Goal: Download file/media

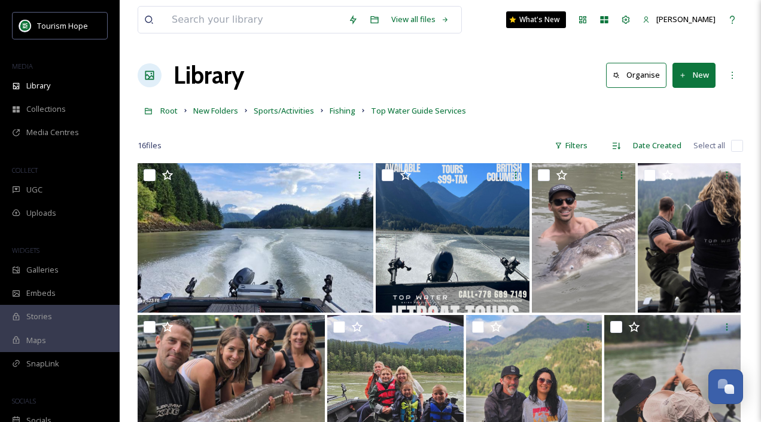
scroll to position [297, 0]
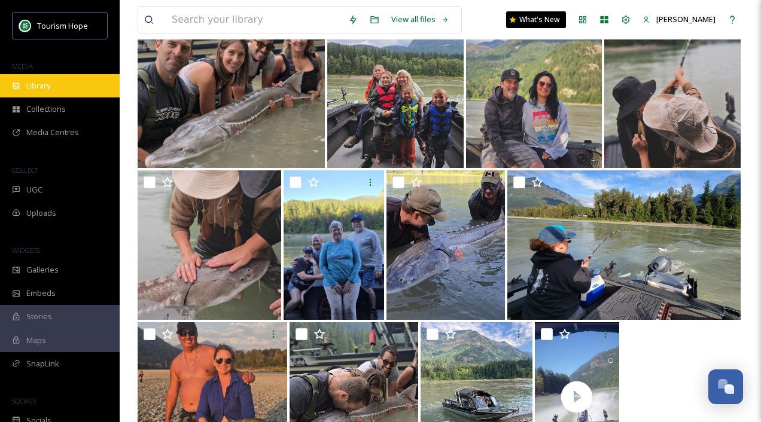
click at [54, 82] on div "Library" at bounding box center [60, 85] width 120 height 23
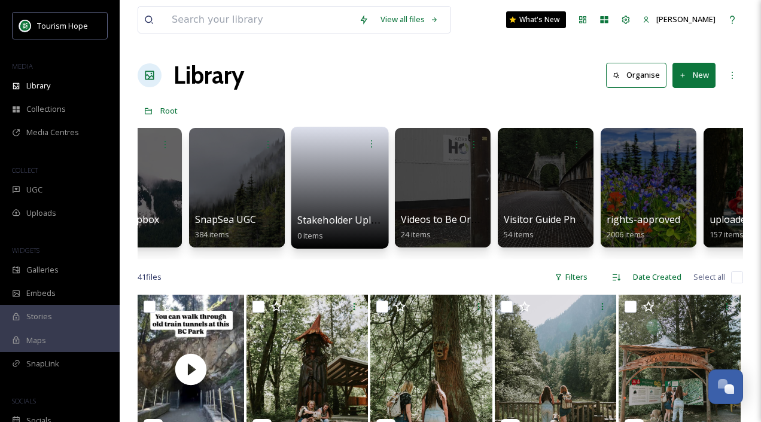
scroll to position [0, 720]
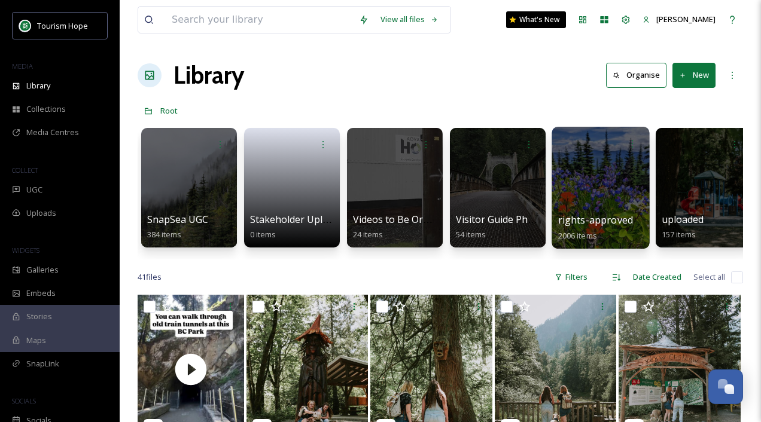
click at [594, 180] on div at bounding box center [599, 188] width 97 height 122
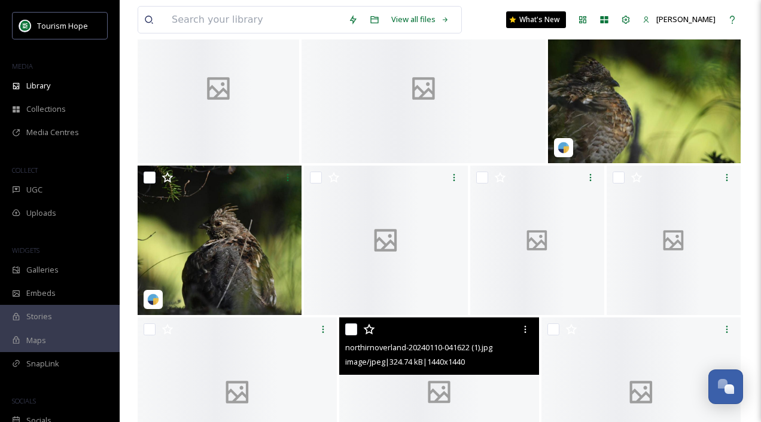
scroll to position [1527, 0]
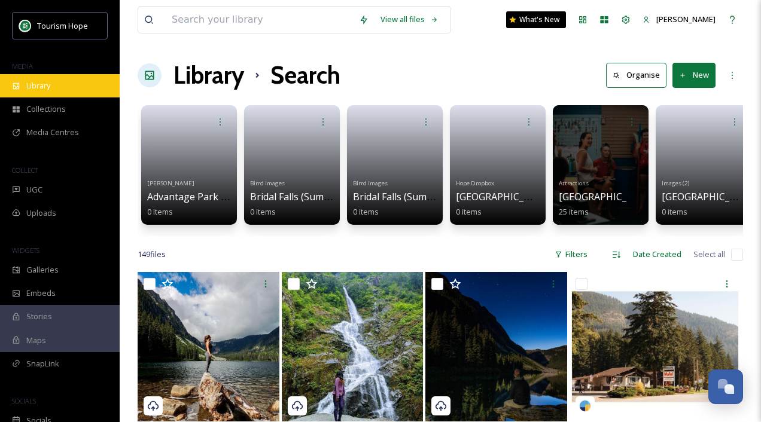
click at [64, 85] on div "Library" at bounding box center [60, 85] width 120 height 23
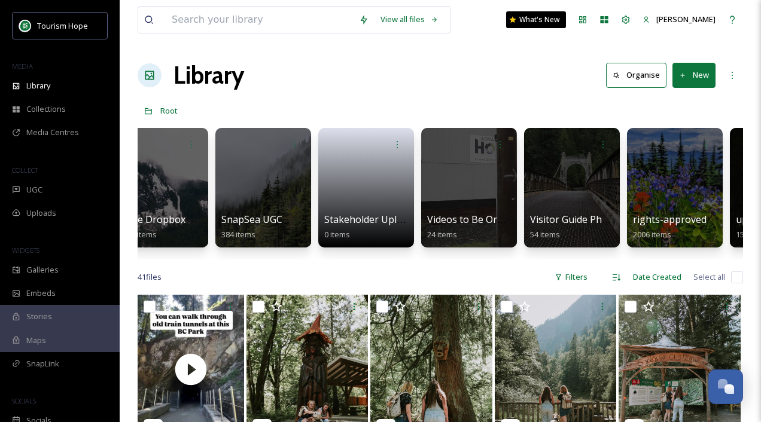
scroll to position [0, 732]
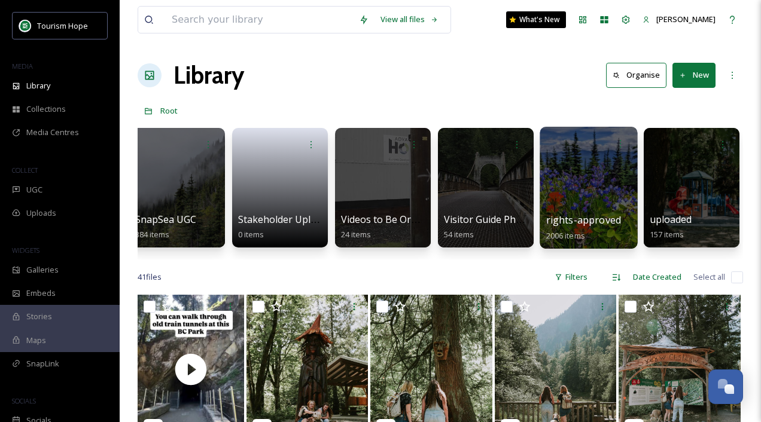
click at [589, 172] on div at bounding box center [587, 188] width 97 height 122
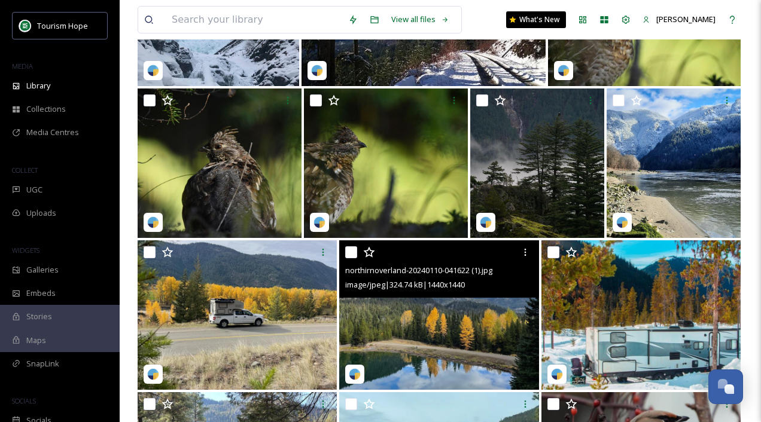
scroll to position [1428, 0]
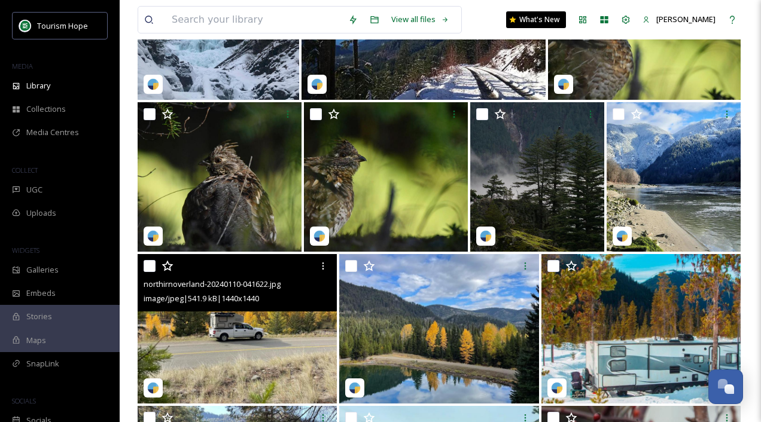
click at [151, 273] on div at bounding box center [239, 266] width 190 height 22
click at [148, 265] on input "checkbox" at bounding box center [150, 266] width 12 height 12
checkbox input "true"
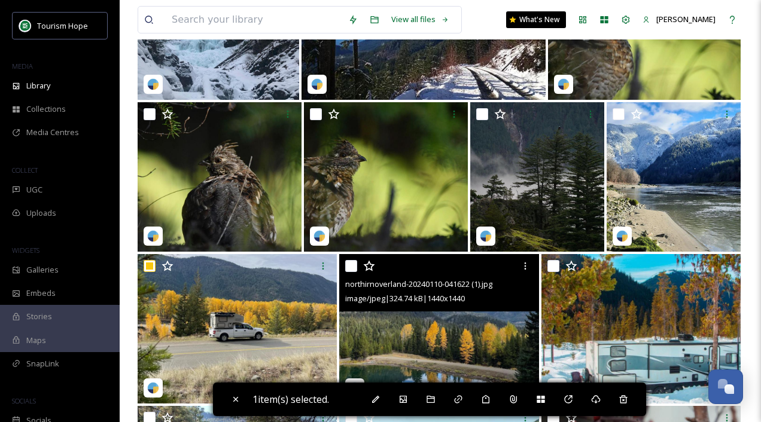
click at [352, 264] on input "checkbox" at bounding box center [351, 266] width 12 height 12
checkbox input "true"
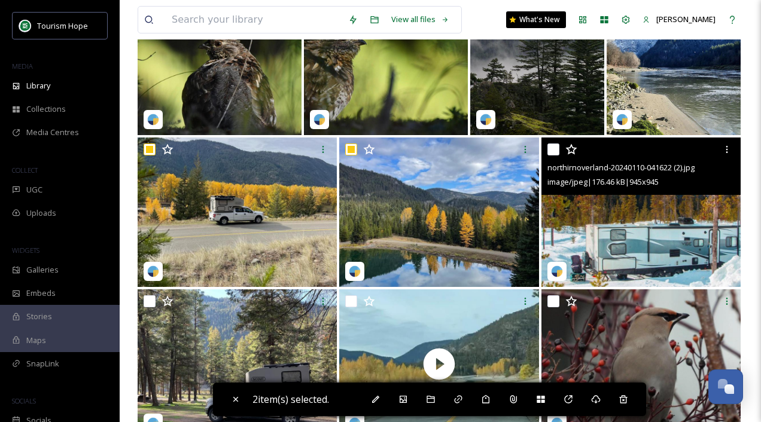
scroll to position [1545, 0]
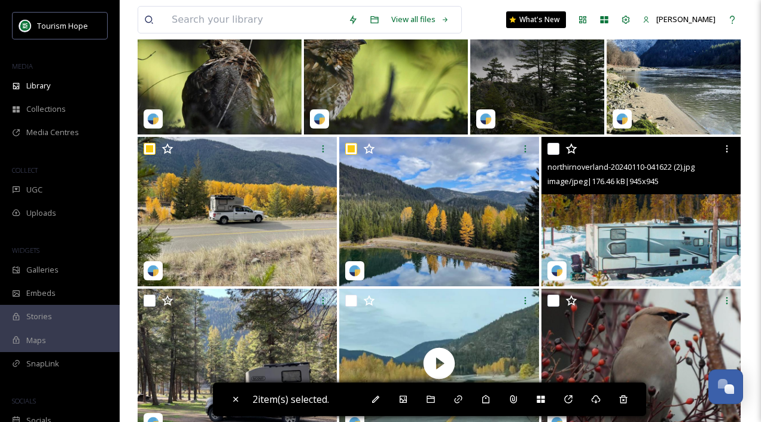
click at [553, 148] on input "checkbox" at bounding box center [553, 149] width 12 height 12
checkbox input "true"
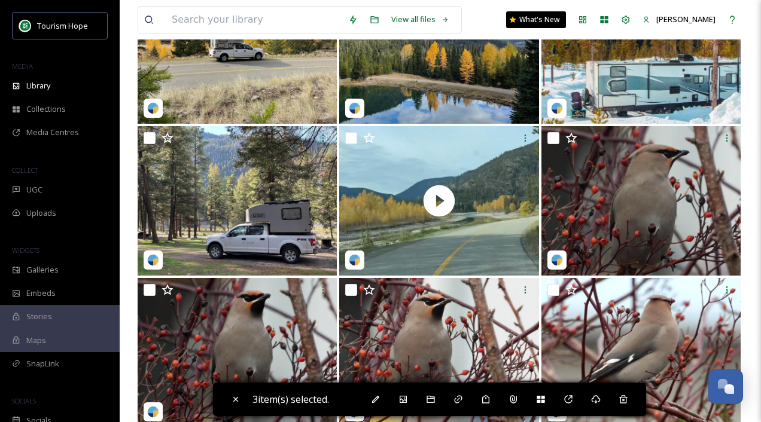
scroll to position [1712, 0]
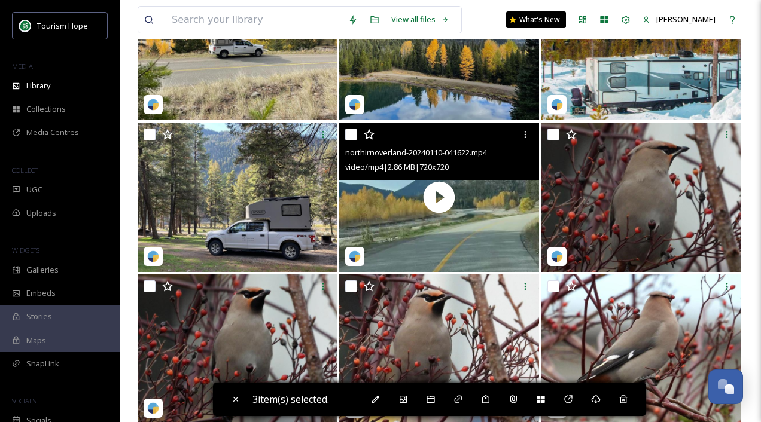
click at [351, 134] on input "checkbox" at bounding box center [351, 135] width 12 height 12
checkbox input "true"
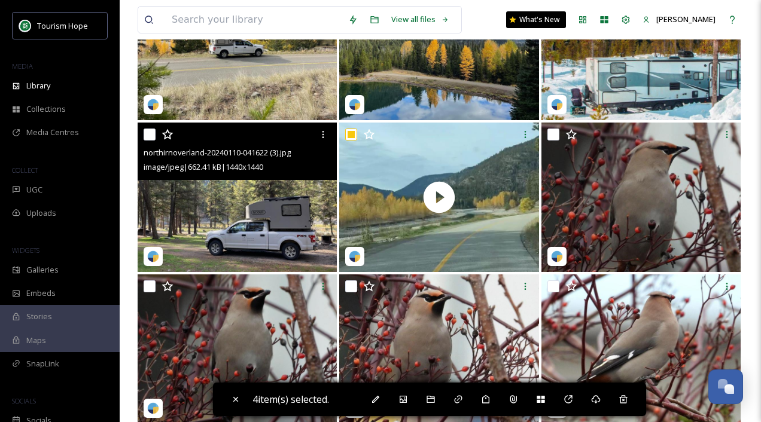
click at [151, 138] on input "checkbox" at bounding box center [150, 135] width 12 height 12
checkbox input "true"
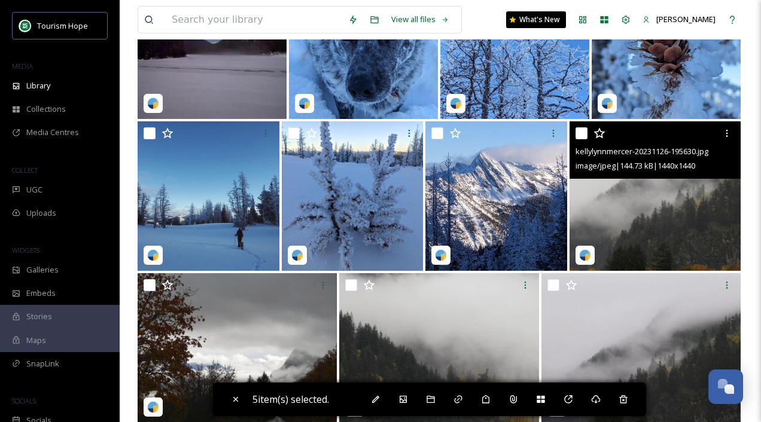
scroll to position [3078, 0]
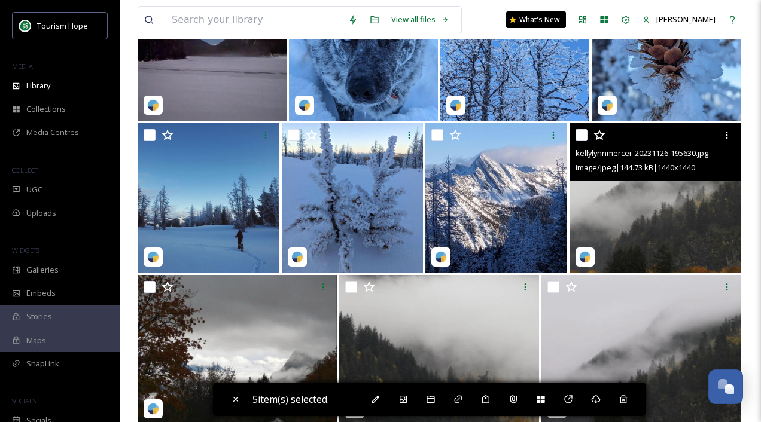
click at [583, 135] on input "checkbox" at bounding box center [581, 135] width 12 height 12
checkbox input "true"
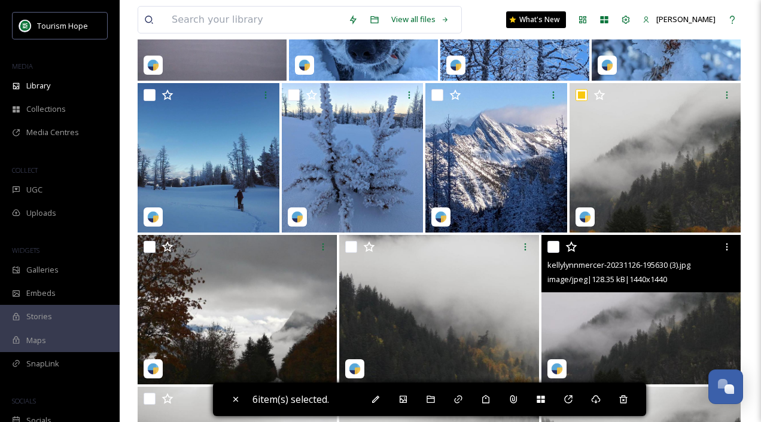
click at [556, 245] on input "checkbox" at bounding box center [553, 247] width 12 height 12
checkbox input "true"
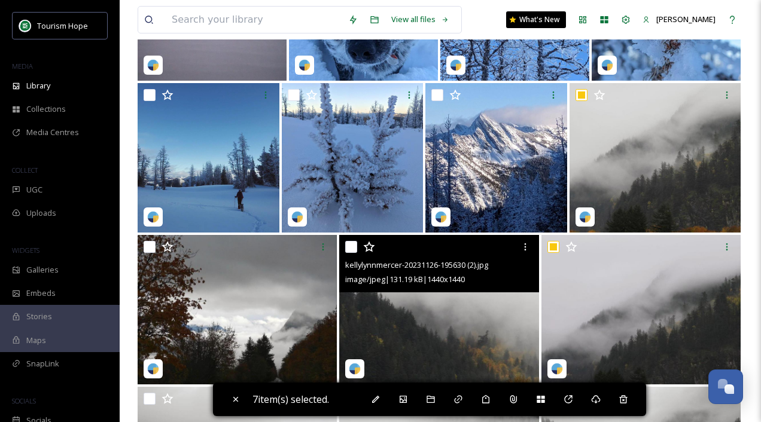
click at [349, 248] on input "checkbox" at bounding box center [351, 247] width 12 height 12
checkbox input "true"
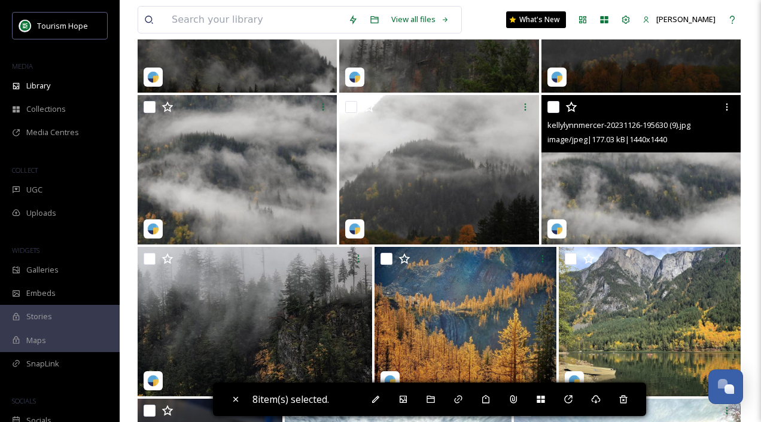
scroll to position [3568, 0]
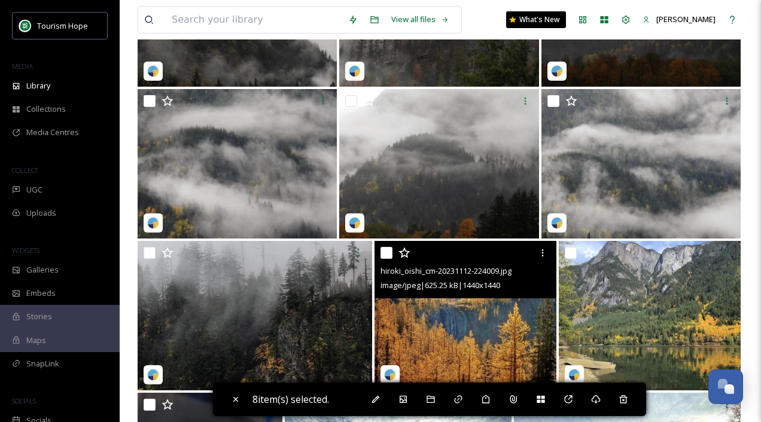
click at [384, 257] on input "checkbox" at bounding box center [386, 253] width 12 height 12
checkbox input "true"
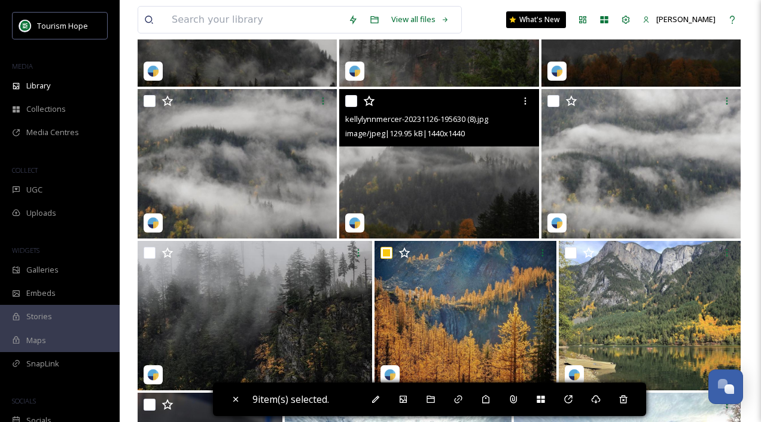
click at [350, 101] on input "checkbox" at bounding box center [351, 101] width 12 height 12
checkbox input "true"
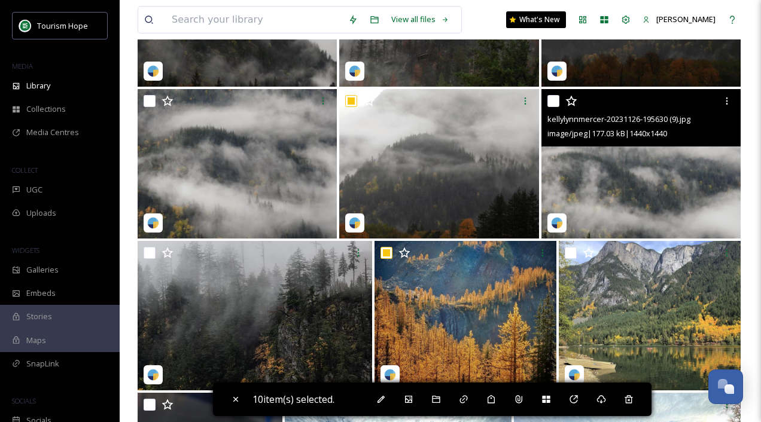
click at [554, 101] on input "checkbox" at bounding box center [553, 101] width 12 height 12
checkbox input "true"
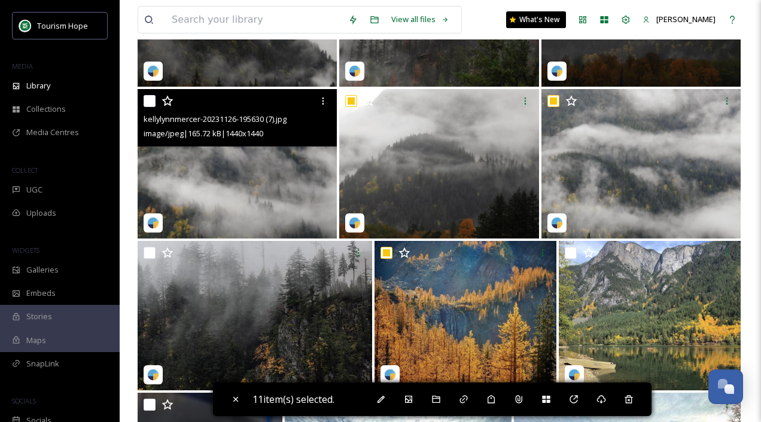
click at [148, 97] on input "checkbox" at bounding box center [150, 101] width 12 height 12
checkbox input "true"
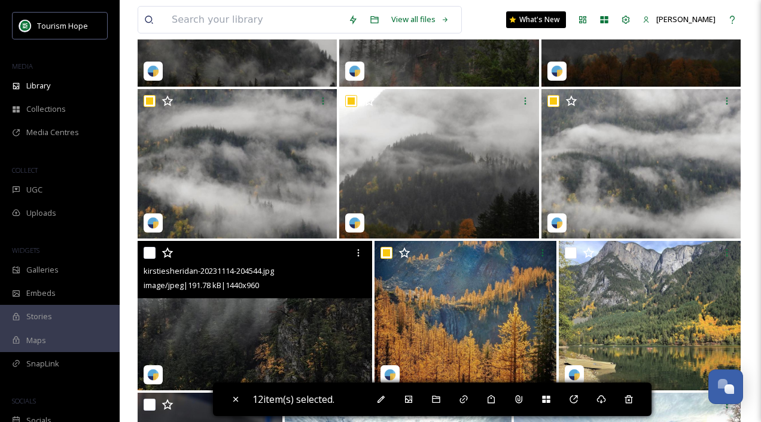
click at [148, 250] on input "checkbox" at bounding box center [150, 253] width 12 height 12
checkbox input "true"
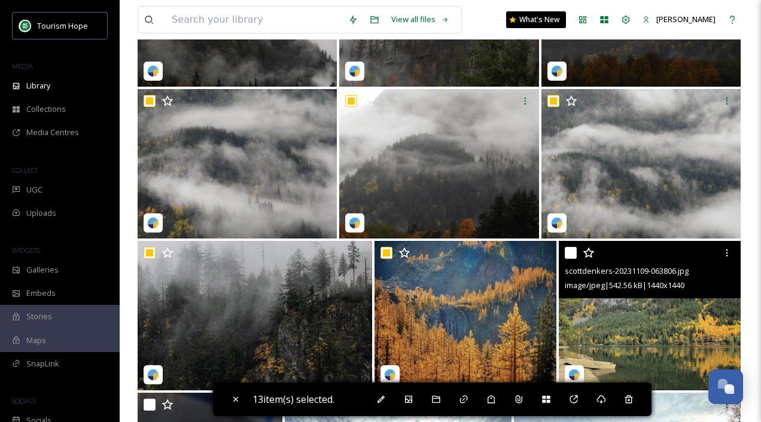
click at [571, 251] on input "checkbox" at bounding box center [571, 253] width 12 height 12
checkbox input "true"
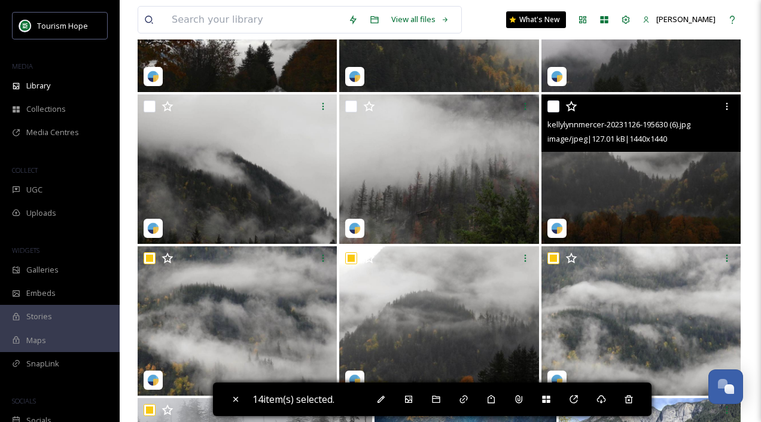
scroll to position [3390, 0]
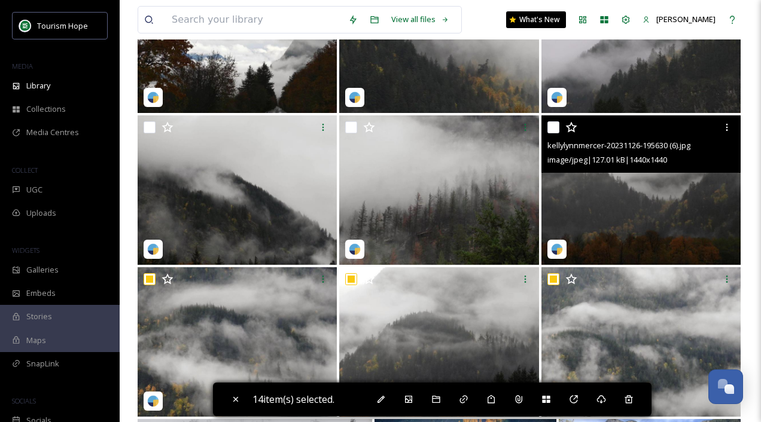
click at [553, 125] on input "checkbox" at bounding box center [553, 127] width 12 height 12
checkbox input "true"
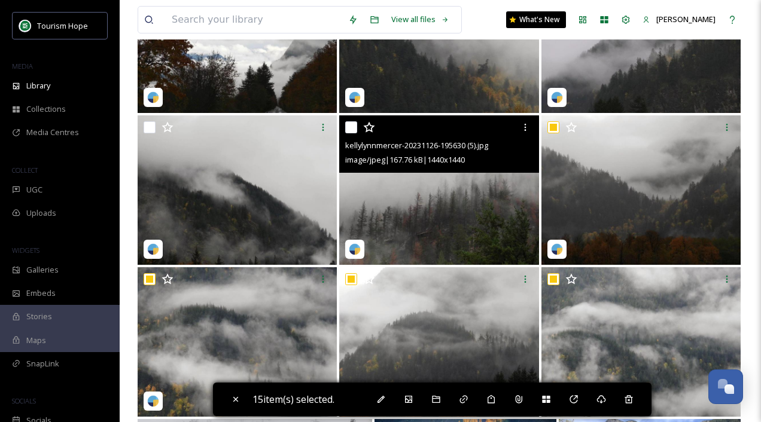
click at [353, 129] on input "checkbox" at bounding box center [351, 127] width 12 height 12
checkbox input "true"
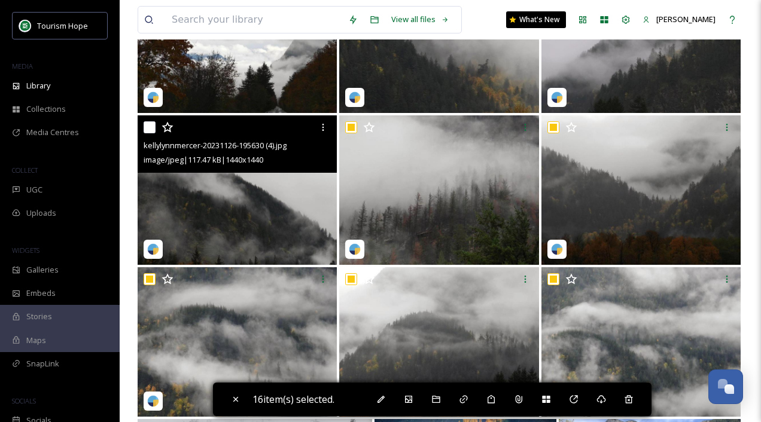
click at [152, 126] on input "checkbox" at bounding box center [150, 127] width 12 height 12
checkbox input "true"
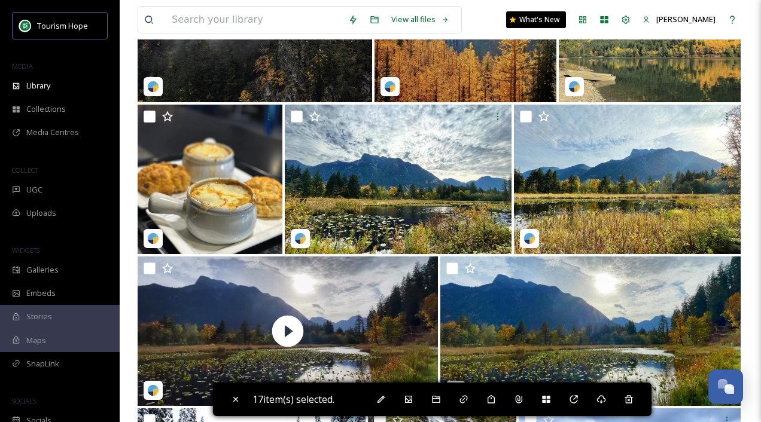
scroll to position [3860, 0]
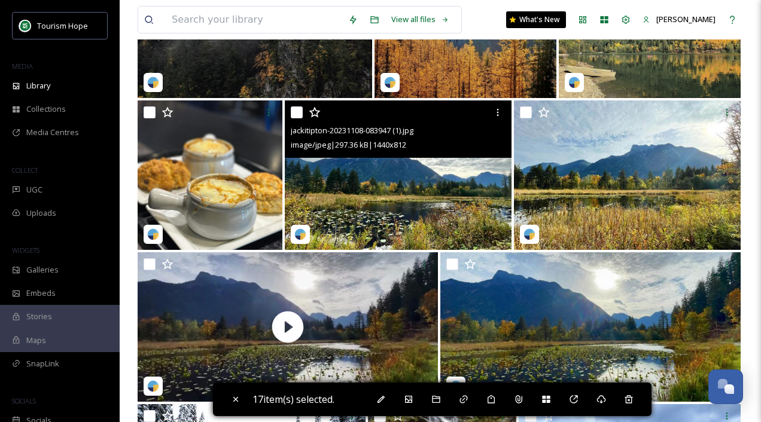
click at [295, 114] on input "checkbox" at bounding box center [297, 112] width 12 height 12
checkbox input "true"
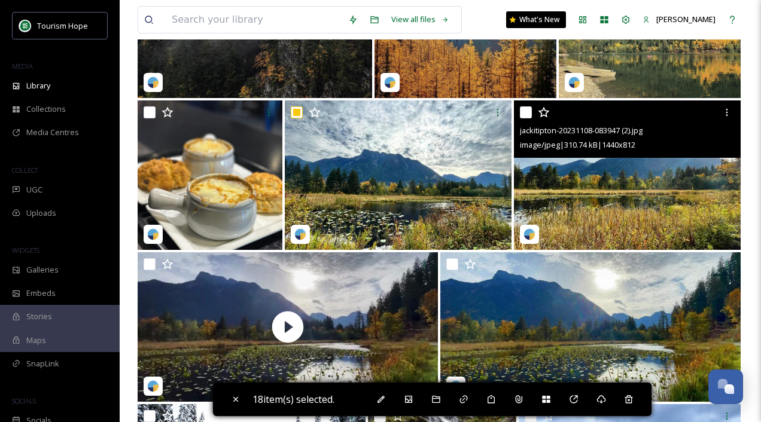
click at [525, 111] on input "checkbox" at bounding box center [526, 112] width 12 height 12
checkbox input "true"
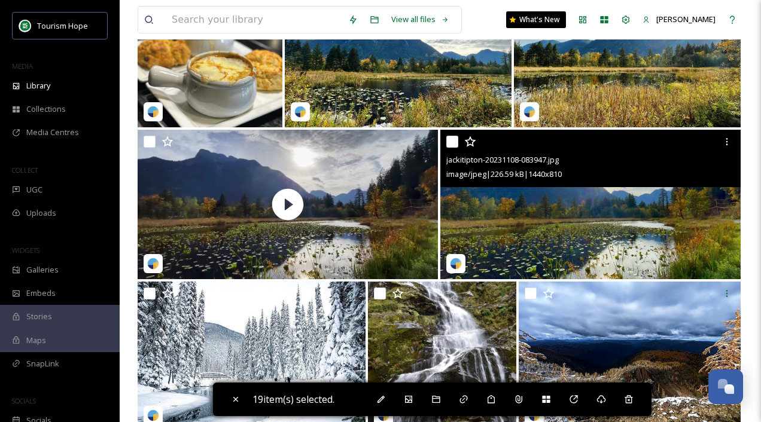
scroll to position [3993, 0]
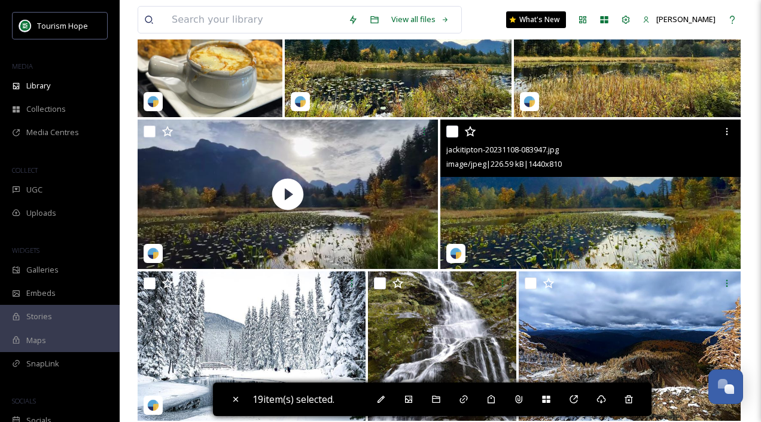
click at [449, 129] on input "checkbox" at bounding box center [452, 132] width 12 height 12
checkbox input "true"
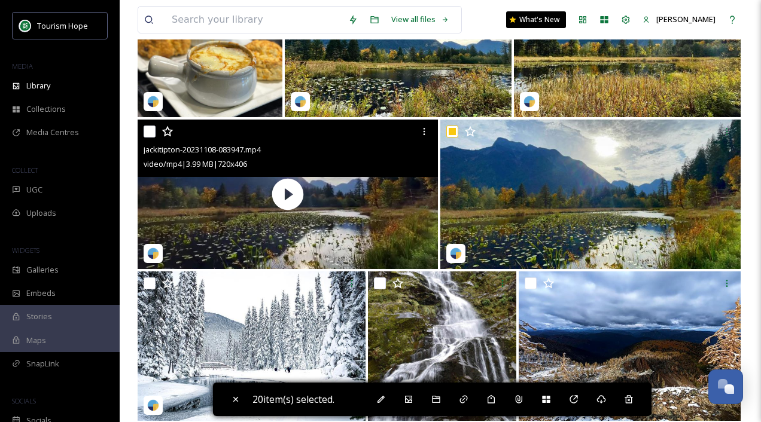
click at [152, 130] on input "checkbox" at bounding box center [150, 132] width 12 height 12
checkbox input "true"
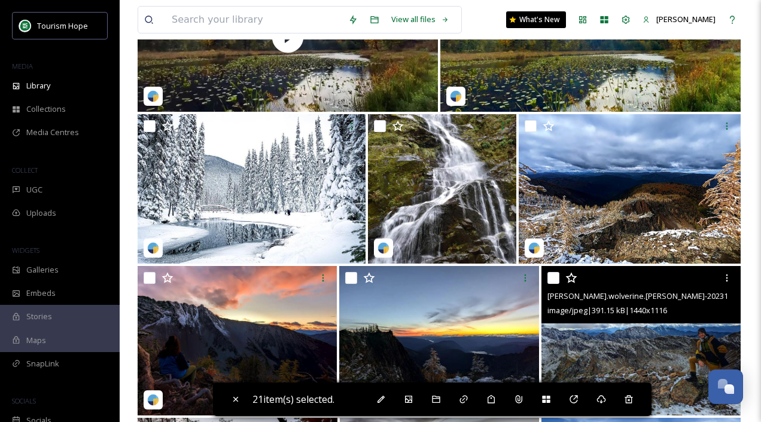
scroll to position [4160, 0]
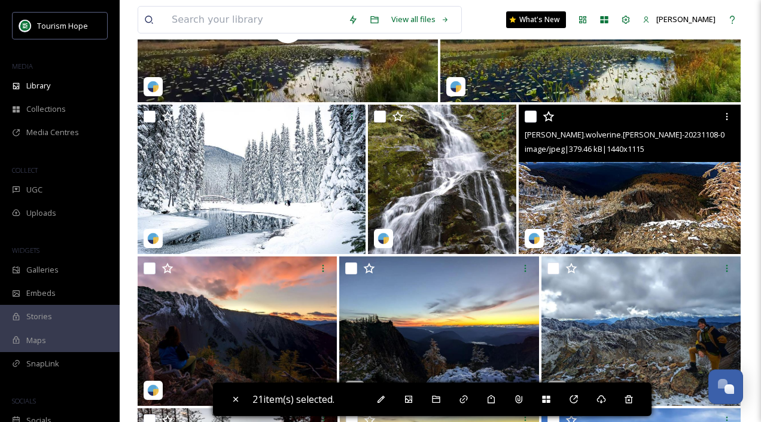
click at [532, 119] on input "checkbox" at bounding box center [530, 117] width 12 height 12
checkbox input "true"
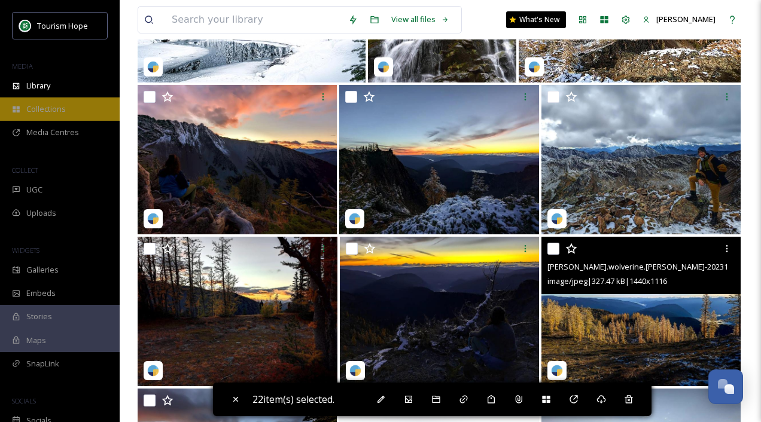
scroll to position [4334, 0]
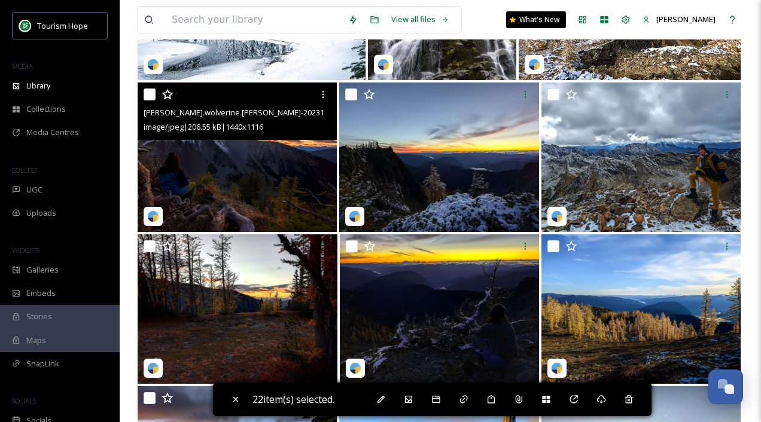
click at [148, 96] on input "checkbox" at bounding box center [150, 95] width 12 height 12
checkbox input "true"
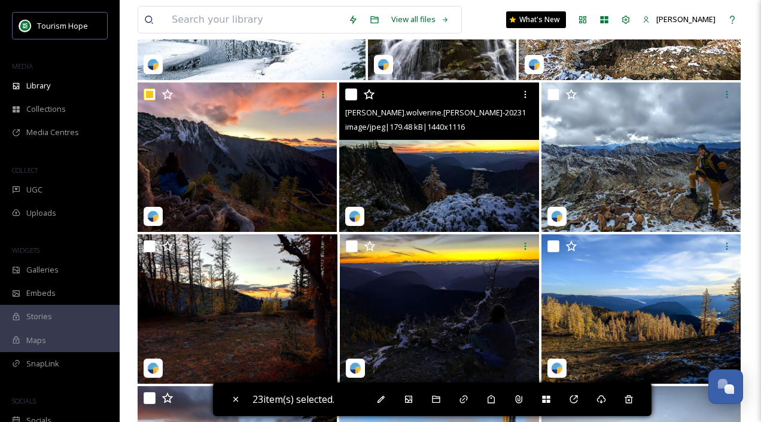
click at [350, 97] on input "checkbox" at bounding box center [351, 95] width 12 height 12
checkbox input "true"
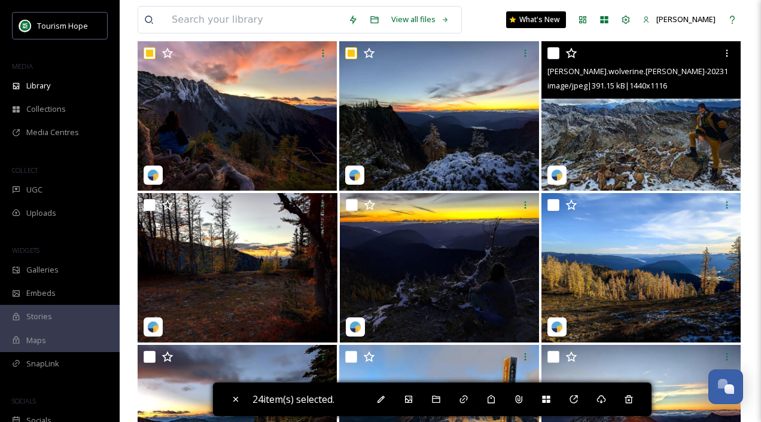
scroll to position [4373, 0]
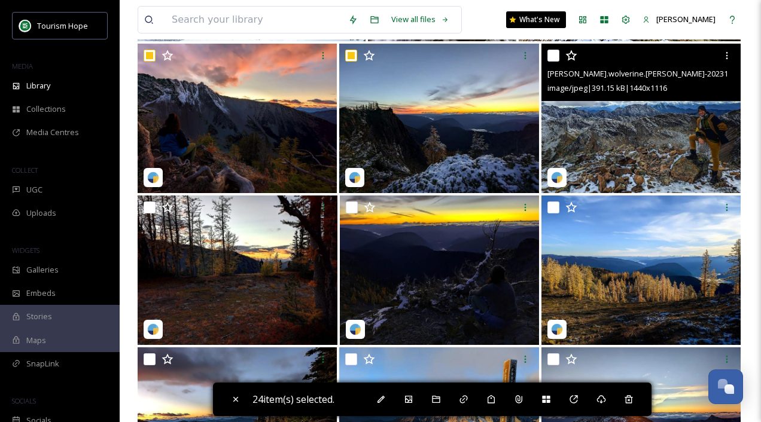
click at [553, 53] on input "checkbox" at bounding box center [553, 56] width 12 height 12
checkbox input "true"
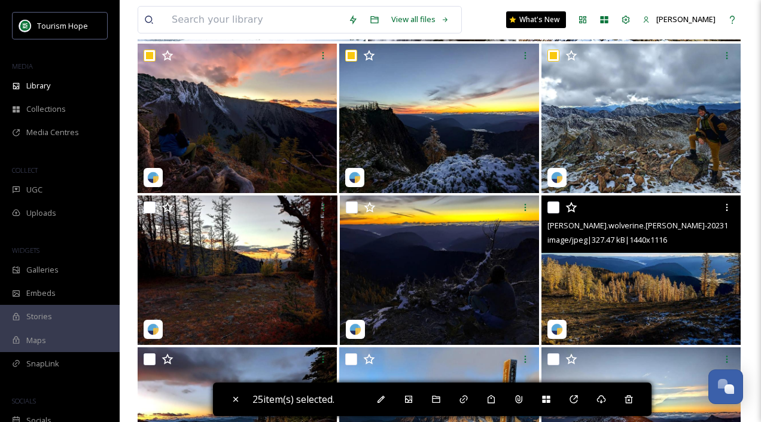
click at [556, 206] on input "checkbox" at bounding box center [553, 208] width 12 height 12
checkbox input "true"
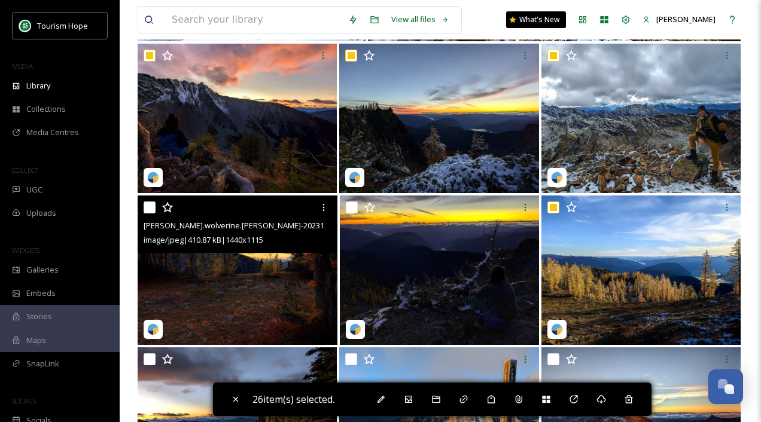
click at [150, 209] on input "checkbox" at bounding box center [150, 208] width 12 height 12
checkbox input "true"
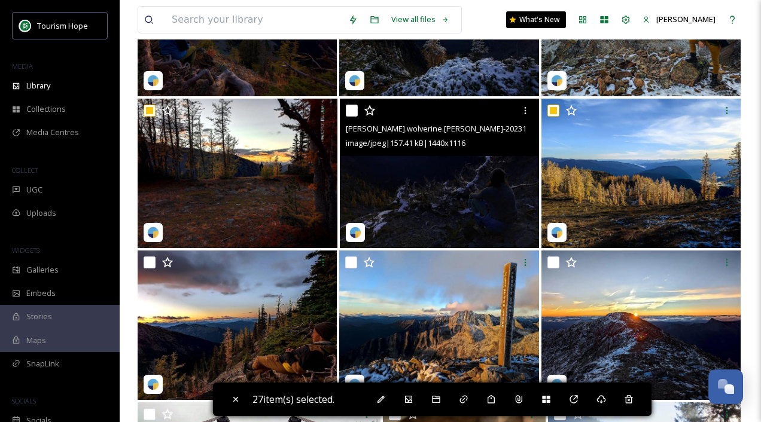
scroll to position [4466, 0]
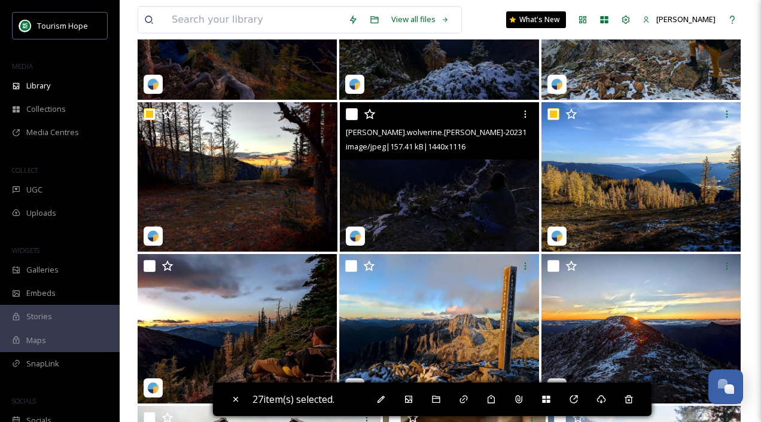
click at [353, 112] on input "checkbox" at bounding box center [352, 114] width 12 height 12
checkbox input "true"
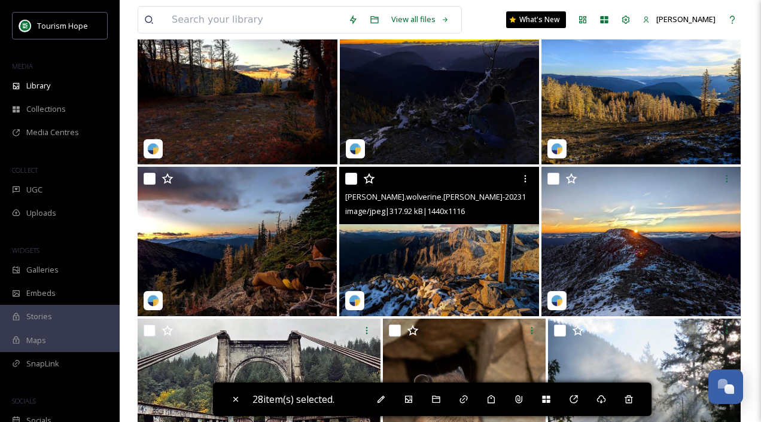
scroll to position [4562, 0]
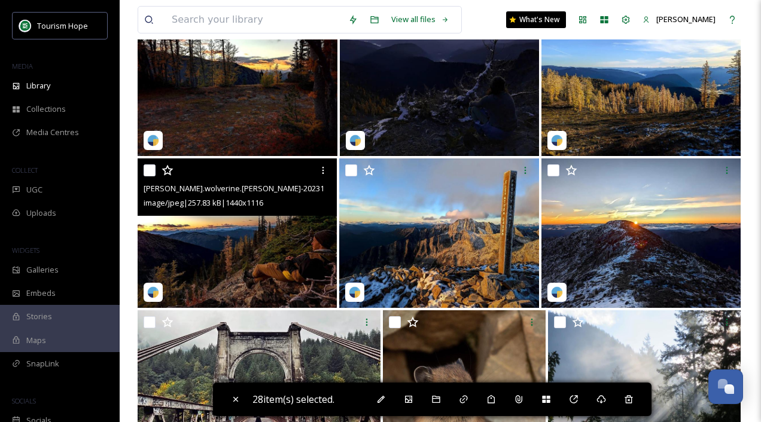
click at [148, 169] on input "checkbox" at bounding box center [150, 170] width 12 height 12
checkbox input "true"
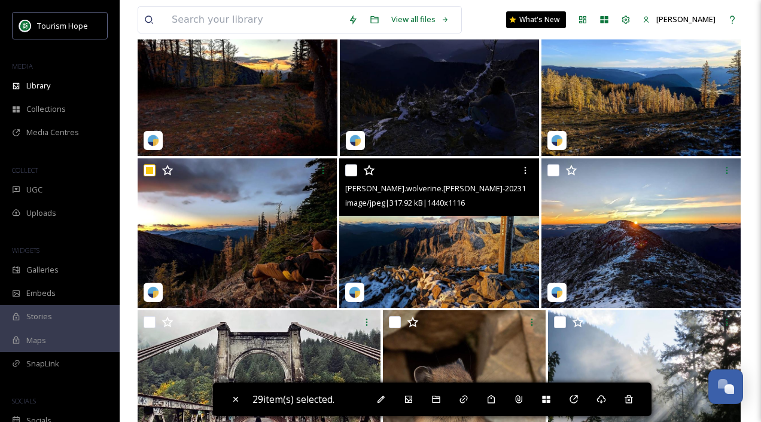
click at [352, 171] on input "checkbox" at bounding box center [351, 170] width 12 height 12
checkbox input "true"
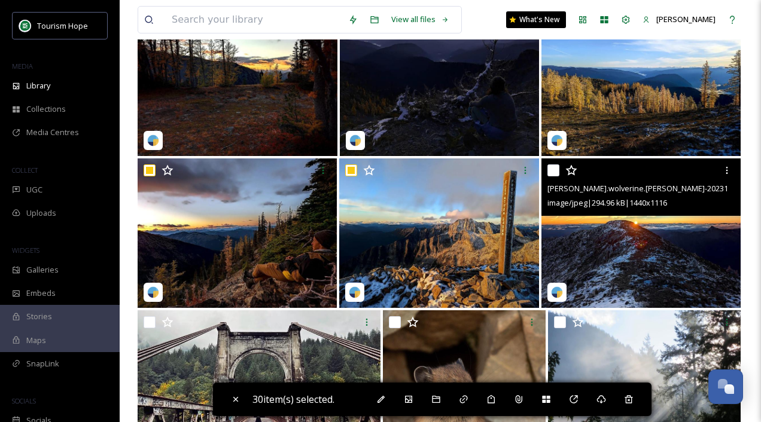
click at [547, 172] on input "checkbox" at bounding box center [553, 170] width 12 height 12
checkbox input "true"
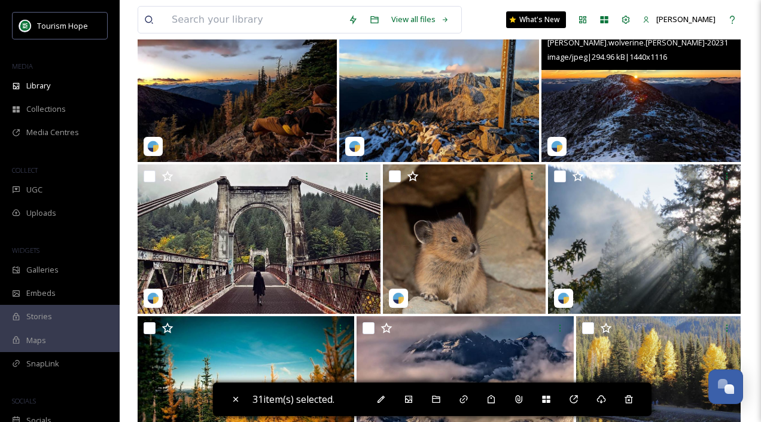
scroll to position [4721, 0]
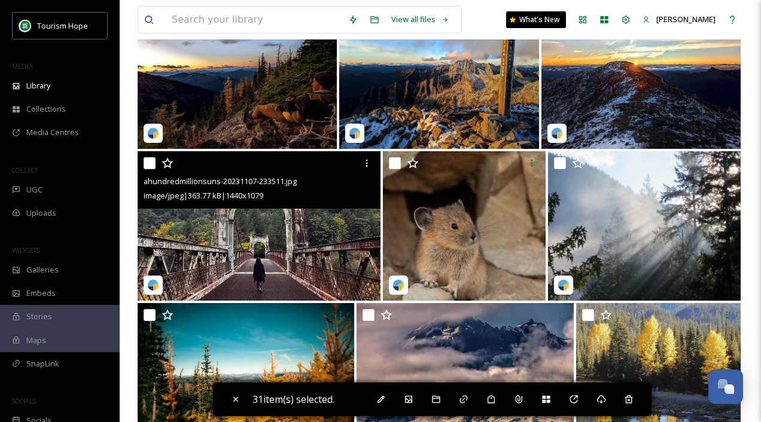
click at [150, 162] on input "checkbox" at bounding box center [150, 163] width 12 height 12
checkbox input "true"
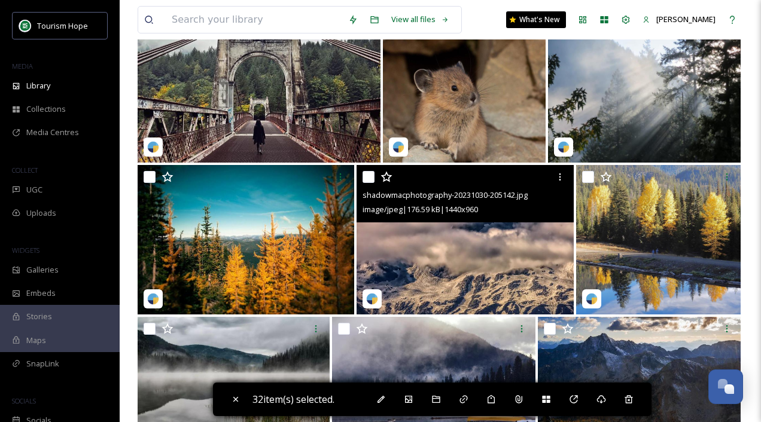
scroll to position [4873, 0]
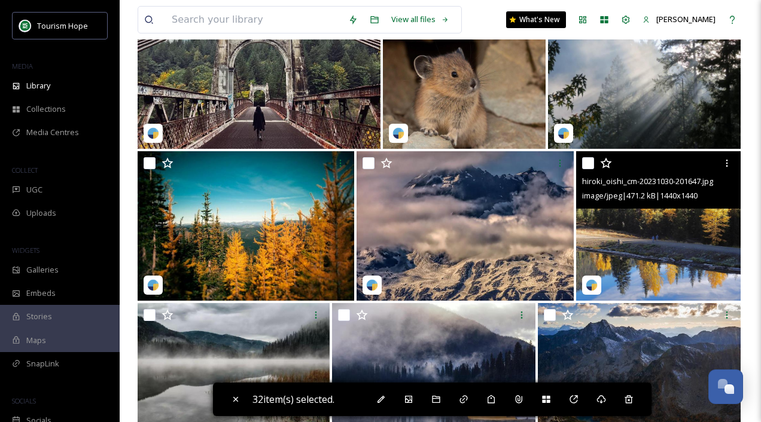
click at [587, 161] on input "checkbox" at bounding box center [588, 163] width 12 height 12
checkbox input "true"
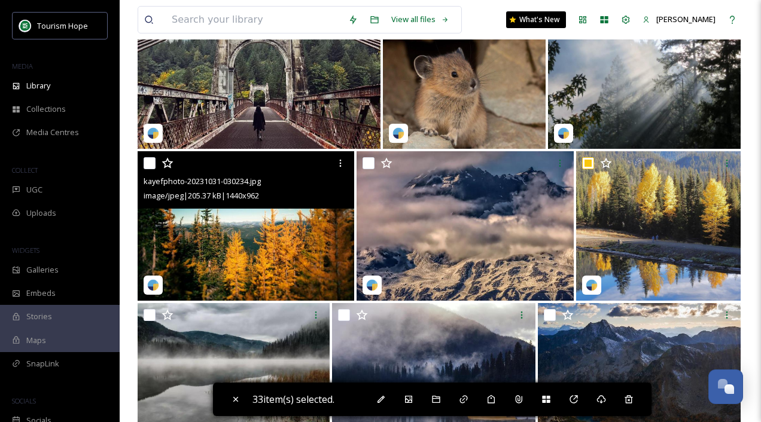
click at [146, 163] on input "checkbox" at bounding box center [150, 163] width 12 height 12
checkbox input "true"
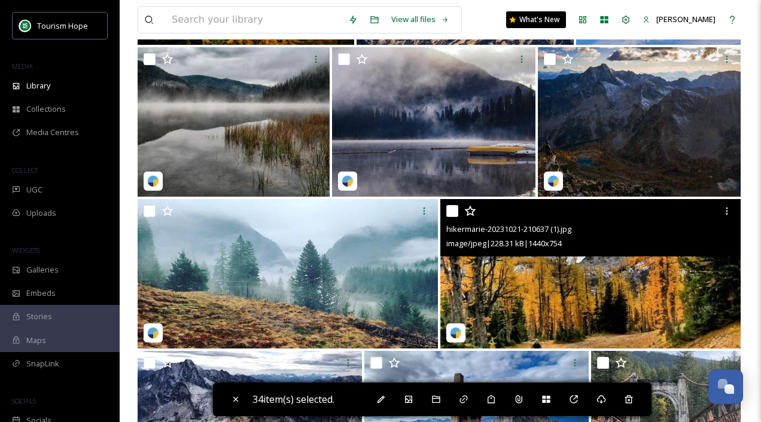
scroll to position [5139, 0]
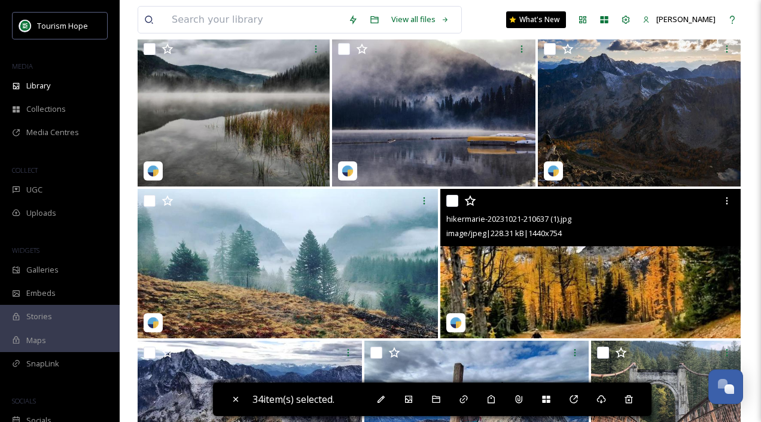
click at [450, 201] on input "checkbox" at bounding box center [452, 201] width 12 height 12
checkbox input "true"
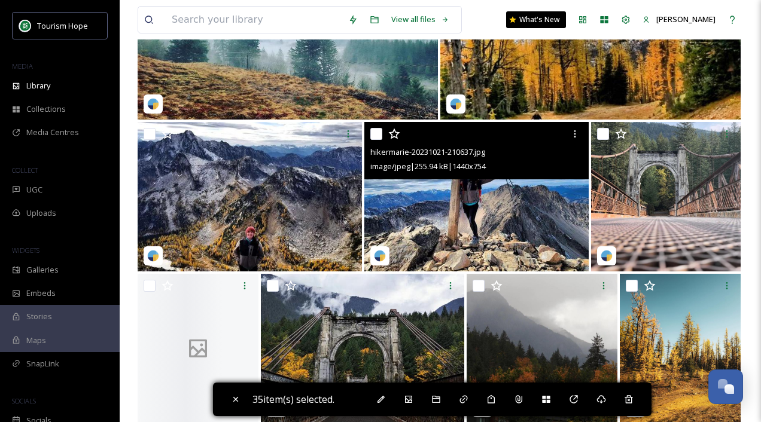
scroll to position [5362, 0]
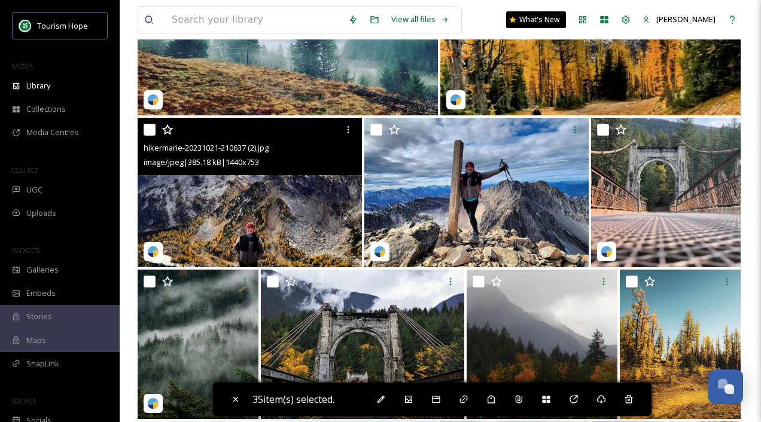
click at [147, 130] on input "checkbox" at bounding box center [150, 130] width 12 height 12
checkbox input "true"
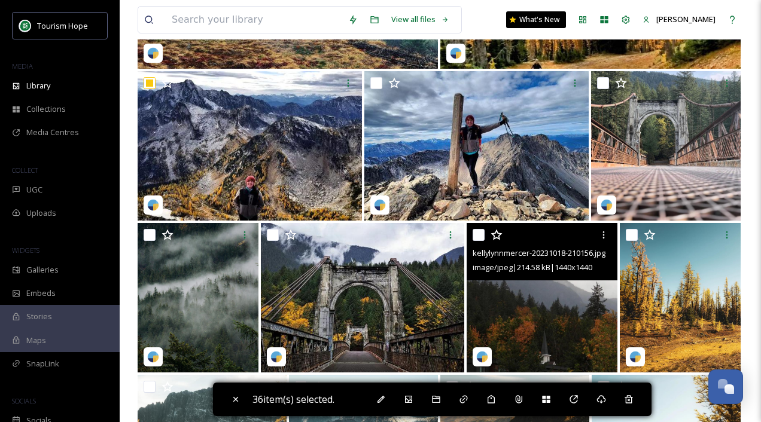
scroll to position [5422, 0]
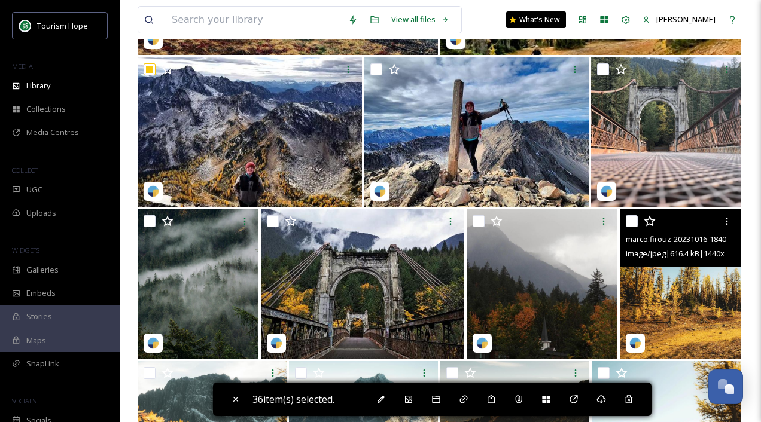
click at [633, 219] on input "checkbox" at bounding box center [632, 221] width 12 height 12
checkbox input "true"
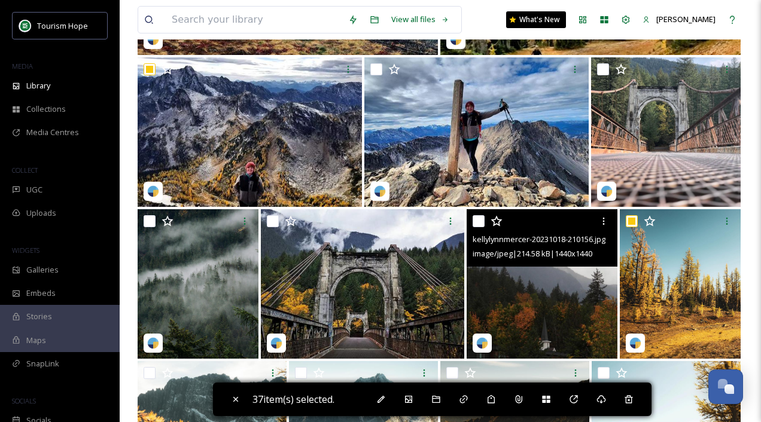
click at [475, 220] on input "checkbox" at bounding box center [478, 221] width 12 height 12
checkbox input "true"
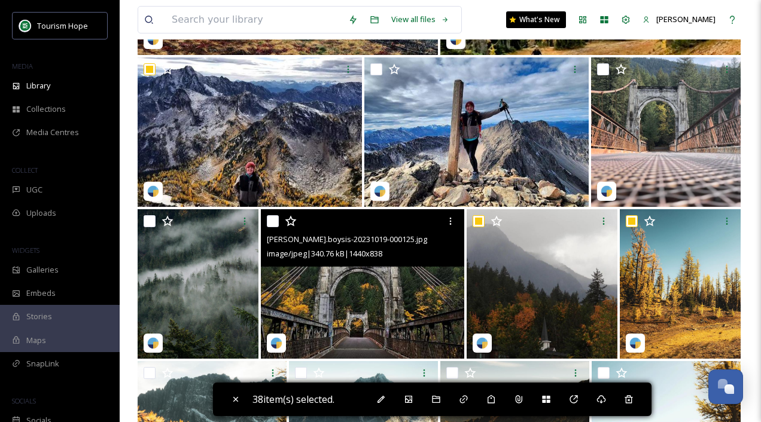
click at [274, 218] on input "checkbox" at bounding box center [273, 221] width 12 height 12
checkbox input "true"
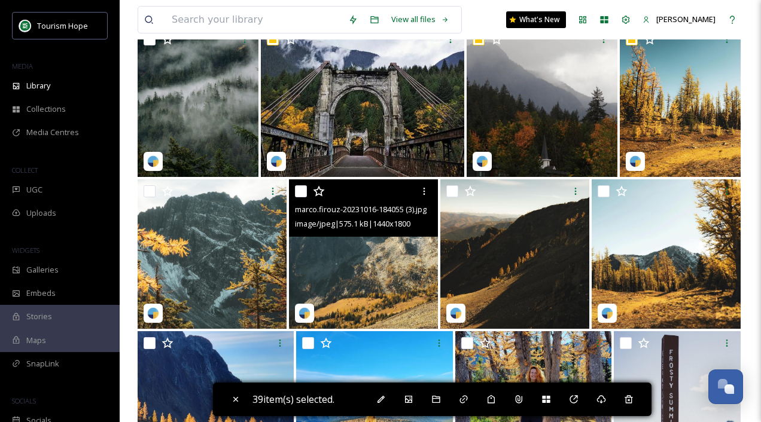
scroll to position [5607, 0]
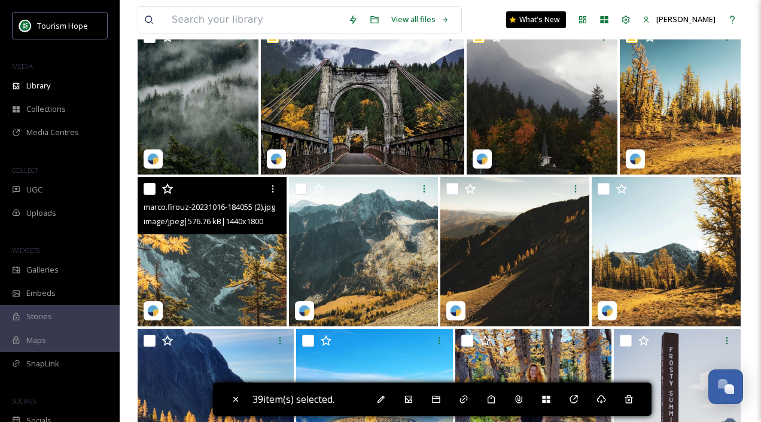
click at [150, 188] on input "checkbox" at bounding box center [150, 189] width 12 height 12
checkbox input "true"
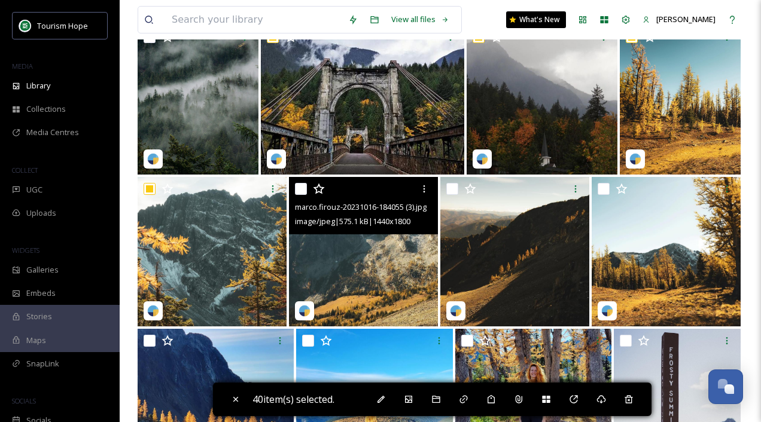
click at [299, 188] on input "checkbox" at bounding box center [301, 189] width 12 height 12
checkbox input "true"
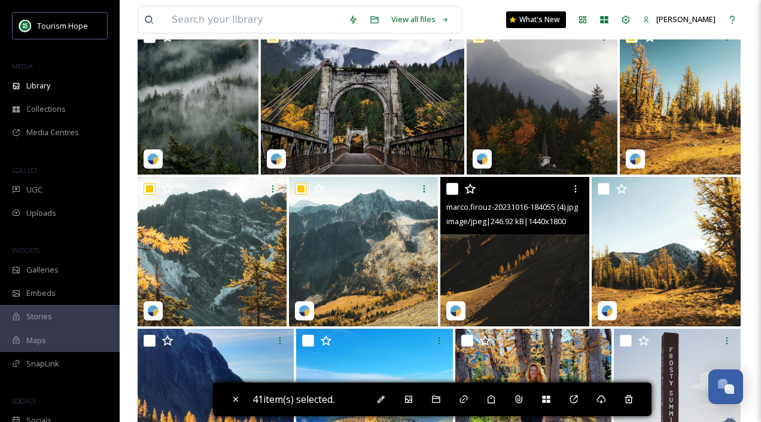
click at [453, 193] on input "checkbox" at bounding box center [452, 189] width 12 height 12
checkbox input "true"
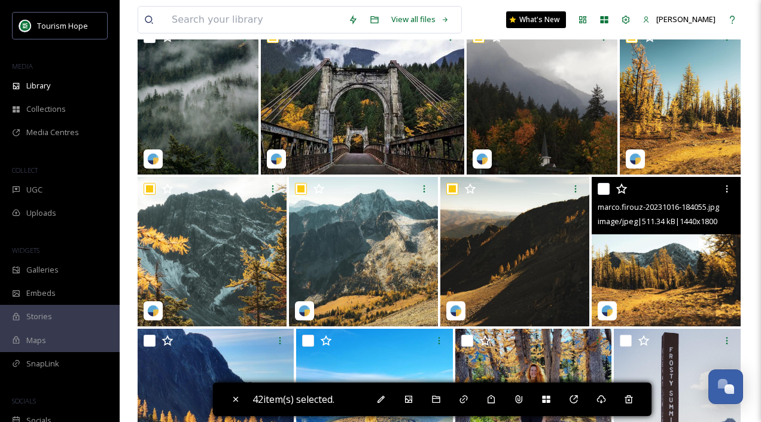
click at [605, 187] on input "checkbox" at bounding box center [603, 189] width 12 height 12
checkbox input "true"
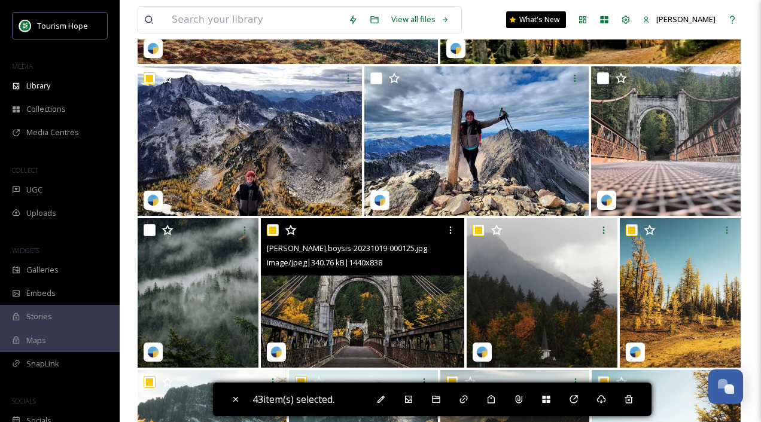
scroll to position [5411, 0]
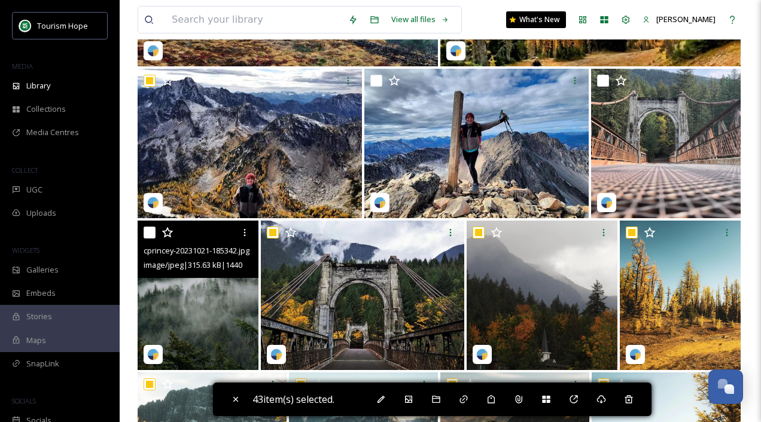
click at [150, 233] on input "checkbox" at bounding box center [150, 233] width 12 height 12
checkbox input "true"
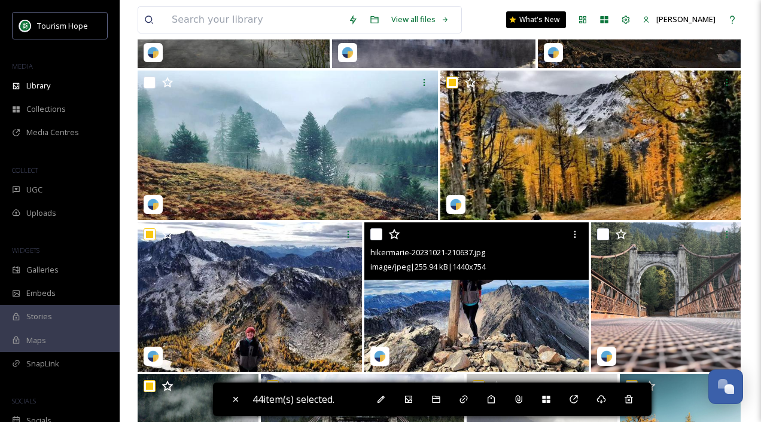
scroll to position [5224, 0]
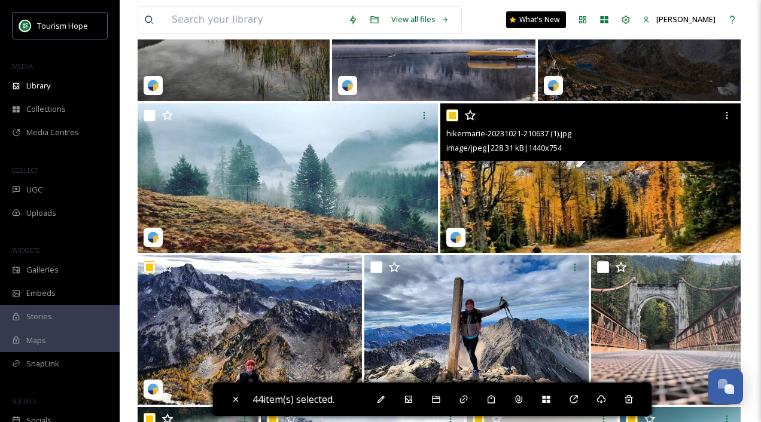
click at [450, 112] on input "checkbox" at bounding box center [452, 115] width 12 height 12
checkbox input "false"
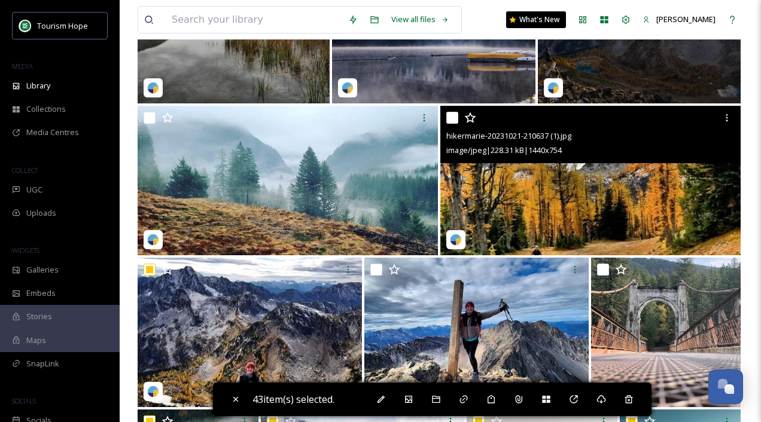
scroll to position [5181, 0]
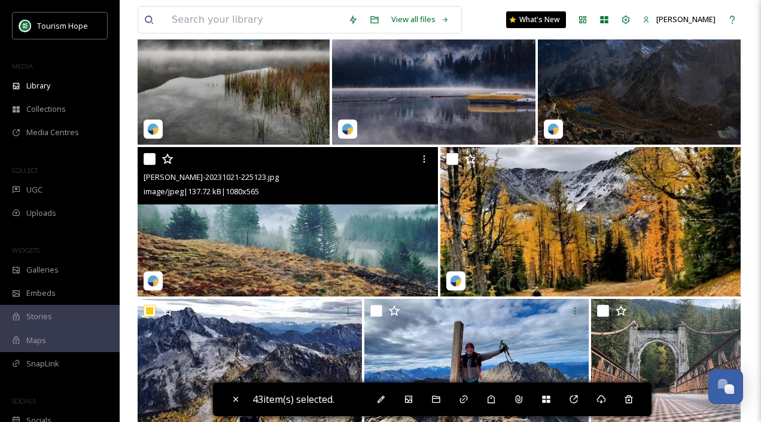
click at [148, 156] on input "checkbox" at bounding box center [150, 159] width 12 height 12
click at [148, 155] on input "checkbox" at bounding box center [150, 159] width 12 height 12
checkbox input "false"
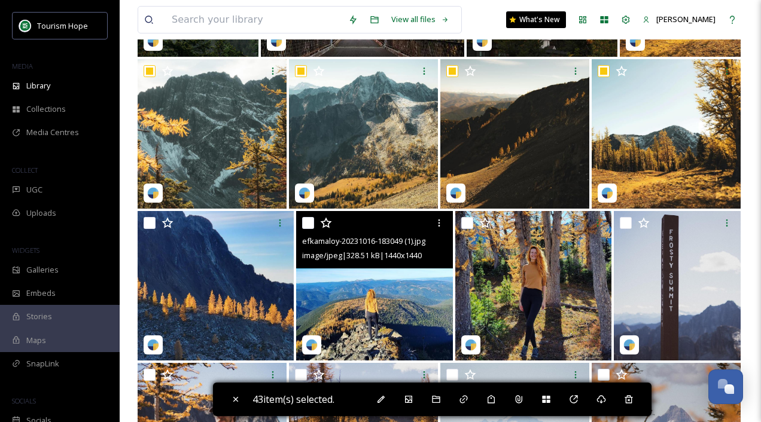
scroll to position [5802, 0]
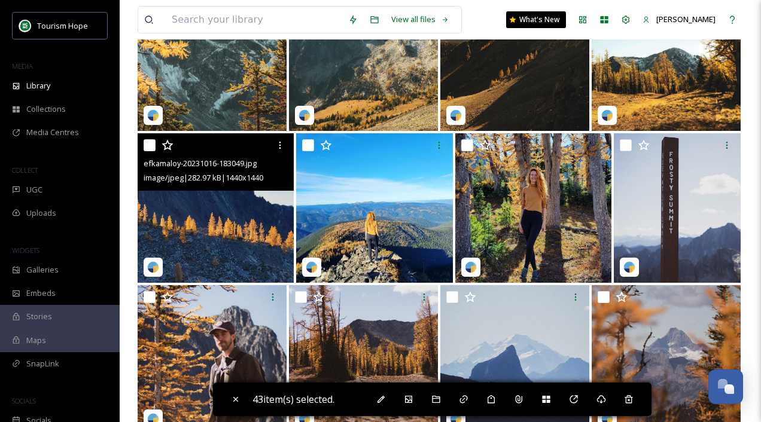
click at [149, 147] on input "checkbox" at bounding box center [150, 145] width 12 height 12
checkbox input "true"
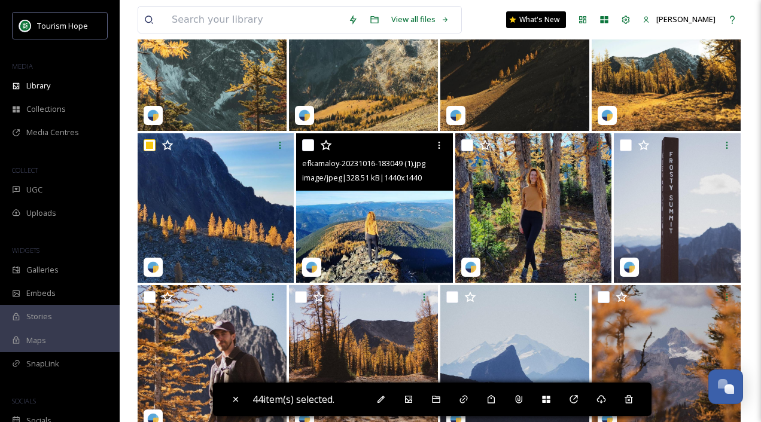
click at [310, 145] on input "checkbox" at bounding box center [308, 145] width 12 height 12
checkbox input "true"
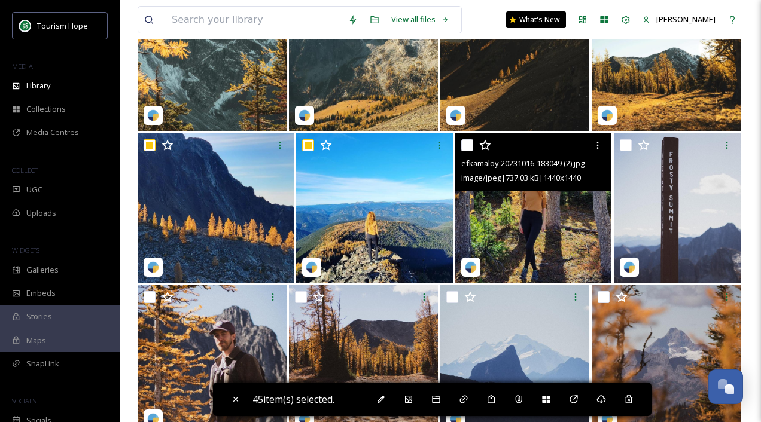
click at [466, 143] on input "checkbox" at bounding box center [467, 145] width 12 height 12
checkbox input "true"
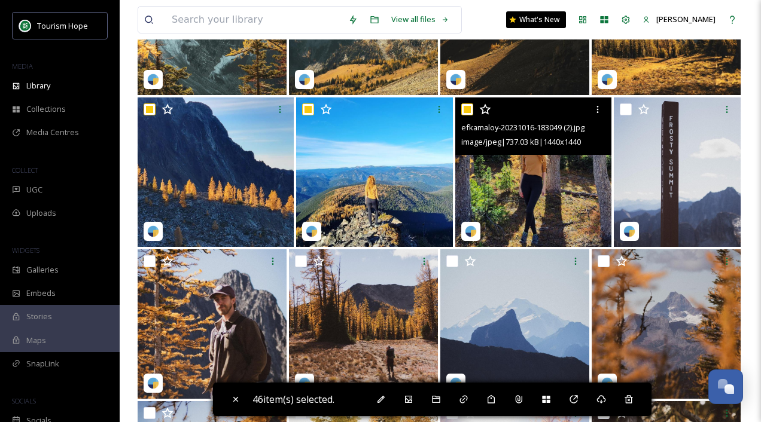
scroll to position [5840, 0]
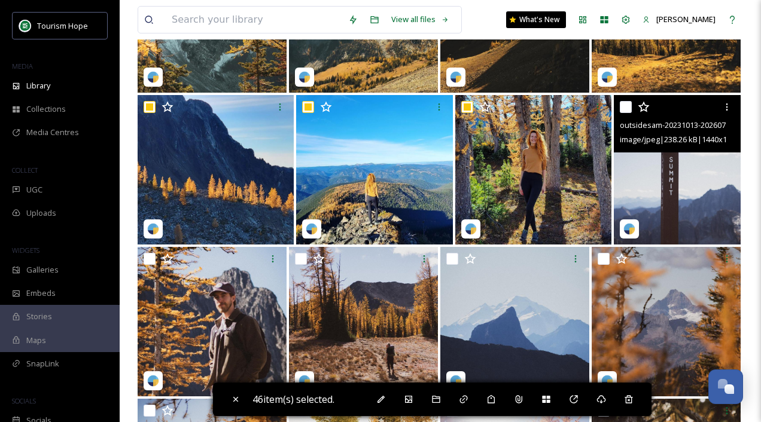
click at [628, 106] on input "checkbox" at bounding box center [626, 107] width 12 height 12
checkbox input "true"
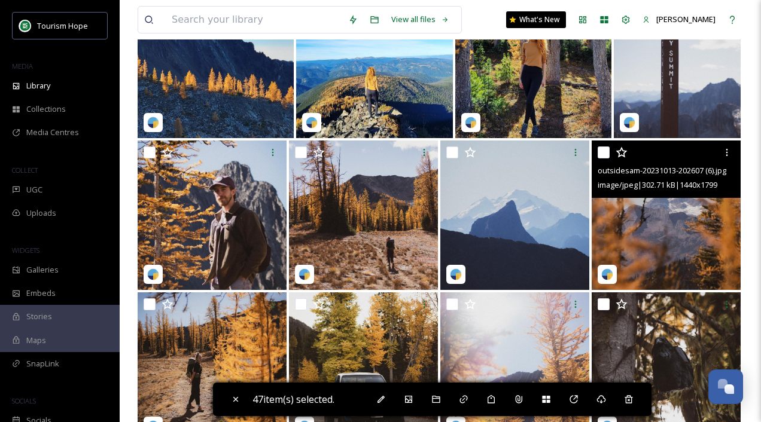
scroll to position [5959, 0]
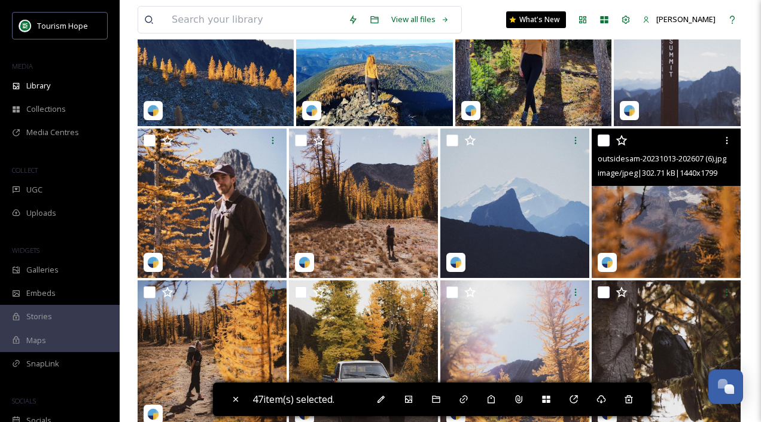
click at [603, 143] on input "checkbox" at bounding box center [603, 141] width 12 height 12
checkbox input "true"
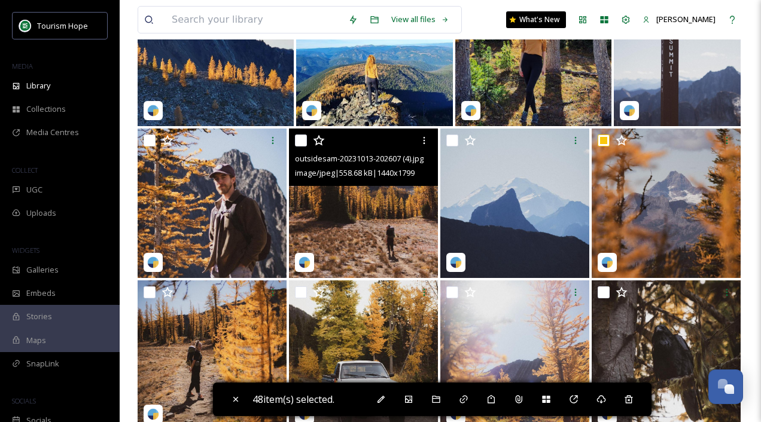
click at [301, 140] on input "checkbox" at bounding box center [301, 141] width 12 height 12
checkbox input "true"
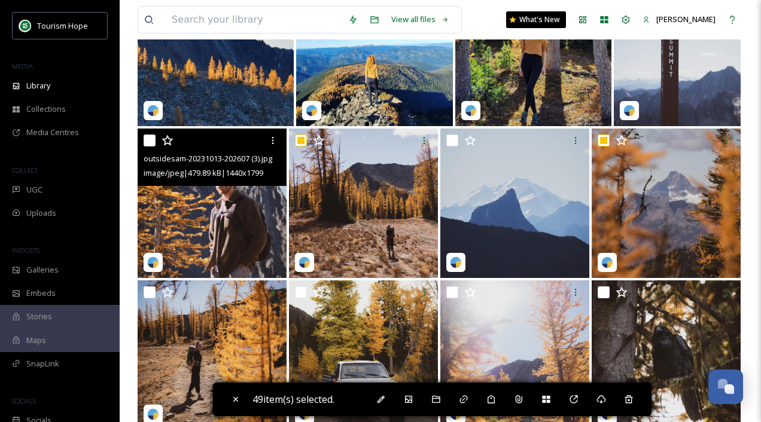
click at [147, 141] on input "checkbox" at bounding box center [150, 141] width 12 height 12
checkbox input "true"
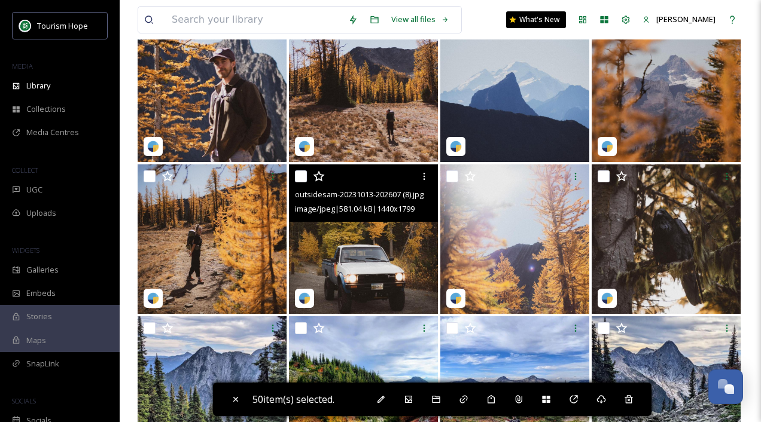
scroll to position [6075, 0]
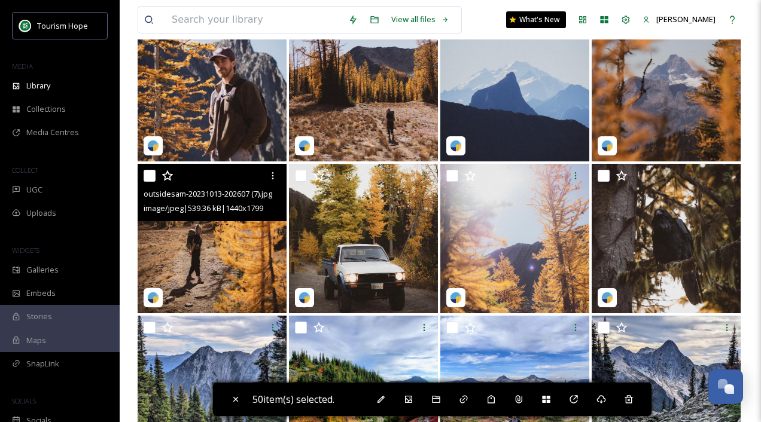
click at [149, 175] on input "checkbox" at bounding box center [150, 176] width 12 height 12
checkbox input "true"
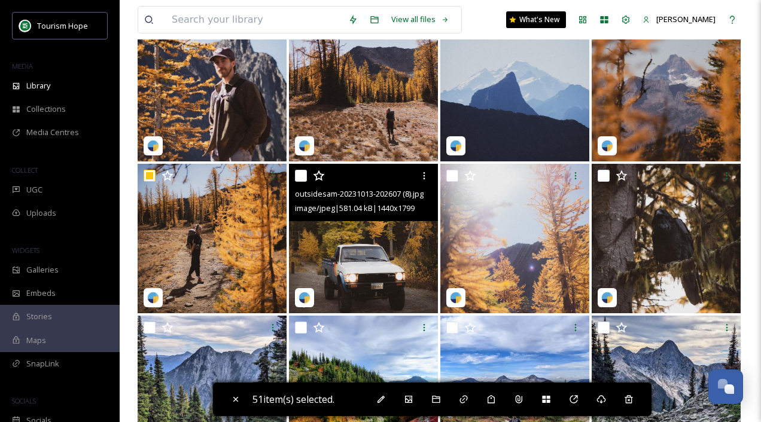
click at [297, 173] on input "checkbox" at bounding box center [301, 176] width 12 height 12
checkbox input "true"
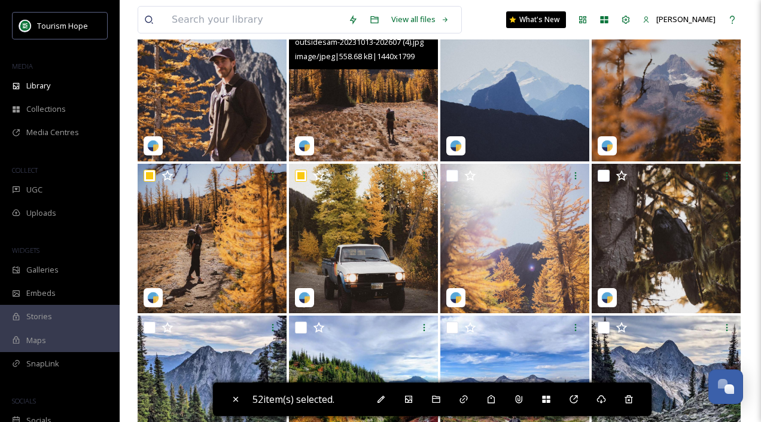
click at [451, 174] on input "checkbox" at bounding box center [452, 176] width 12 height 12
checkbox input "true"
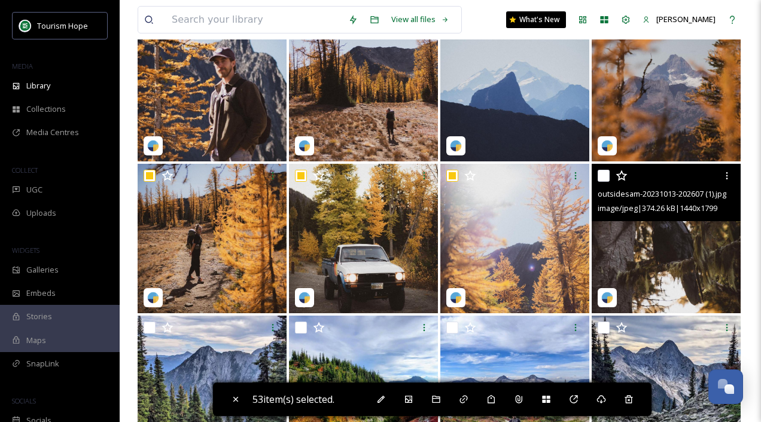
click at [605, 176] on input "checkbox" at bounding box center [603, 176] width 12 height 12
checkbox input "true"
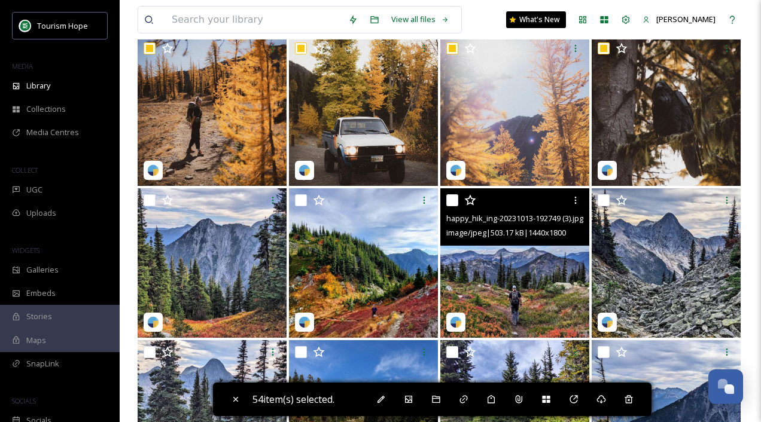
scroll to position [6263, 0]
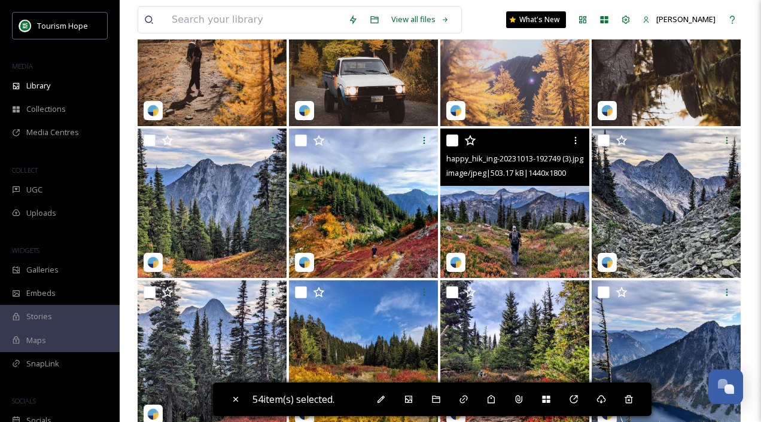
click at [453, 142] on input "checkbox" at bounding box center [452, 141] width 12 height 12
checkbox input "true"
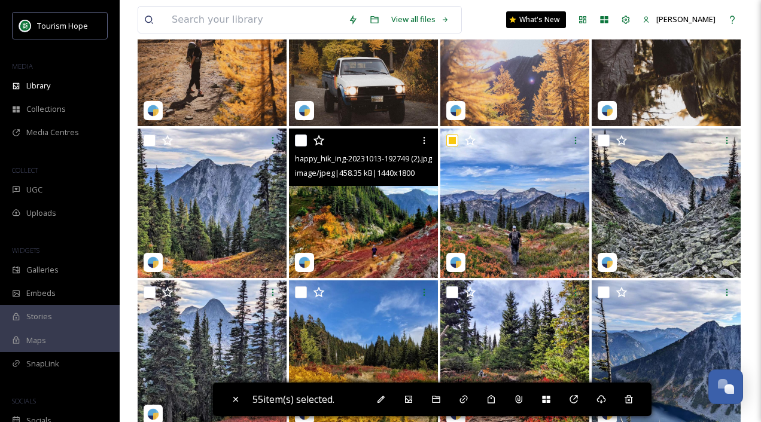
click at [300, 137] on input "checkbox" at bounding box center [301, 141] width 12 height 12
checkbox input "true"
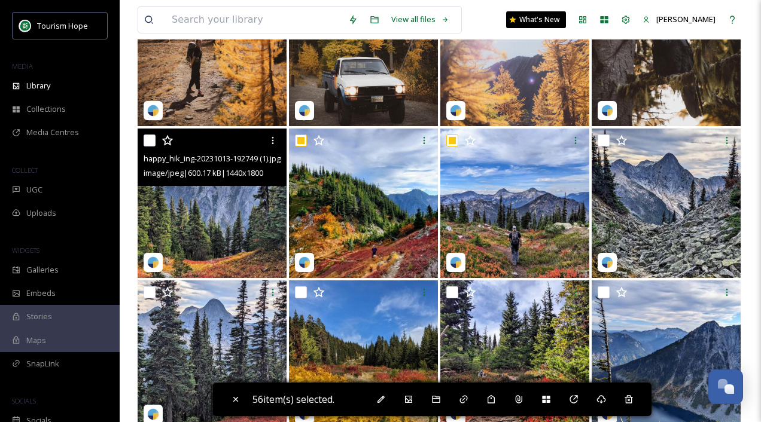
click at [149, 139] on input "checkbox" at bounding box center [150, 141] width 12 height 12
checkbox input "true"
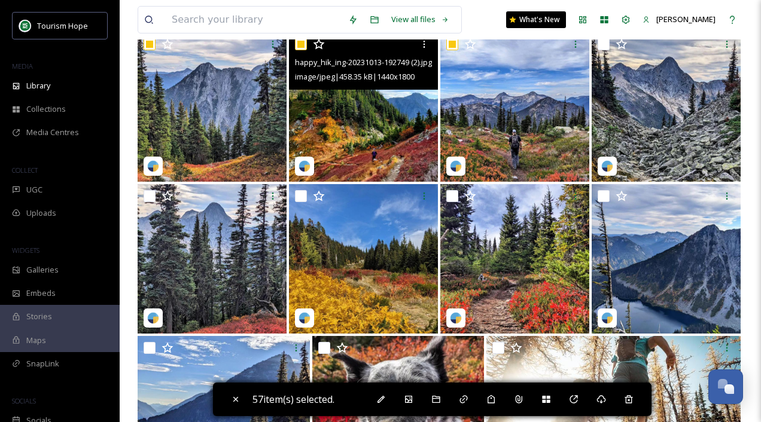
scroll to position [6359, 0]
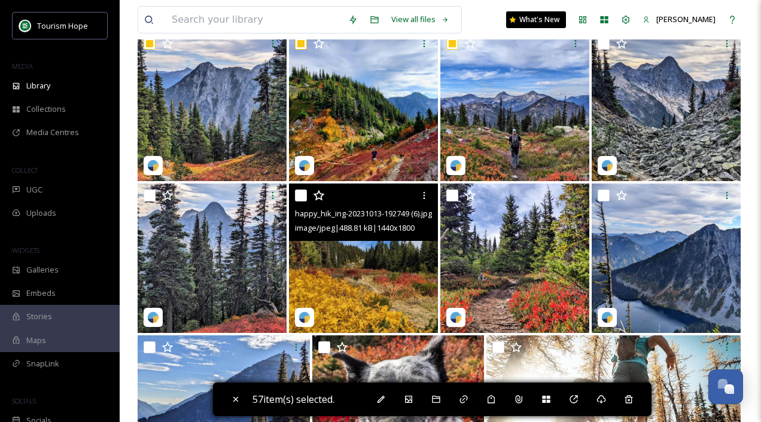
click at [301, 198] on input "checkbox" at bounding box center [301, 196] width 12 height 12
checkbox input "true"
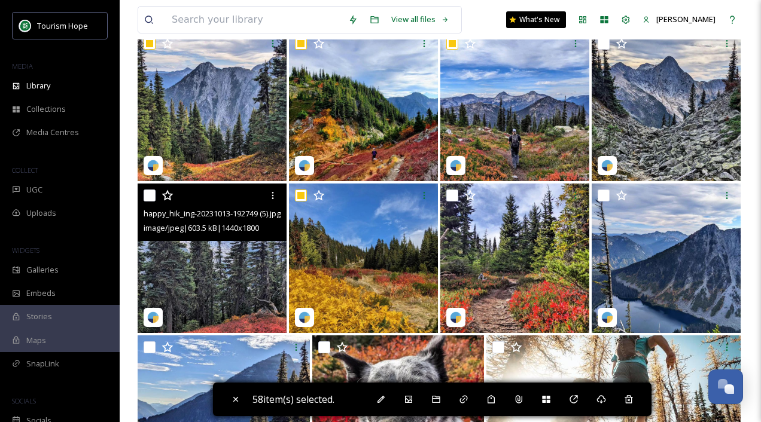
click at [148, 195] on input "checkbox" at bounding box center [150, 196] width 12 height 12
checkbox input "true"
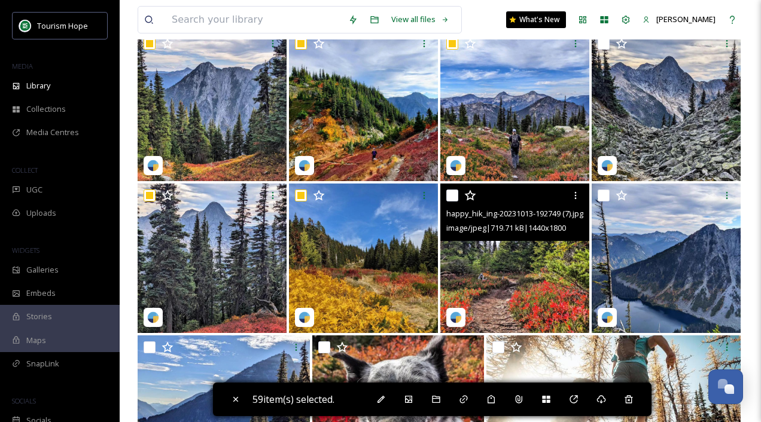
click at [455, 196] on input "checkbox" at bounding box center [452, 196] width 12 height 12
checkbox input "true"
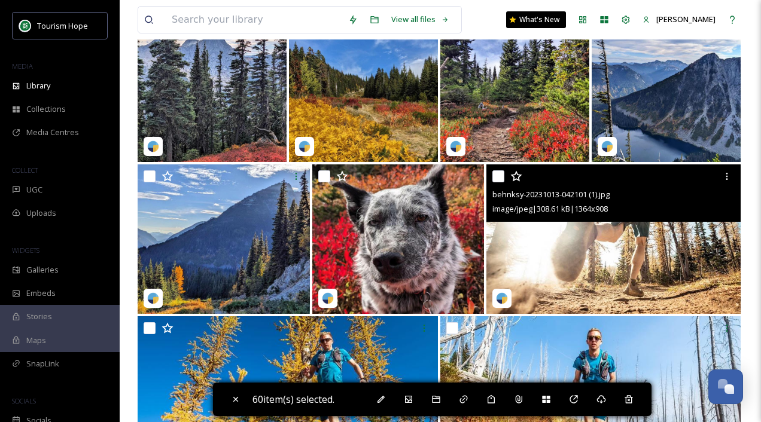
scroll to position [6559, 0]
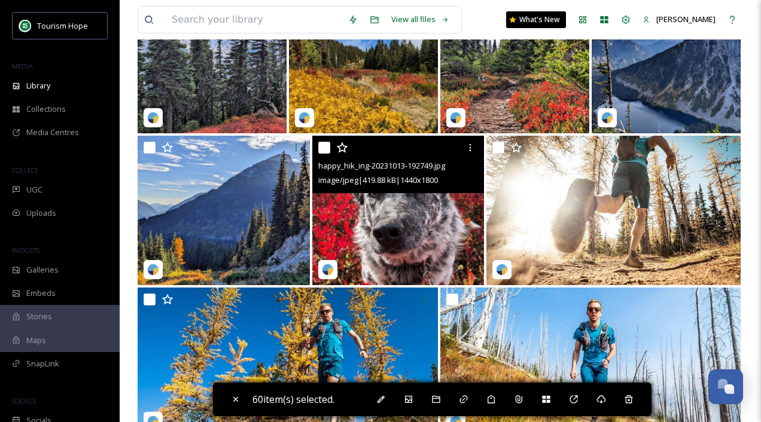
click at [321, 144] on input "checkbox" at bounding box center [324, 148] width 12 height 12
checkbox input "true"
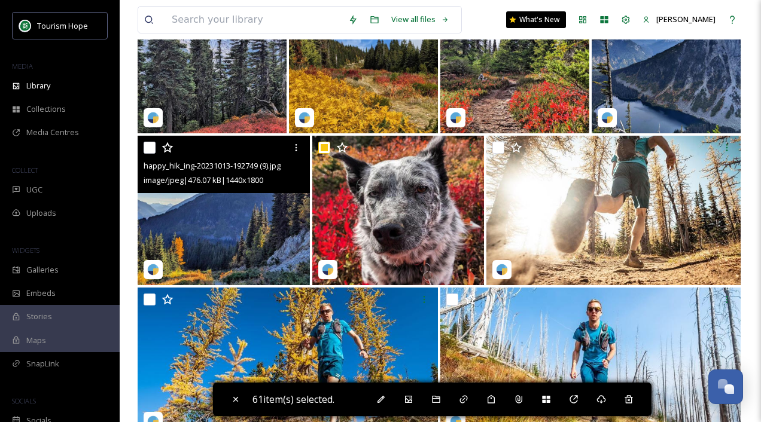
click at [150, 147] on input "checkbox" at bounding box center [150, 148] width 12 height 12
checkbox input "true"
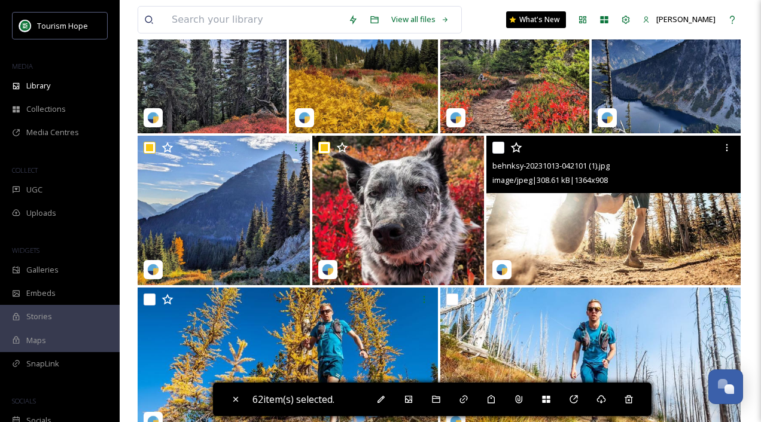
drag, startPoint x: 502, startPoint y: 145, endPoint x: 524, endPoint y: 215, distance: 74.1
click at [502, 145] on input "checkbox" at bounding box center [498, 148] width 12 height 12
checkbox input "true"
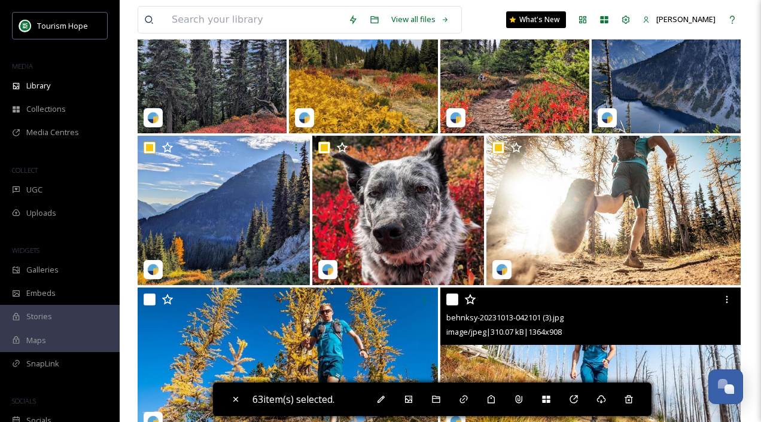
scroll to position [6680, 0]
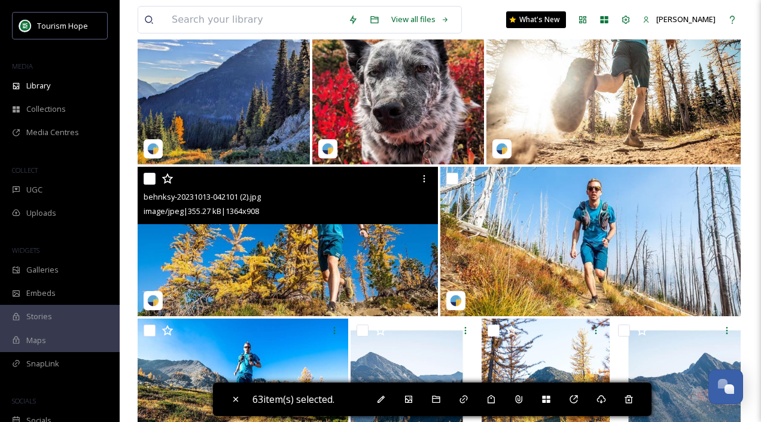
click at [146, 179] on input "checkbox" at bounding box center [150, 179] width 12 height 12
checkbox input "true"
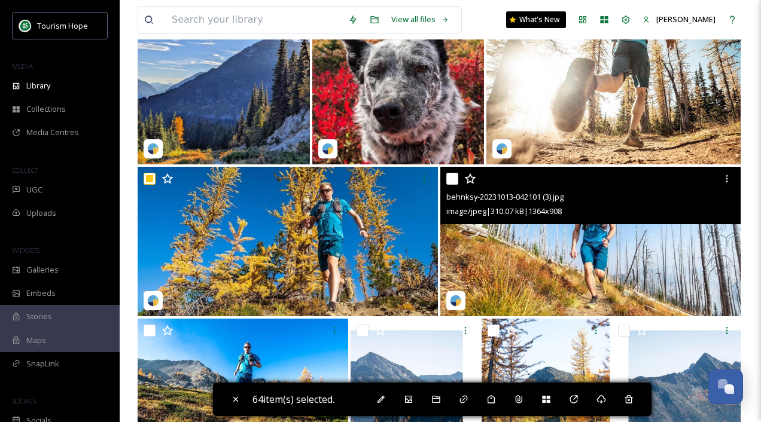
click at [452, 179] on input "checkbox" at bounding box center [452, 179] width 12 height 12
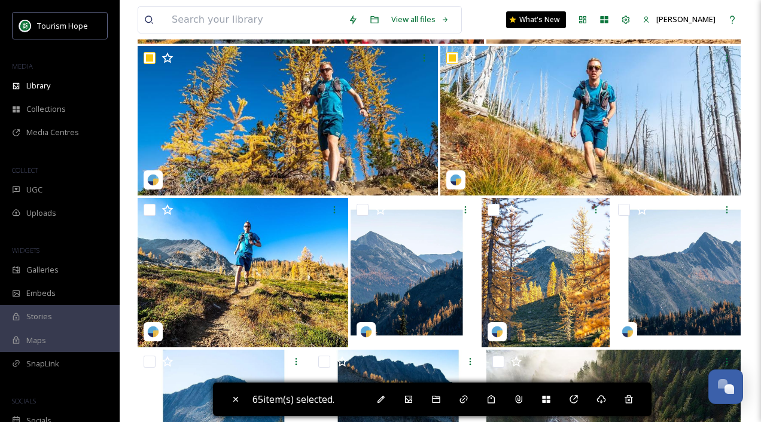
scroll to position [6803, 0]
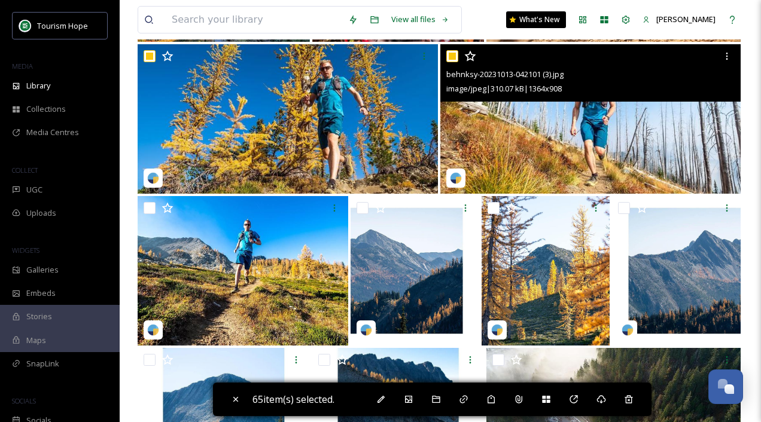
click at [453, 53] on input "checkbox" at bounding box center [452, 56] width 12 height 12
checkbox input "false"
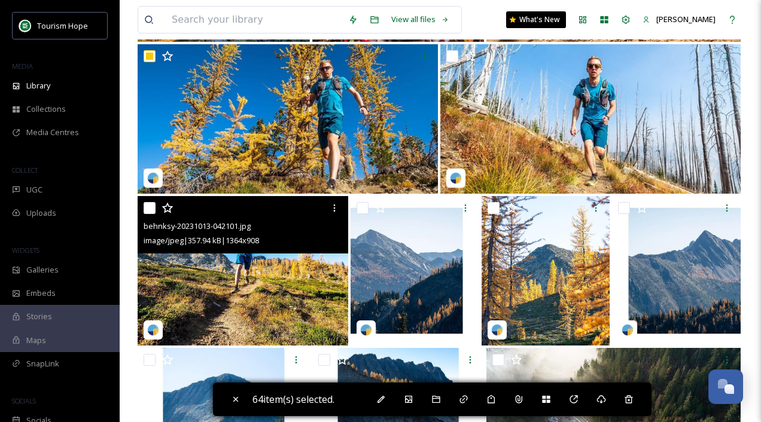
click at [147, 206] on input "checkbox" at bounding box center [150, 208] width 12 height 12
checkbox input "true"
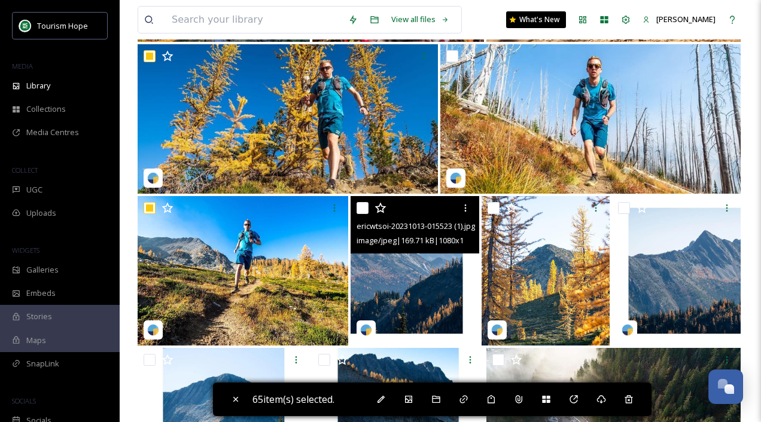
click at [361, 210] on input "checkbox" at bounding box center [362, 208] width 12 height 12
checkbox input "true"
click at [495, 207] on input "checkbox" at bounding box center [493, 208] width 12 height 12
checkbox input "true"
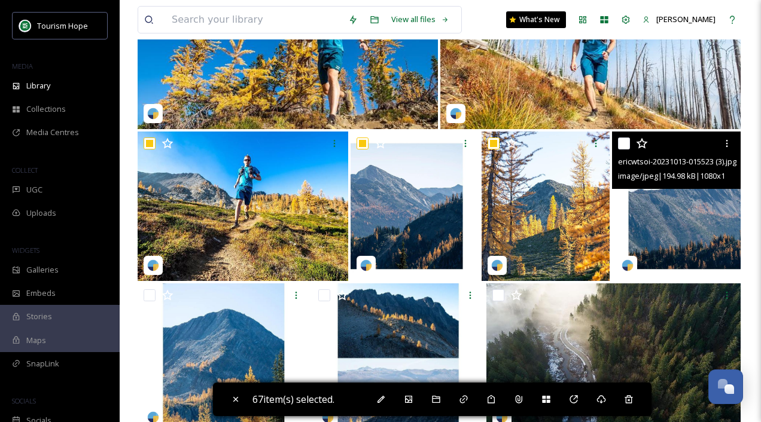
scroll to position [6877, 0]
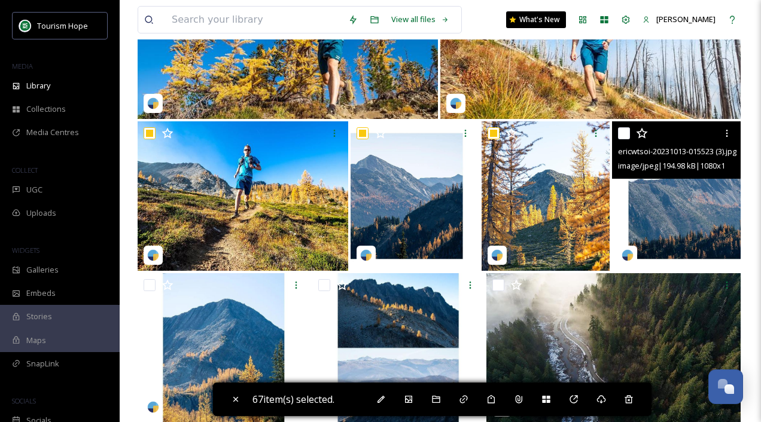
click at [624, 138] on input "checkbox" at bounding box center [624, 133] width 12 height 12
checkbox input "true"
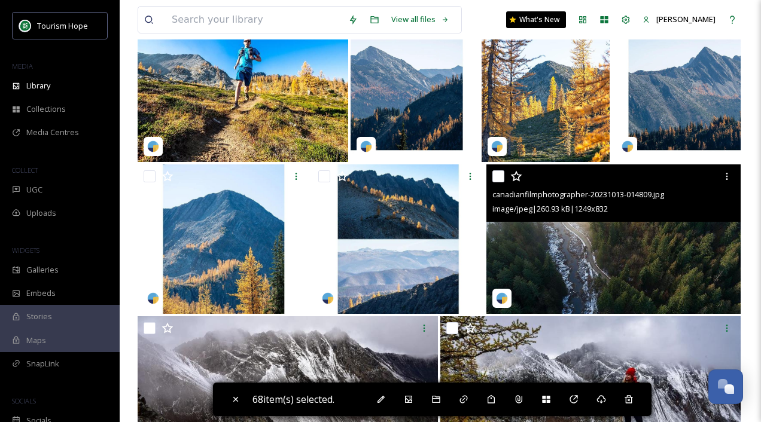
scroll to position [6990, 0]
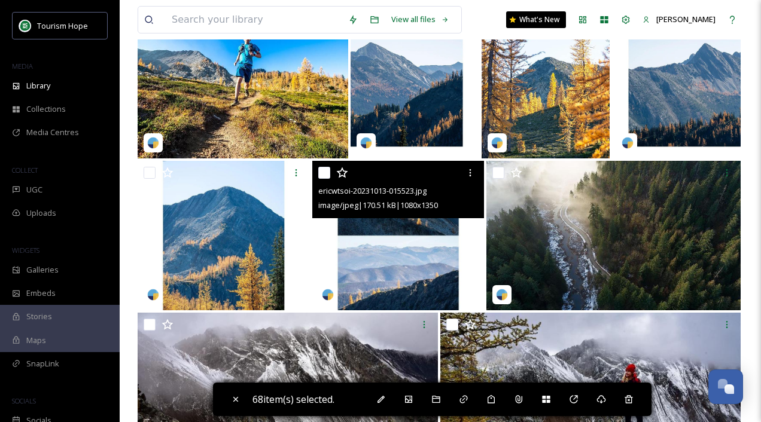
drag, startPoint x: 321, startPoint y: 172, endPoint x: 149, endPoint y: 172, distance: 171.6
click at [321, 172] on input "checkbox" at bounding box center [324, 173] width 12 height 12
checkbox input "true"
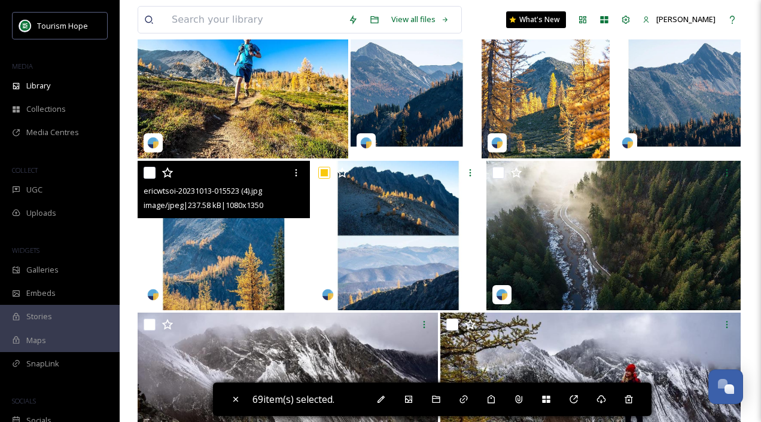
click at [150, 175] on input "checkbox" at bounding box center [150, 173] width 12 height 12
checkbox input "true"
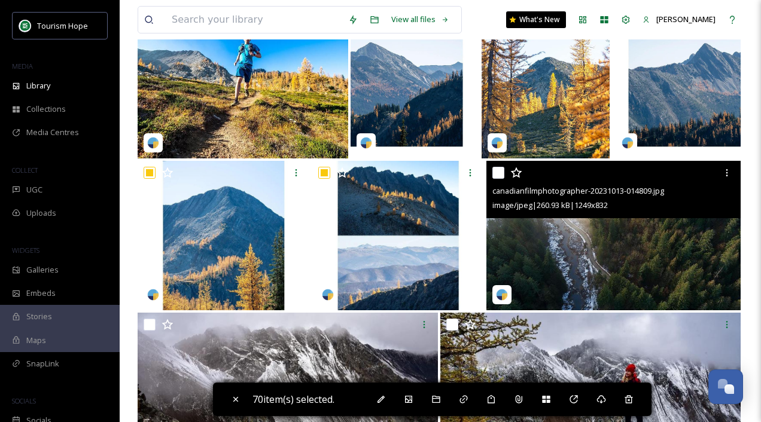
click at [496, 172] on input "checkbox" at bounding box center [498, 173] width 12 height 12
checkbox input "true"
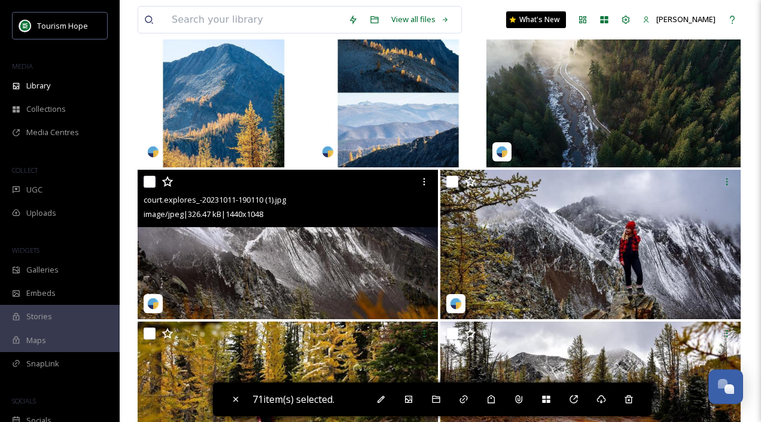
scroll to position [7199, 0]
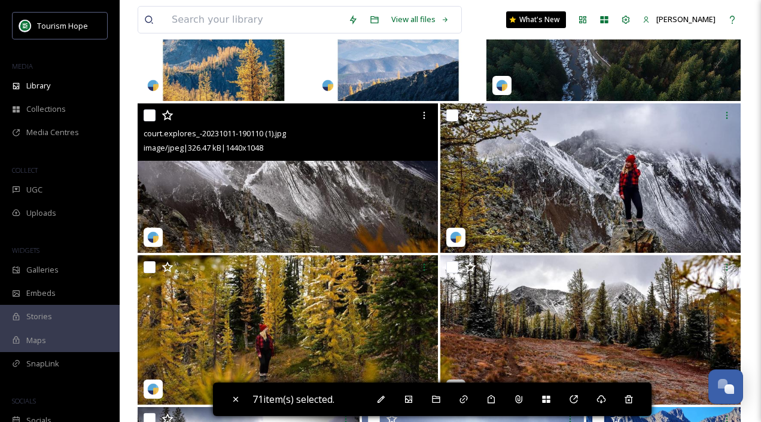
click at [151, 115] on input "checkbox" at bounding box center [150, 115] width 12 height 12
checkbox input "true"
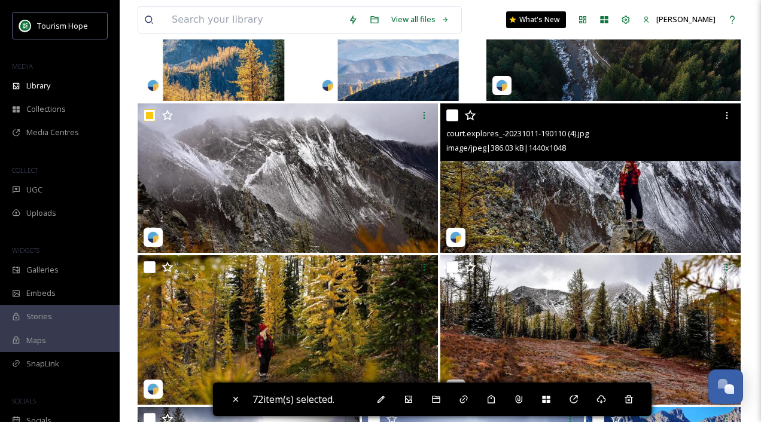
click at [451, 114] on input "checkbox" at bounding box center [452, 115] width 12 height 12
checkbox input "true"
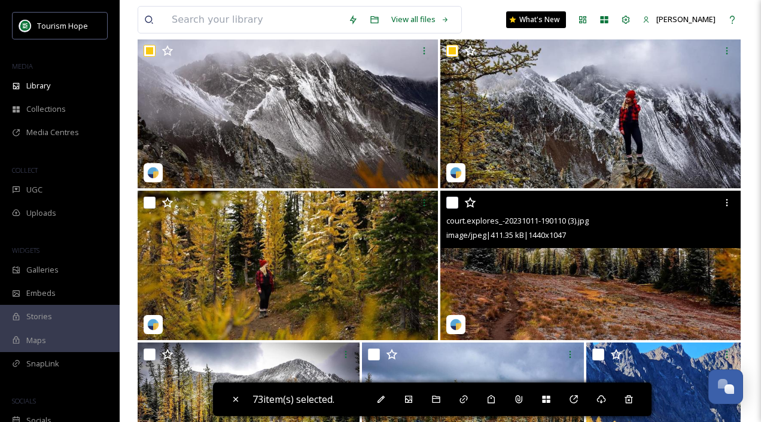
scroll to position [7322, 0]
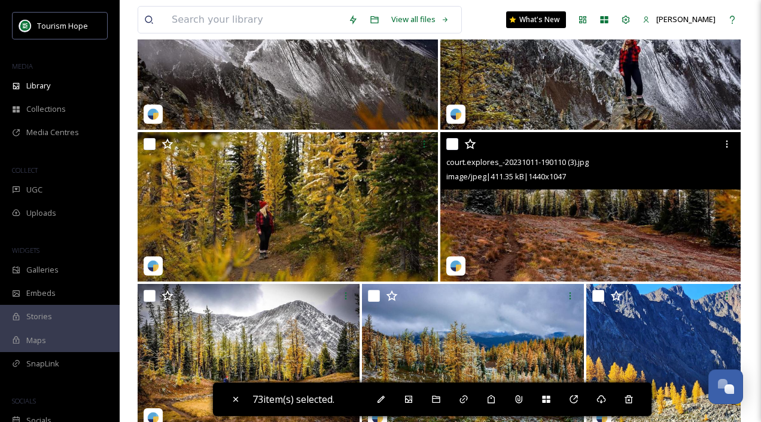
click at [451, 146] on input "checkbox" at bounding box center [452, 144] width 12 height 12
checkbox input "true"
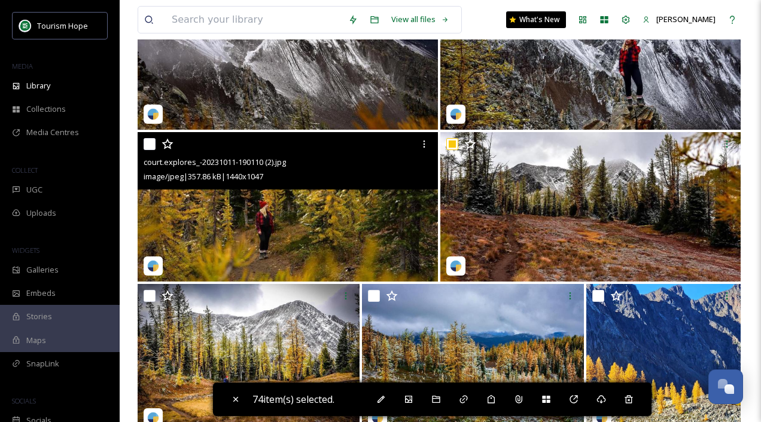
click at [144, 145] on input "checkbox" at bounding box center [150, 144] width 12 height 12
checkbox input "true"
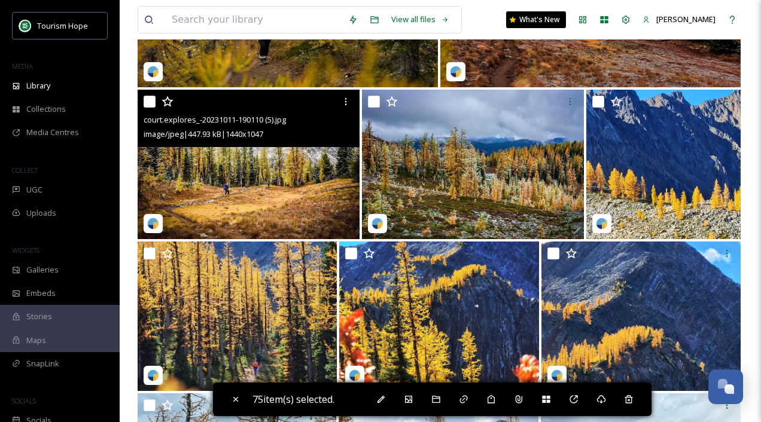
click at [149, 100] on input "checkbox" at bounding box center [150, 102] width 12 height 12
checkbox input "true"
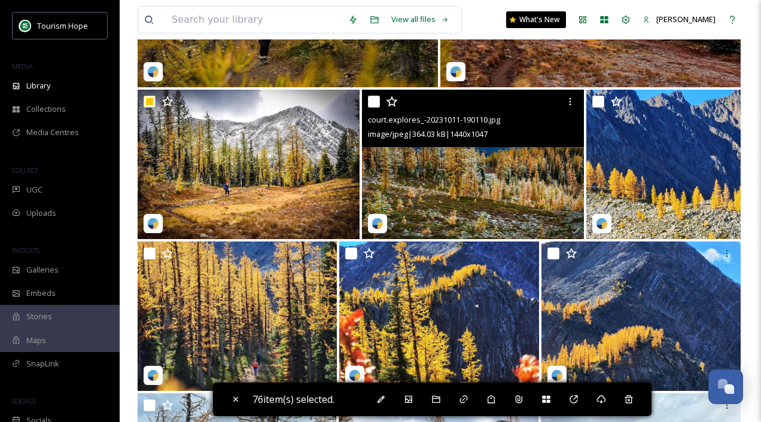
click at [374, 100] on input "checkbox" at bounding box center [374, 102] width 12 height 12
checkbox input "true"
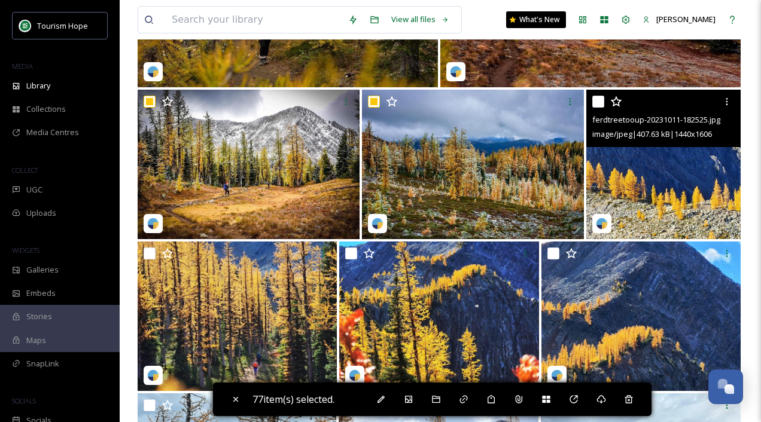
click at [597, 96] on input "checkbox" at bounding box center [598, 102] width 12 height 12
checkbox input "true"
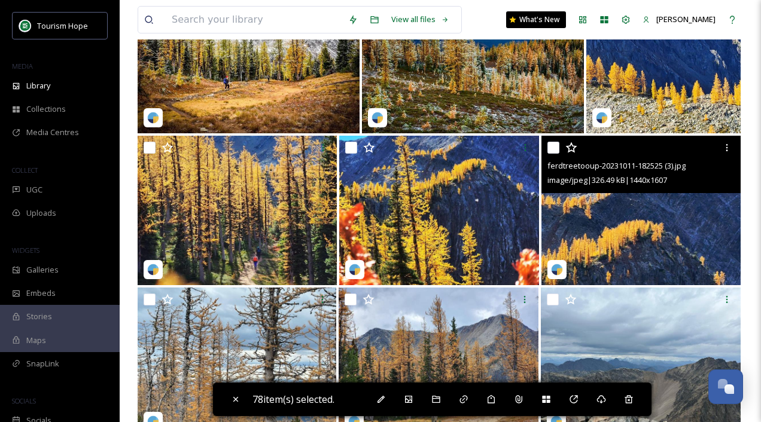
click at [552, 149] on input "checkbox" at bounding box center [553, 148] width 12 height 12
checkbox input "true"
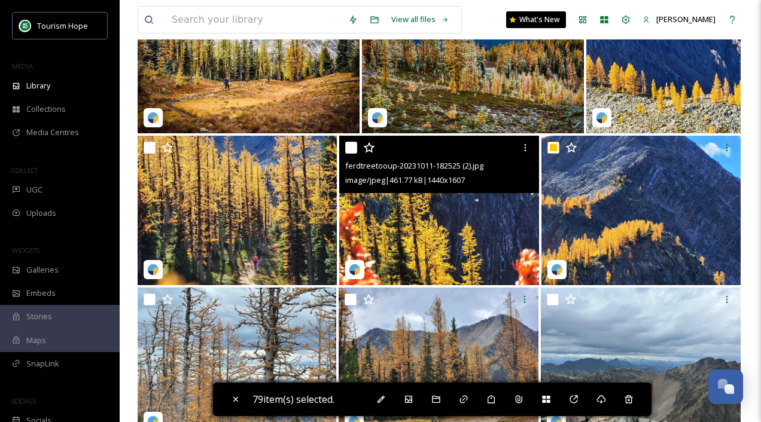
click at [351, 145] on input "checkbox" at bounding box center [351, 148] width 12 height 12
checkbox input "true"
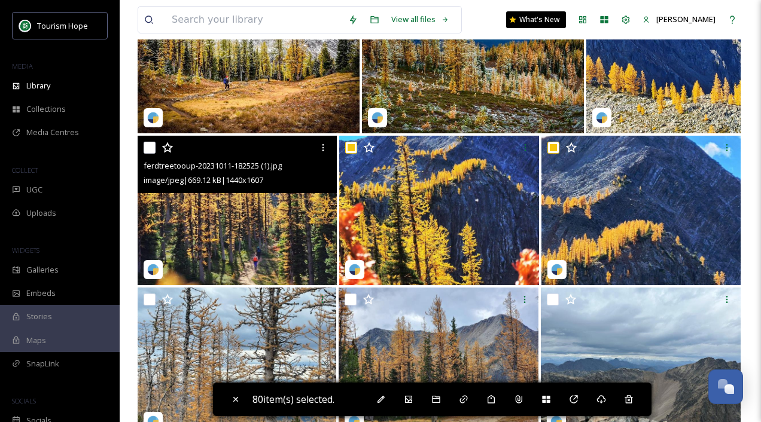
click at [148, 146] on input "checkbox" at bounding box center [150, 148] width 12 height 12
checkbox input "true"
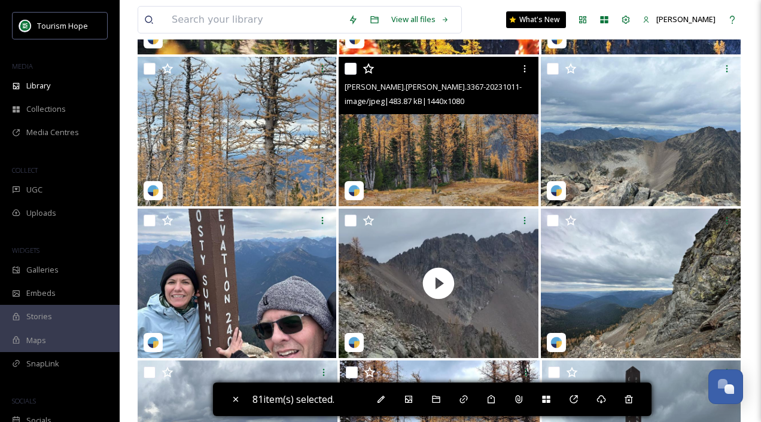
scroll to position [7854, 0]
click at [351, 69] on input "checkbox" at bounding box center [350, 68] width 12 height 12
checkbox input "true"
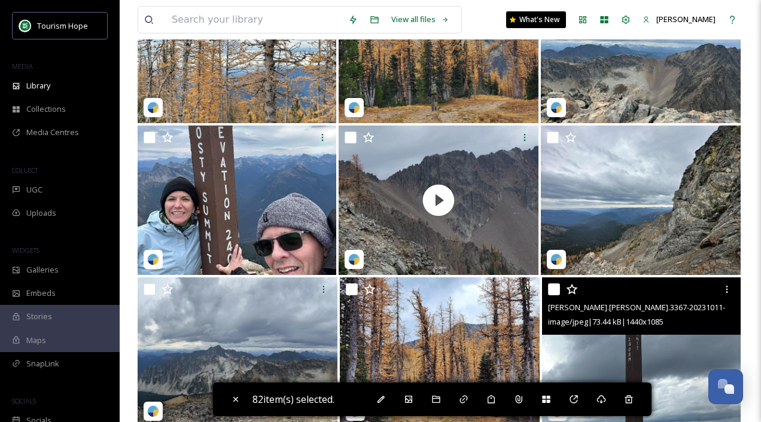
scroll to position [8046, 0]
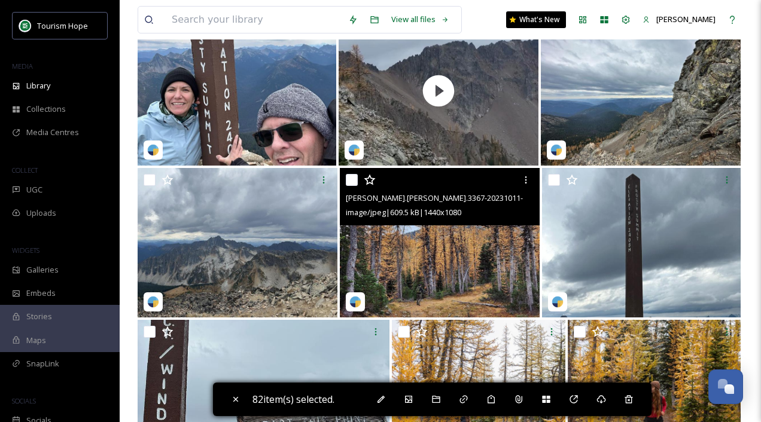
click at [350, 180] on input "checkbox" at bounding box center [352, 180] width 12 height 12
checkbox input "true"
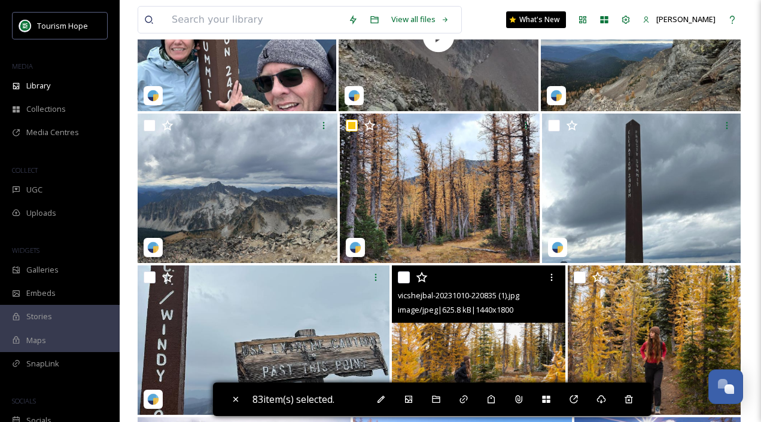
scroll to position [8207, 0]
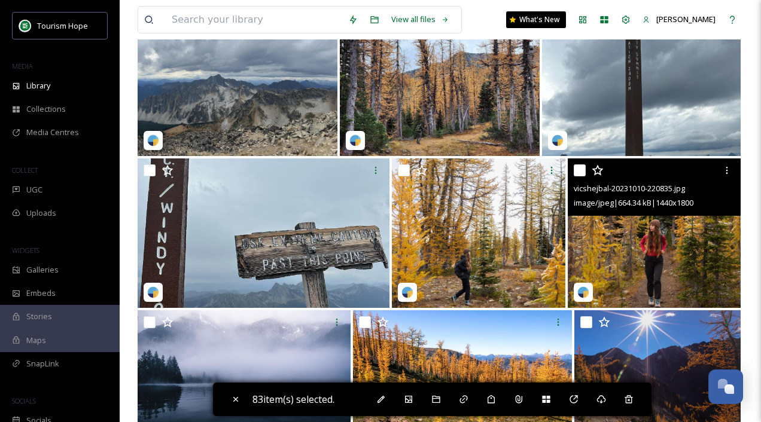
click at [580, 166] on input "checkbox" at bounding box center [580, 170] width 12 height 12
checkbox input "true"
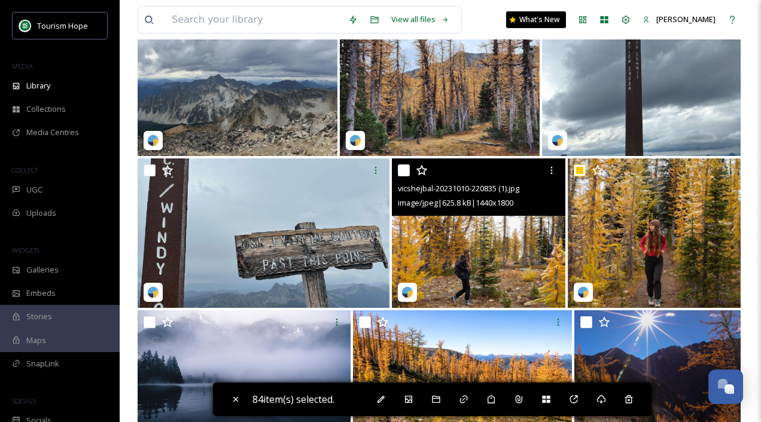
click at [405, 173] on input "checkbox" at bounding box center [404, 170] width 12 height 12
checkbox input "true"
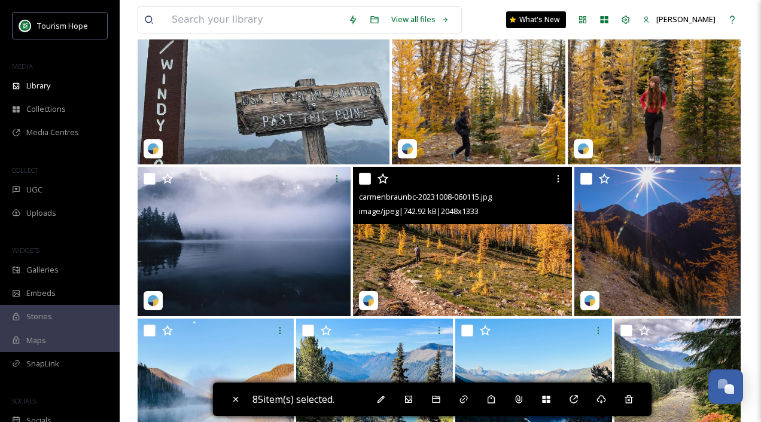
scroll to position [8371, 0]
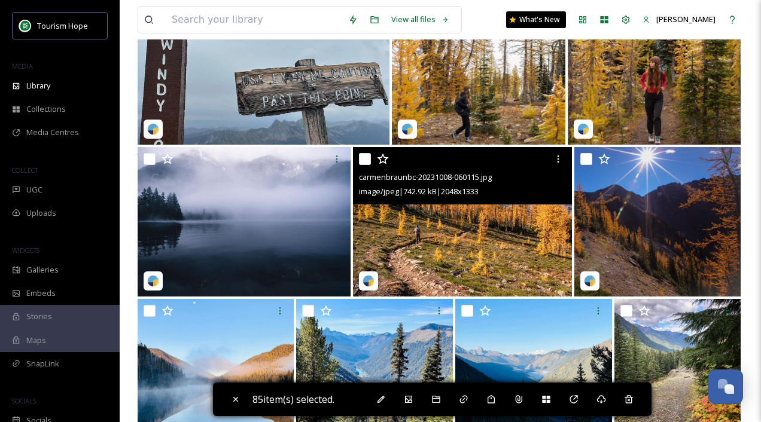
click at [363, 161] on input "checkbox" at bounding box center [365, 159] width 12 height 12
checkbox input "true"
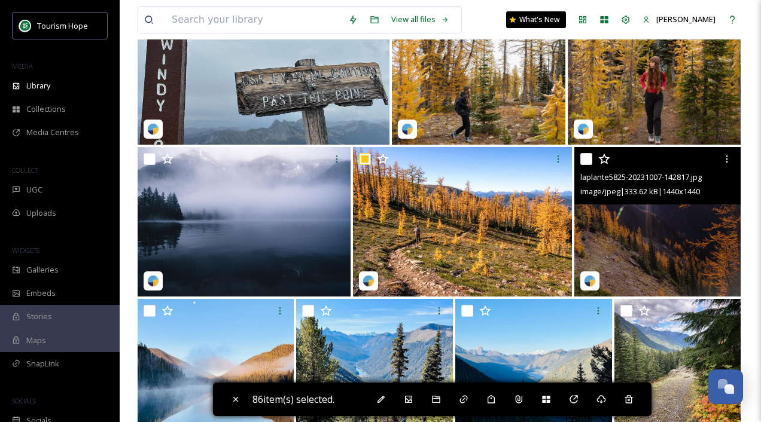
click at [589, 160] on input "checkbox" at bounding box center [586, 159] width 12 height 12
checkbox input "true"
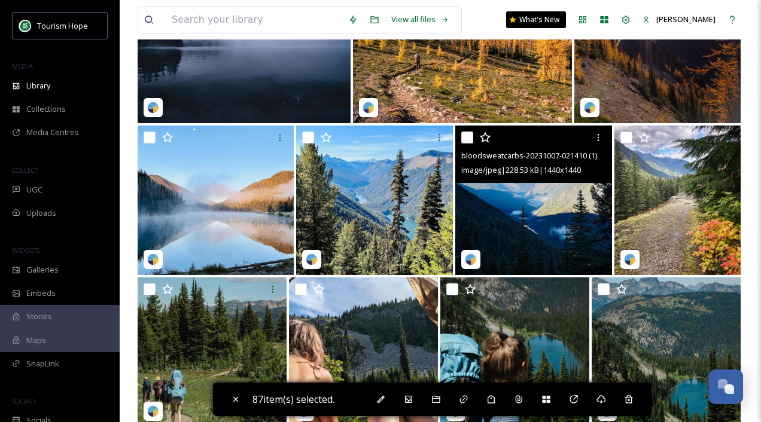
scroll to position [8545, 0]
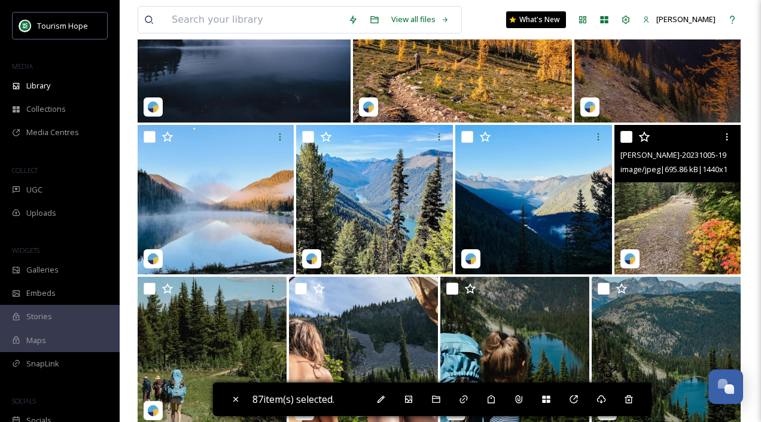
click at [626, 138] on input "checkbox" at bounding box center [626, 137] width 12 height 12
checkbox input "true"
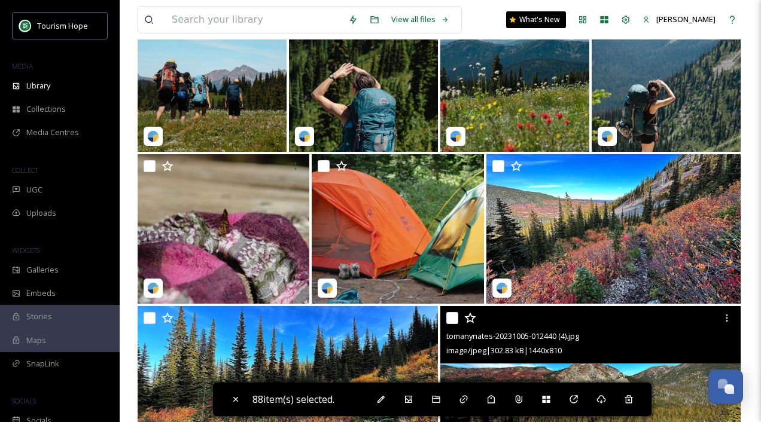
scroll to position [9042, 0]
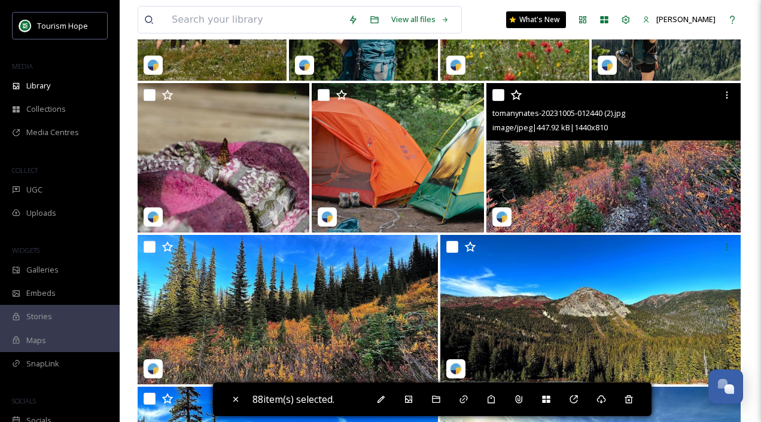
click at [499, 94] on input "checkbox" at bounding box center [498, 95] width 12 height 12
checkbox input "true"
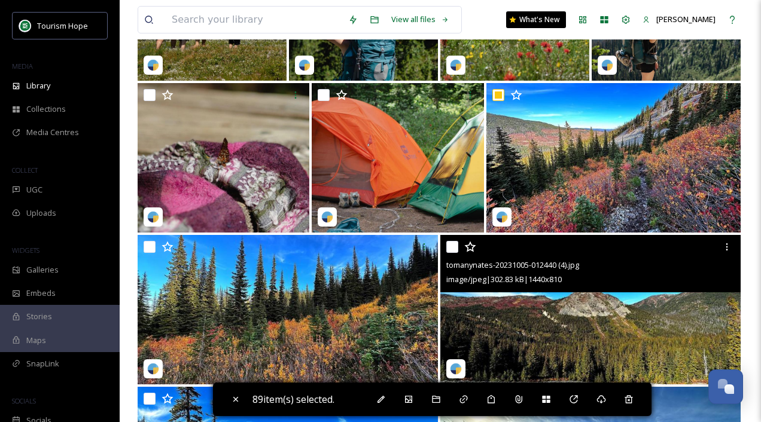
scroll to position [9113, 0]
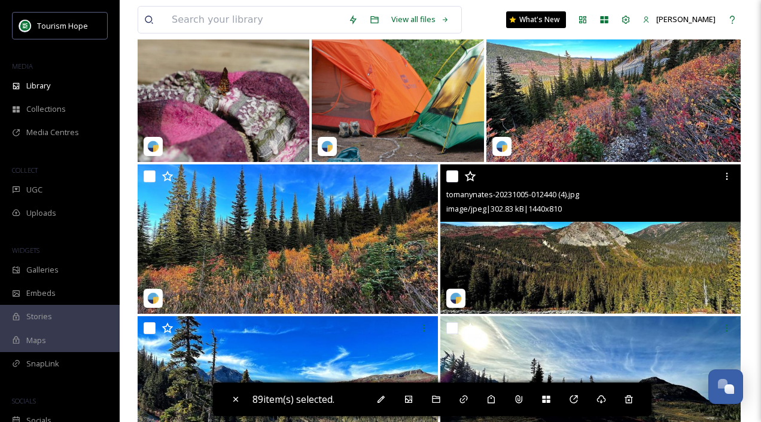
click at [449, 179] on input "checkbox" at bounding box center [452, 176] width 12 height 12
checkbox input "true"
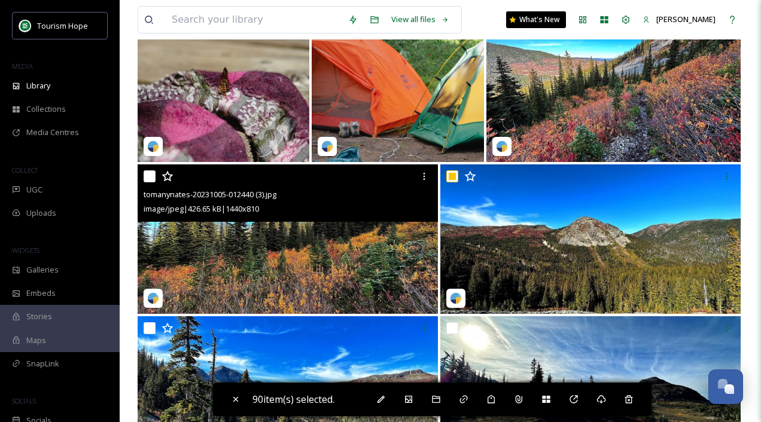
click at [147, 173] on input "checkbox" at bounding box center [150, 176] width 12 height 12
checkbox input "true"
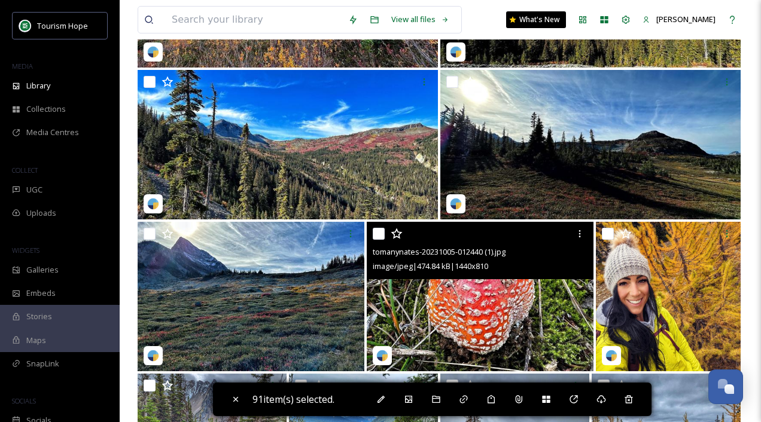
scroll to position [9361, 0]
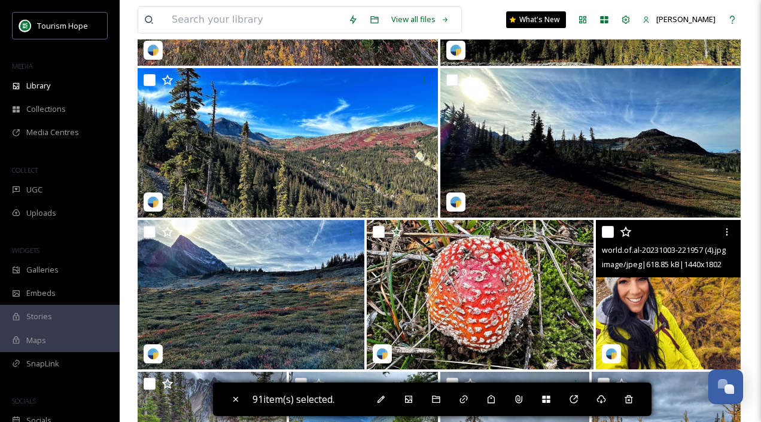
click at [606, 231] on input "checkbox" at bounding box center [608, 232] width 12 height 12
checkbox input "true"
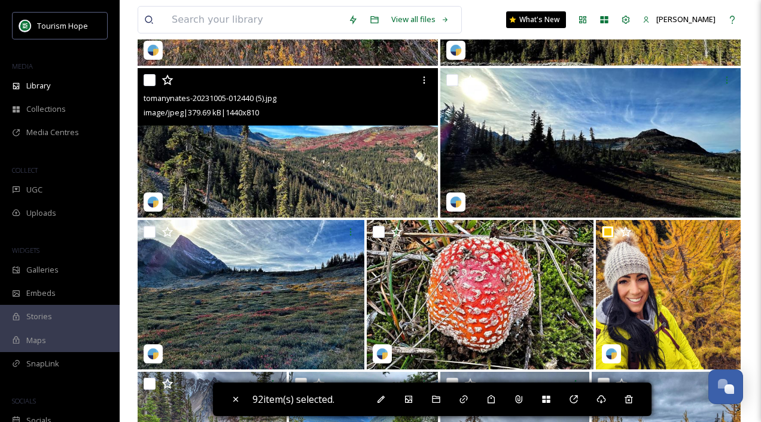
click at [146, 77] on input "checkbox" at bounding box center [150, 80] width 12 height 12
checkbox input "true"
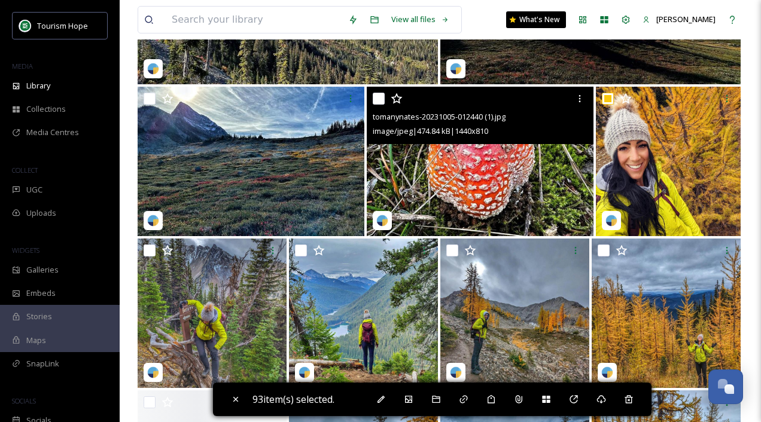
scroll to position [9528, 0]
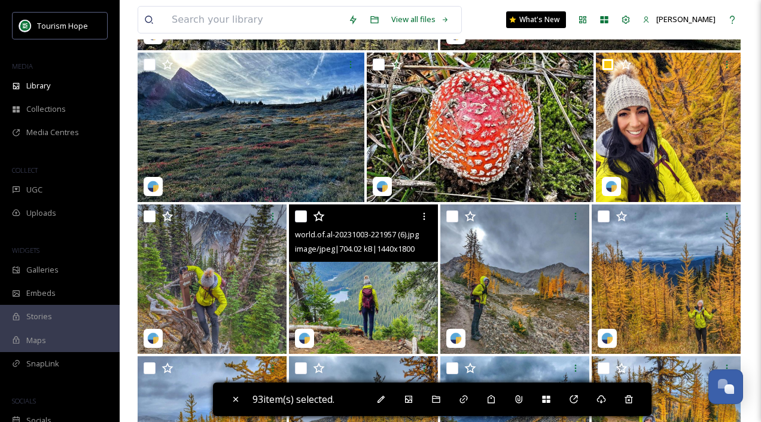
click at [300, 214] on input "checkbox" at bounding box center [301, 217] width 12 height 12
checkbox input "true"
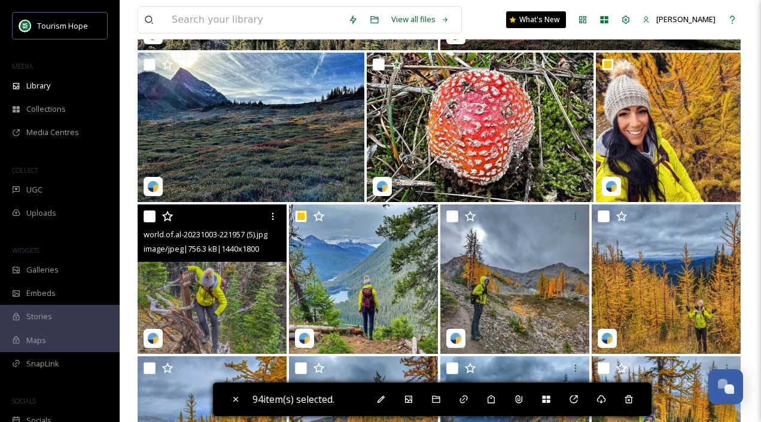
click at [148, 218] on input "checkbox" at bounding box center [150, 217] width 12 height 12
checkbox input "true"
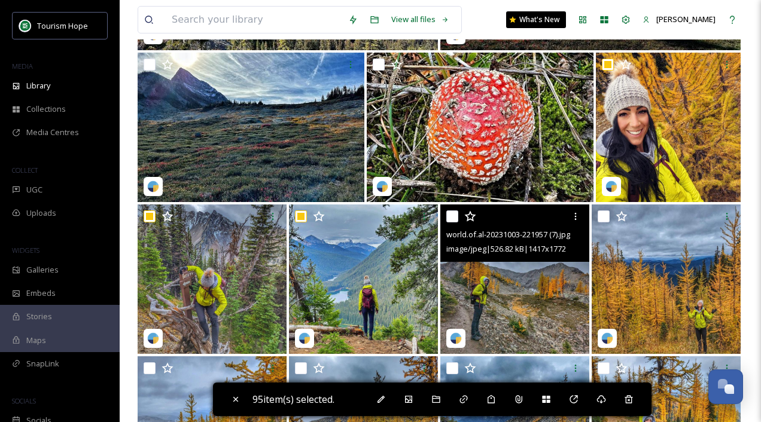
click at [453, 214] on input "checkbox" at bounding box center [452, 217] width 12 height 12
checkbox input "true"
click at [603, 216] on input "checkbox" at bounding box center [603, 217] width 12 height 12
checkbox input "true"
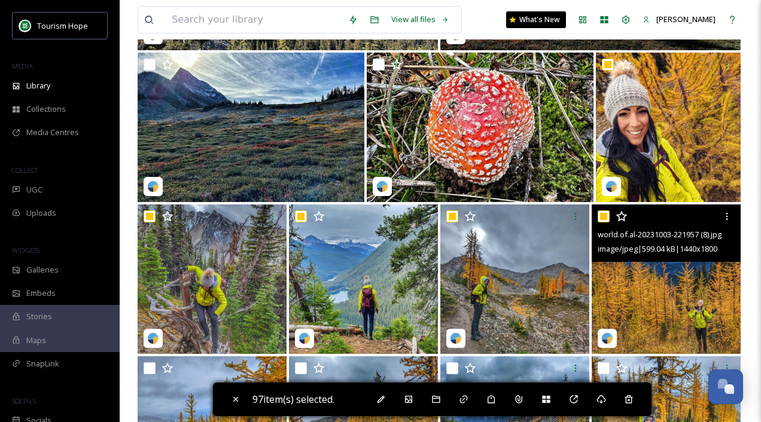
scroll to position [9707, 0]
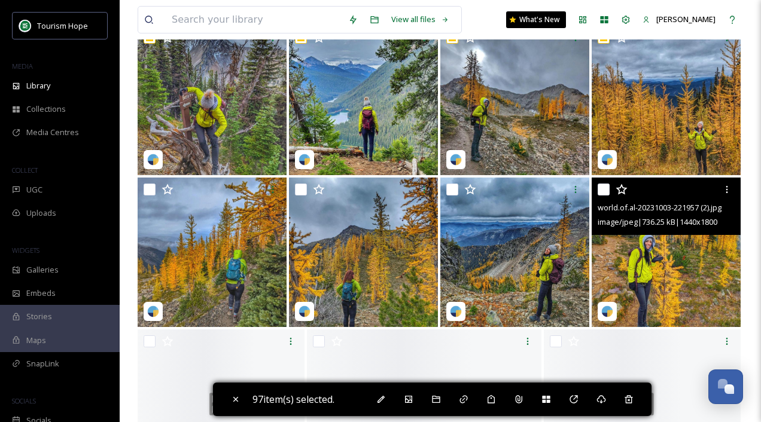
click at [602, 190] on input "checkbox" at bounding box center [603, 190] width 12 height 12
checkbox input "true"
click at [453, 191] on input "checkbox" at bounding box center [452, 190] width 12 height 12
checkbox input "true"
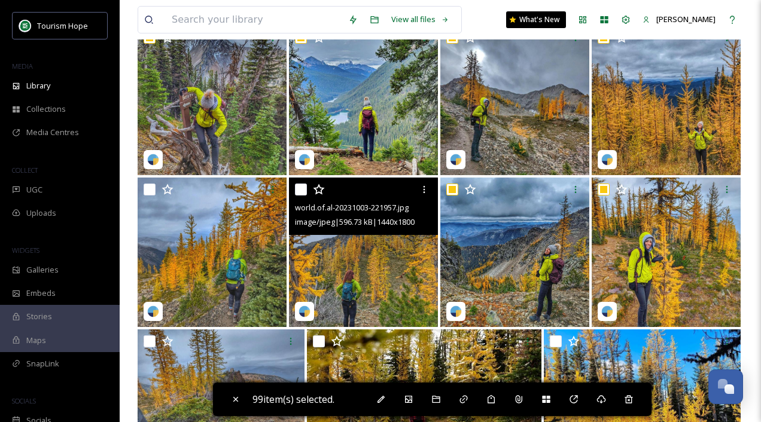
click at [299, 190] on input "checkbox" at bounding box center [301, 190] width 12 height 12
checkbox input "true"
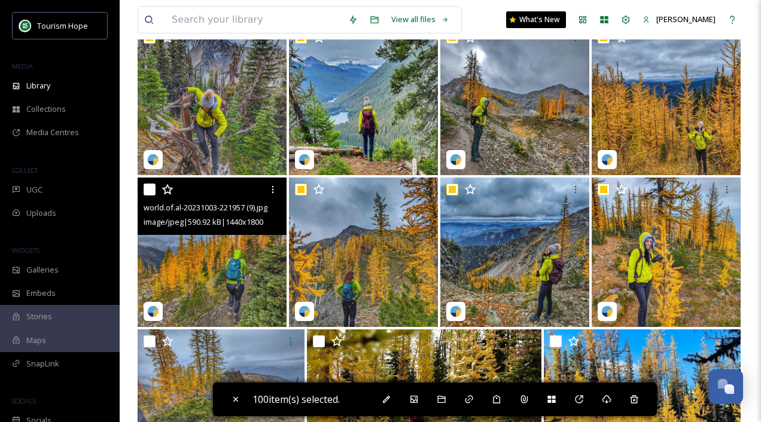
click at [148, 188] on input "checkbox" at bounding box center [150, 190] width 12 height 12
checkbox input "true"
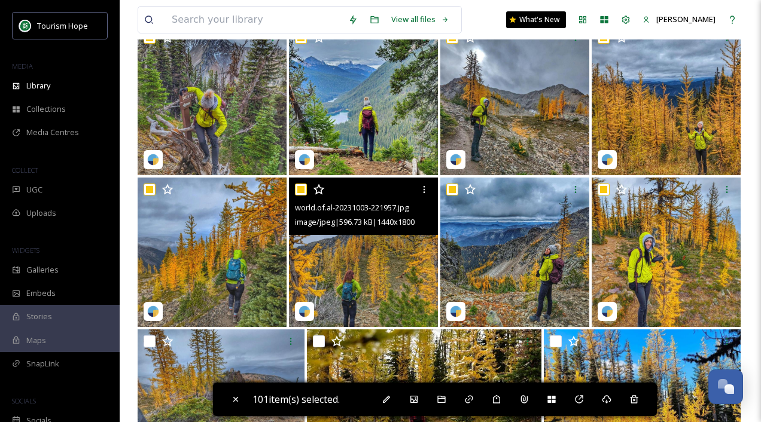
scroll to position [9836, 0]
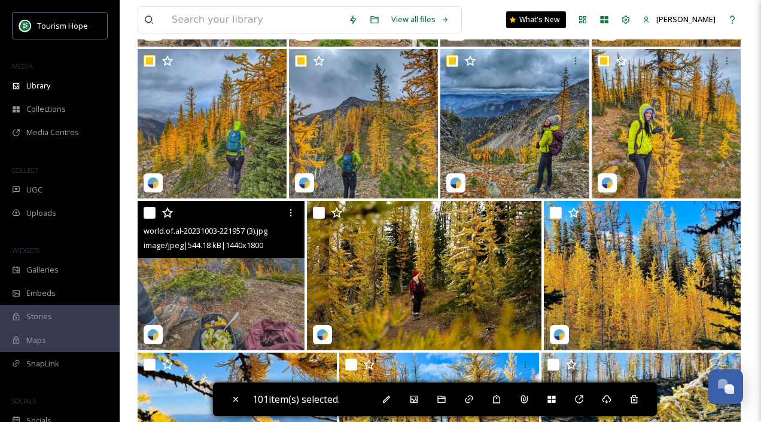
click at [151, 208] on input "checkbox" at bounding box center [150, 213] width 12 height 12
checkbox input "true"
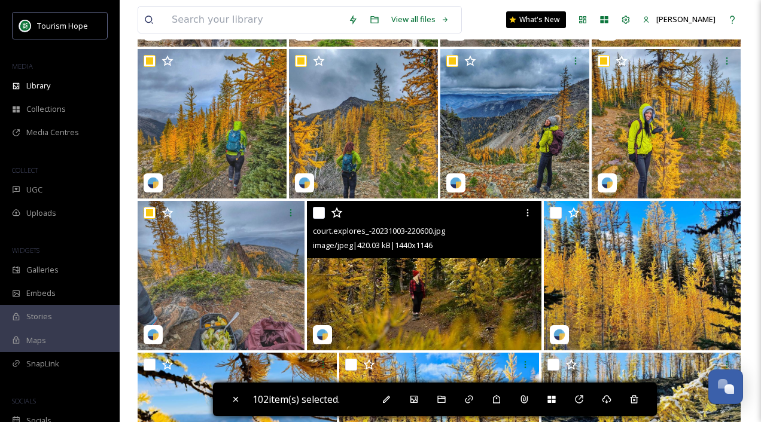
click at [313, 212] on input "checkbox" at bounding box center [319, 213] width 12 height 12
checkbox input "true"
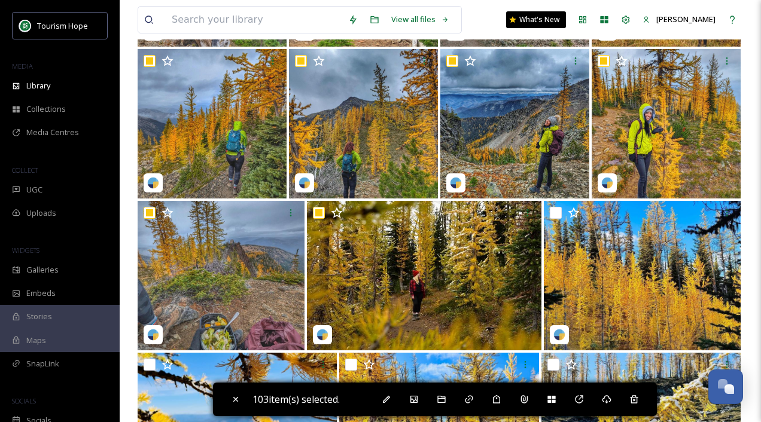
click at [554, 216] on input "checkbox" at bounding box center [556, 213] width 12 height 12
checkbox input "true"
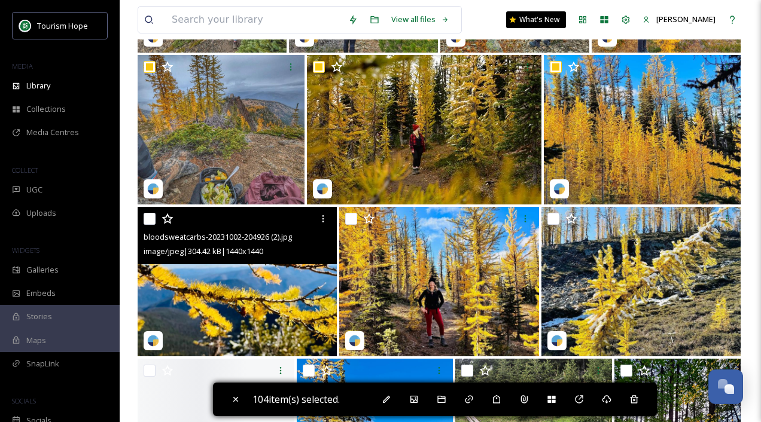
scroll to position [10044, 0]
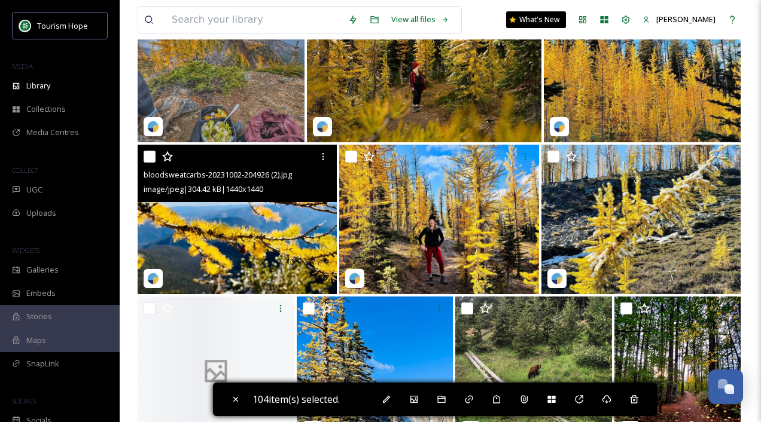
click at [150, 157] on input "checkbox" at bounding box center [150, 157] width 12 height 12
checkbox input "true"
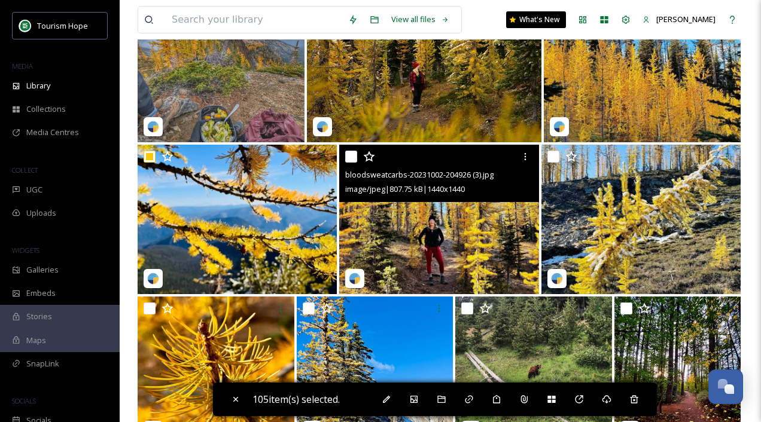
click at [353, 156] on input "checkbox" at bounding box center [351, 157] width 12 height 12
checkbox input "true"
click at [554, 156] on input "checkbox" at bounding box center [553, 157] width 12 height 12
checkbox input "true"
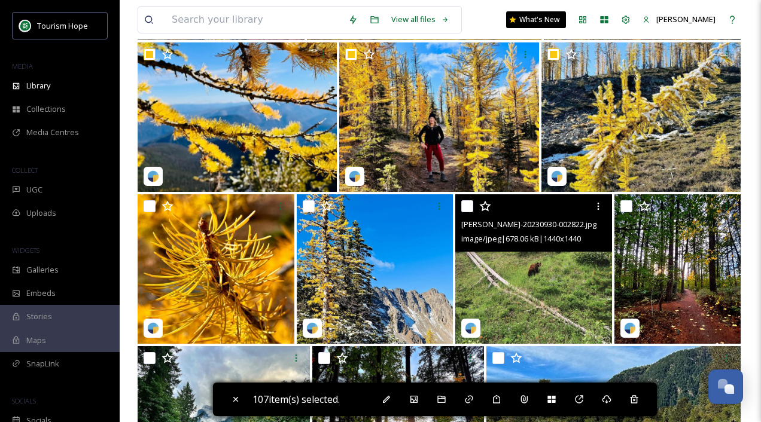
scroll to position [10155, 0]
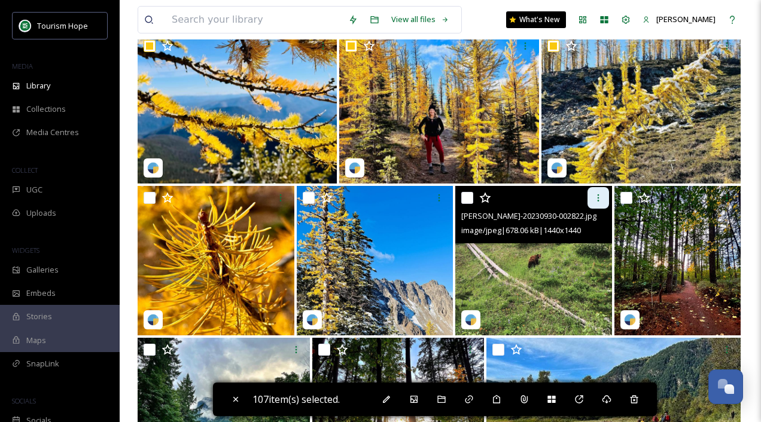
click at [624, 197] on input "checkbox" at bounding box center [626, 198] width 12 height 12
checkbox input "true"
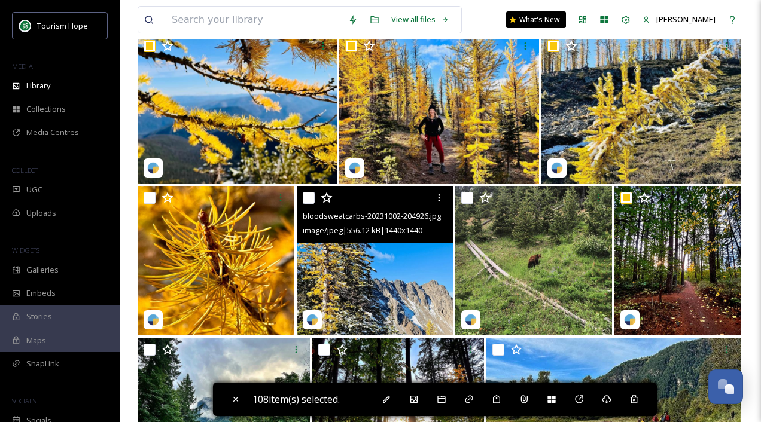
click at [304, 199] on input "checkbox" at bounding box center [309, 198] width 12 height 12
checkbox input "true"
click at [152, 196] on input "checkbox" at bounding box center [150, 198] width 12 height 12
checkbox input "true"
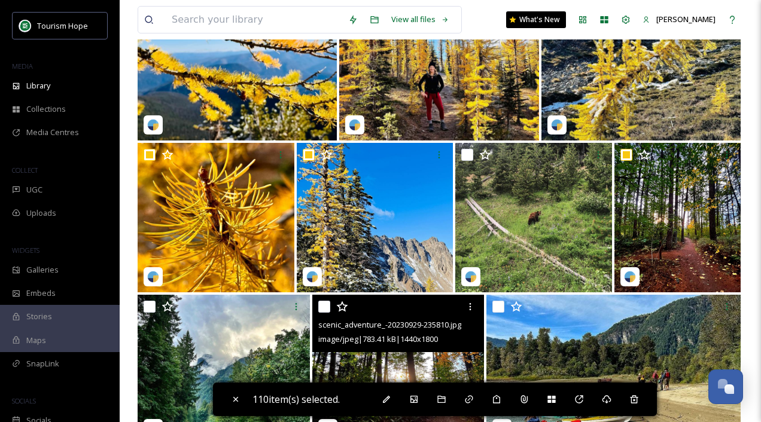
scroll to position [10311, 0]
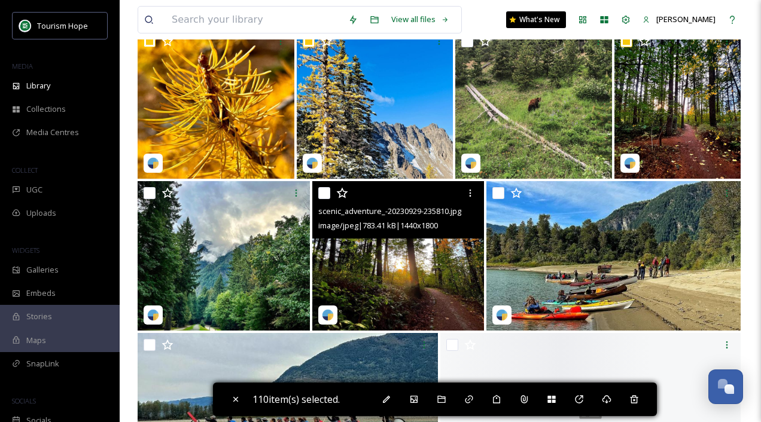
click at [324, 194] on input "checkbox" at bounding box center [324, 193] width 12 height 12
checkbox input "true"
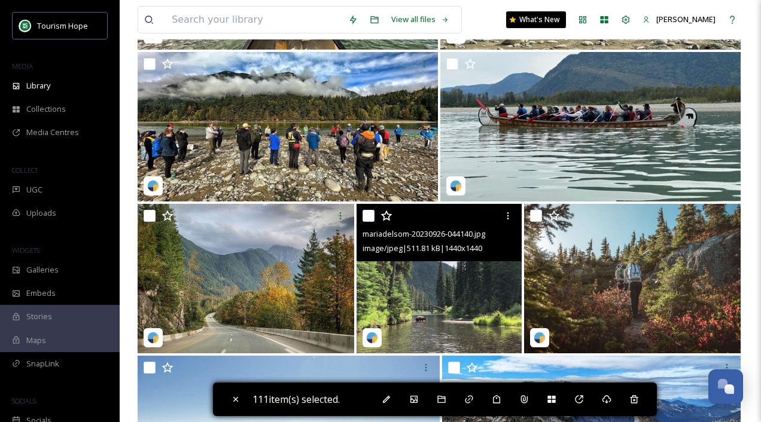
scroll to position [10898, 0]
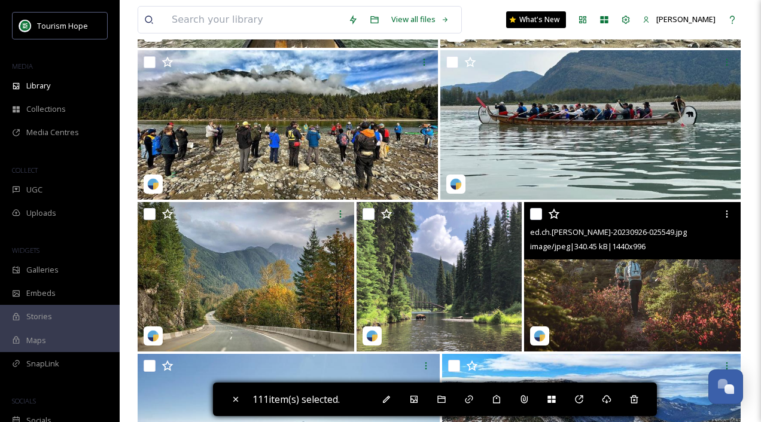
click at [534, 213] on input "checkbox" at bounding box center [536, 214] width 12 height 12
checkbox input "true"
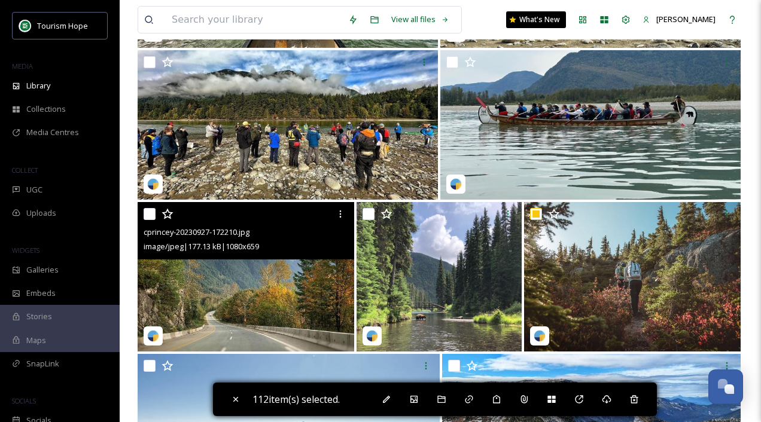
click at [149, 213] on input "checkbox" at bounding box center [150, 214] width 12 height 12
checkbox input "true"
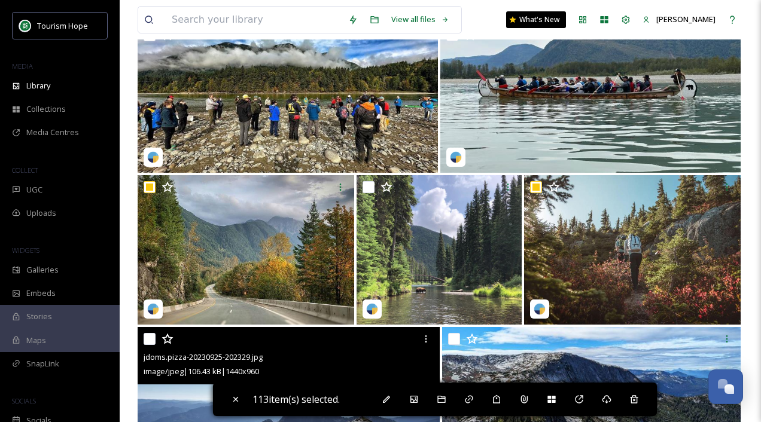
scroll to position [10920, 0]
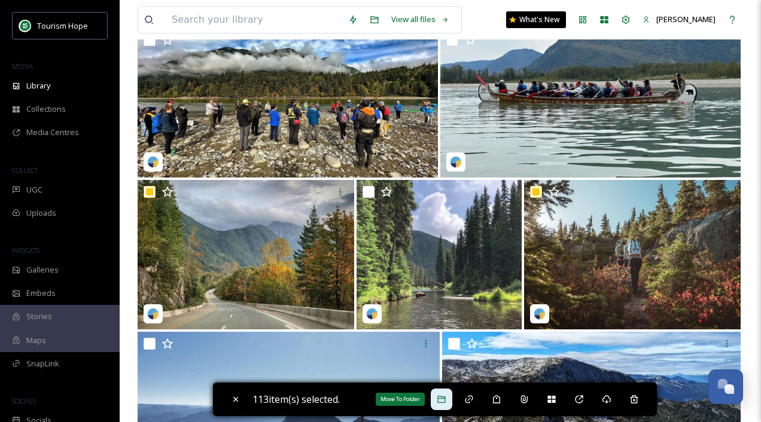
click at [444, 399] on icon at bounding box center [441, 399] width 8 height 7
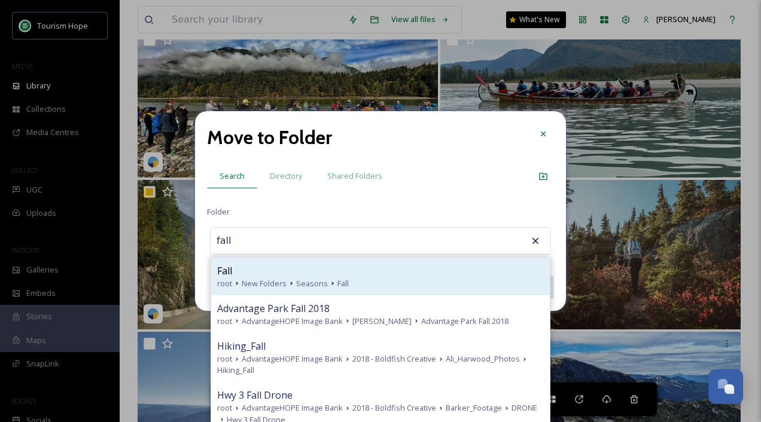
click at [325, 269] on div "Fall" at bounding box center [380, 271] width 327 height 14
type input "Fall"
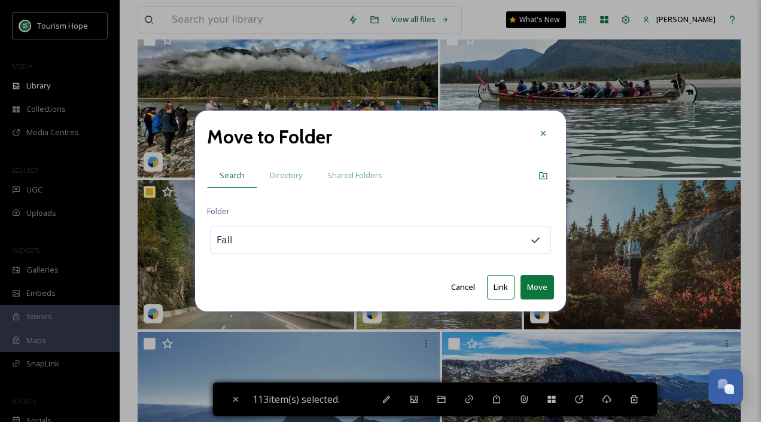
click at [535, 286] on button "Move" at bounding box center [536, 287] width 33 height 25
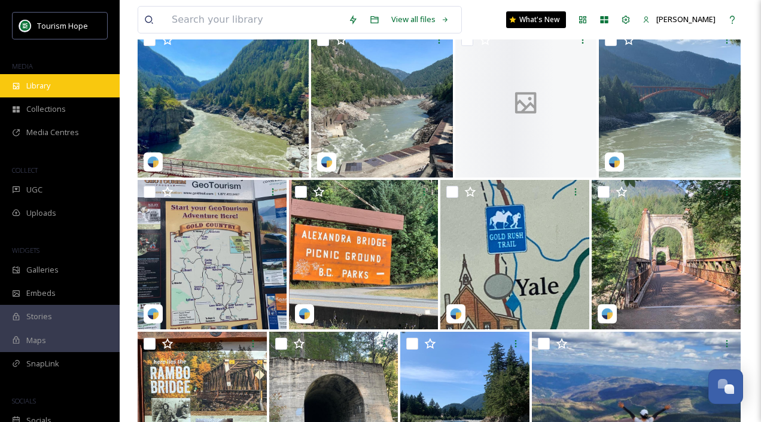
click at [80, 90] on div "Library" at bounding box center [60, 85] width 120 height 23
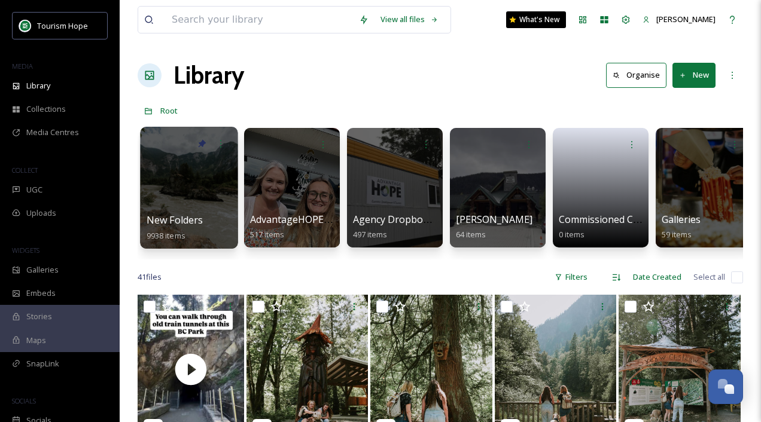
click at [184, 179] on div at bounding box center [188, 188] width 97 height 122
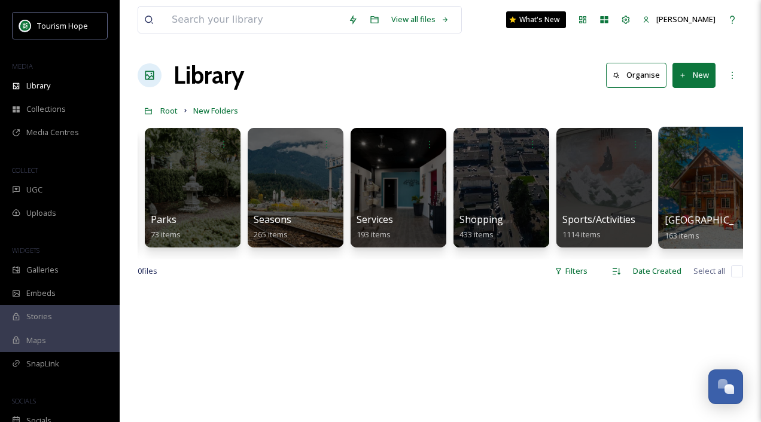
scroll to position [0, 1329]
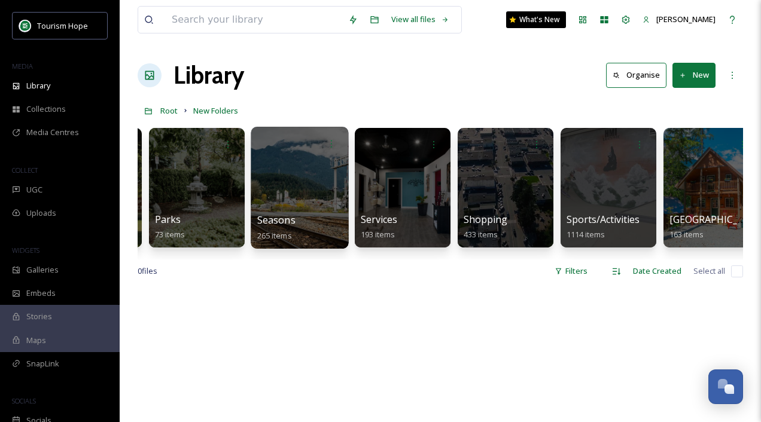
click at [301, 190] on div at bounding box center [299, 188] width 97 height 122
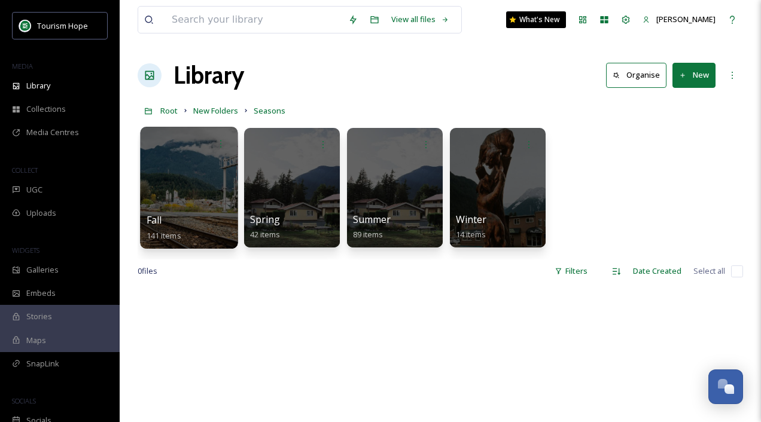
click at [173, 189] on div at bounding box center [188, 188] width 97 height 122
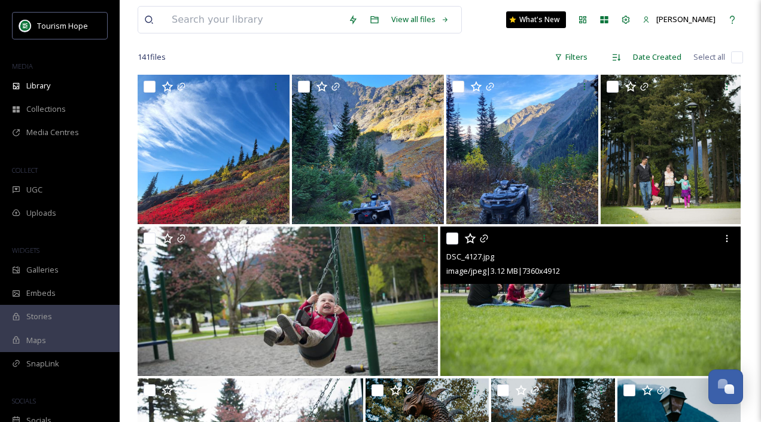
scroll to position [96, 0]
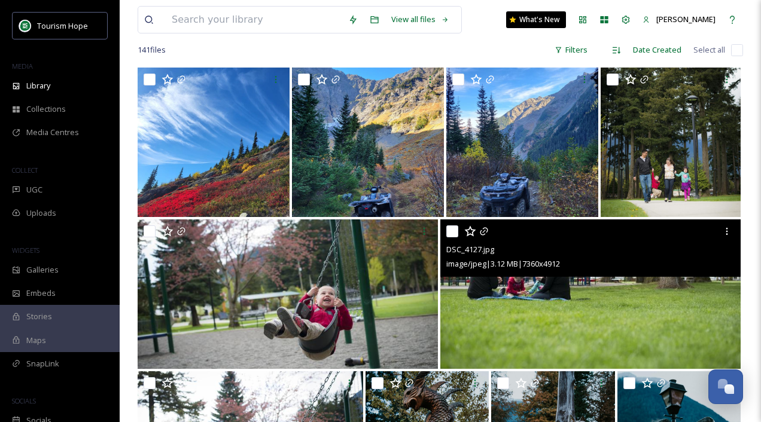
click at [518, 303] on img at bounding box center [590, 294] width 300 height 150
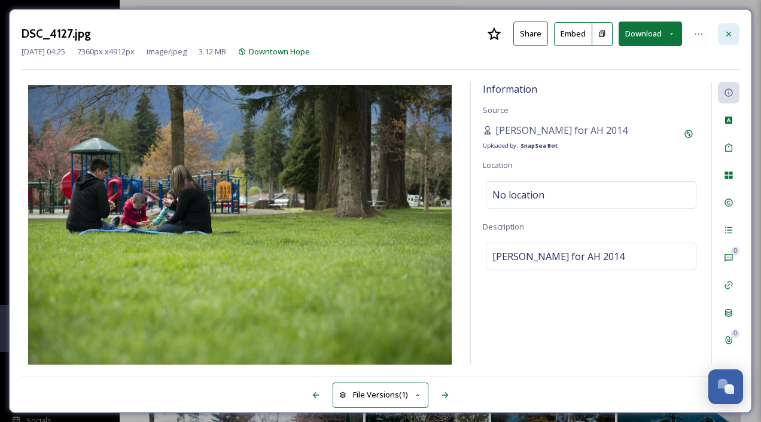
click at [727, 33] on icon at bounding box center [729, 34] width 10 height 10
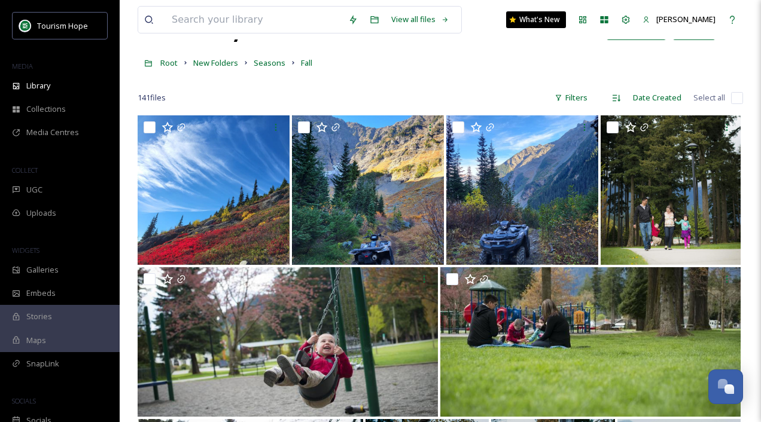
scroll to position [60, 0]
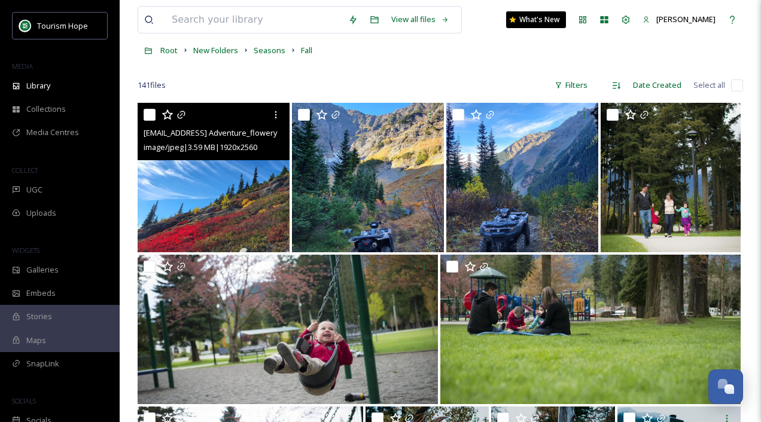
click at [225, 216] on img at bounding box center [214, 178] width 152 height 150
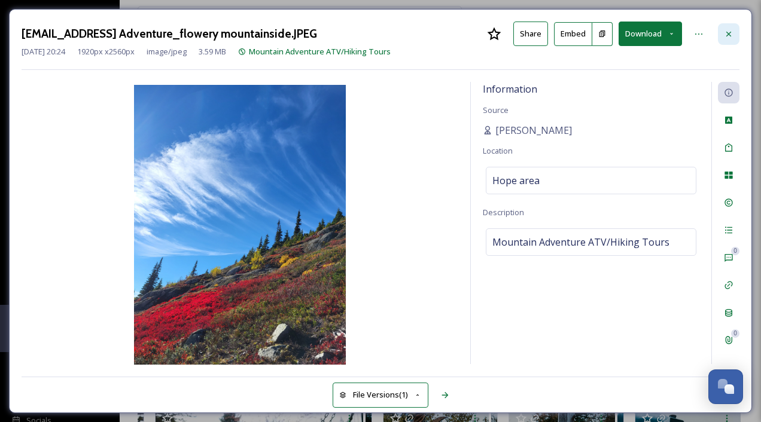
click at [726, 32] on icon at bounding box center [729, 34] width 10 height 10
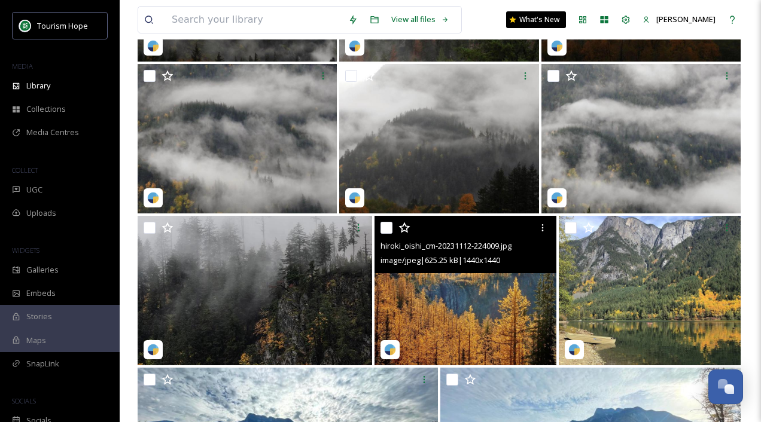
scroll to position [2079, 0]
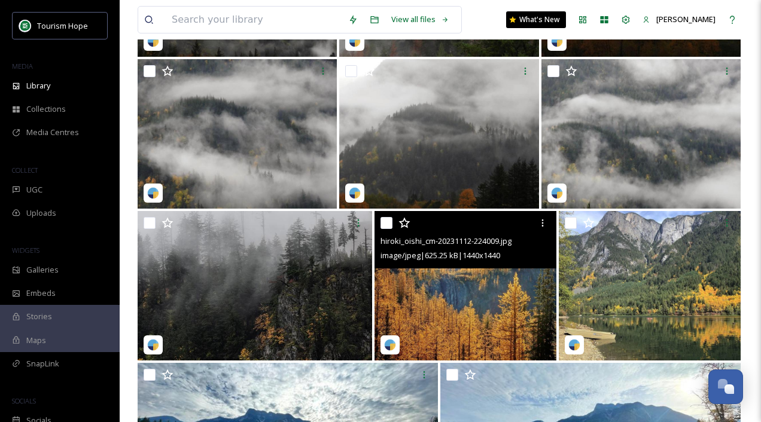
click at [452, 316] on img at bounding box center [465, 286] width 182 height 150
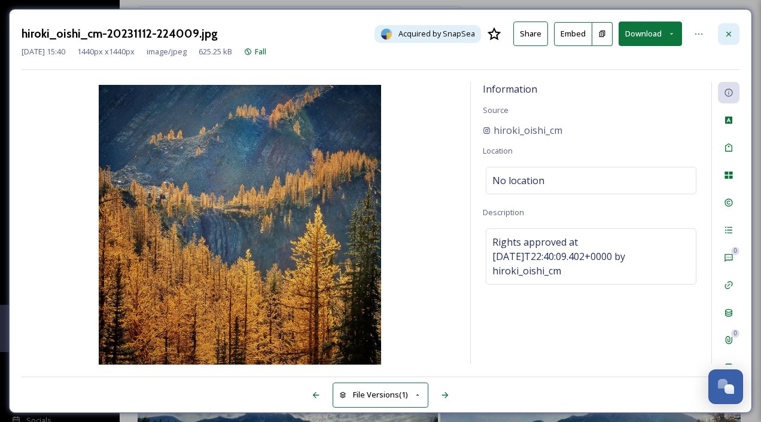
click at [728, 32] on icon at bounding box center [729, 34] width 10 height 10
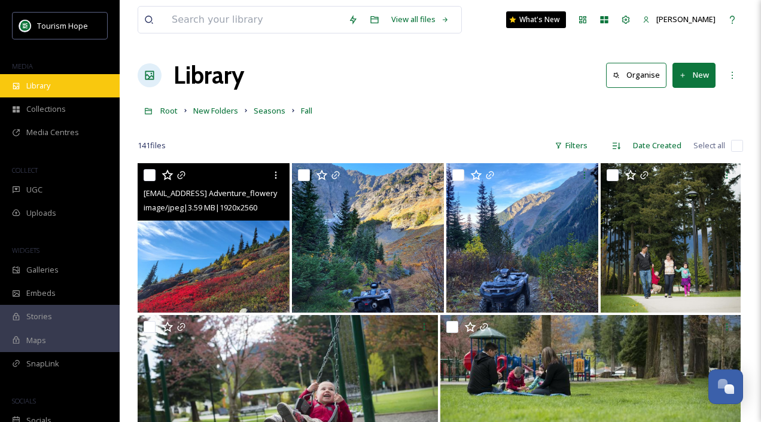
click at [48, 84] on span "Library" at bounding box center [38, 85] width 24 height 11
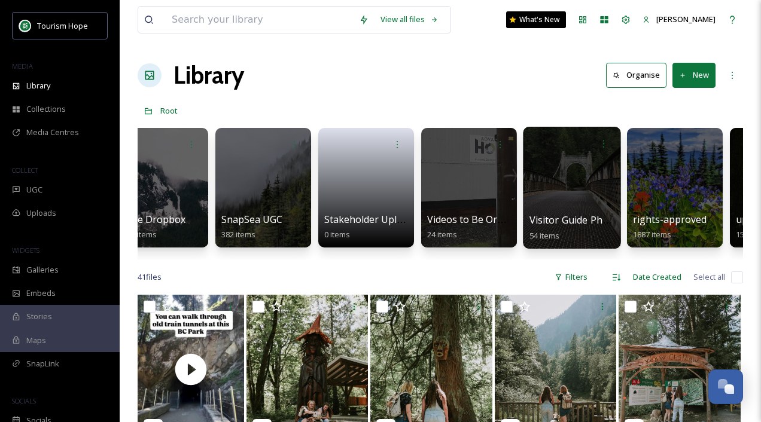
scroll to position [0, 653]
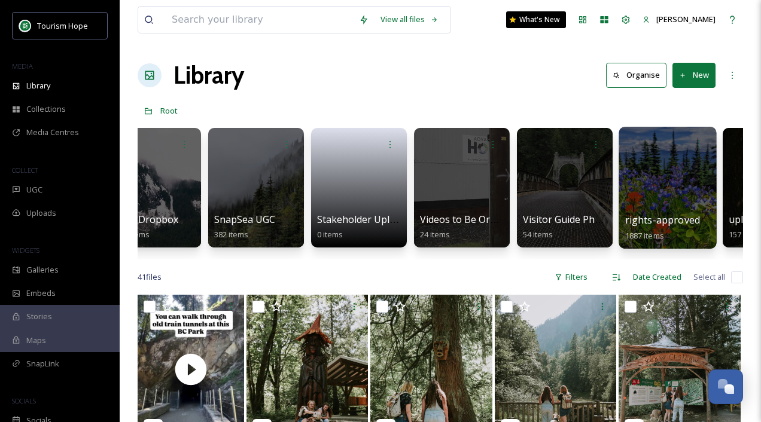
click at [668, 193] on div at bounding box center [666, 188] width 97 height 122
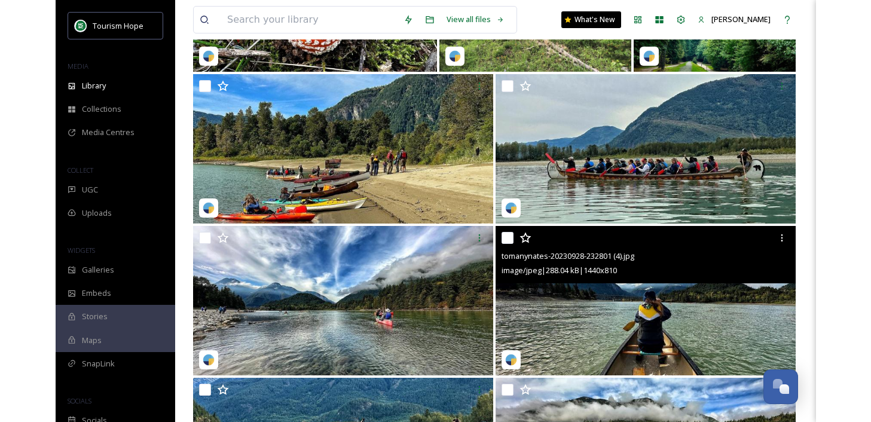
scroll to position [5126, 0]
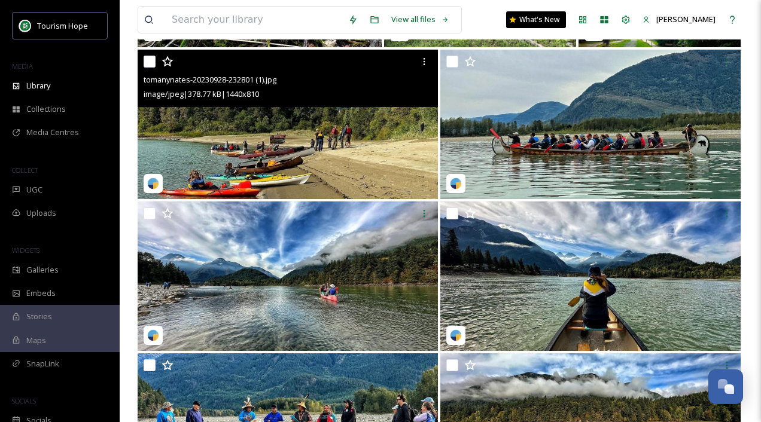
click at [307, 144] on img at bounding box center [288, 125] width 300 height 150
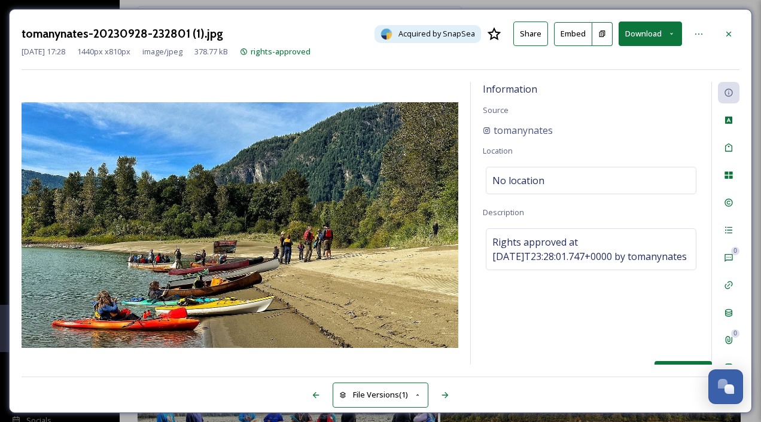
click at [728, 360] on div "Social Information" at bounding box center [729, 368] width 22 height 22
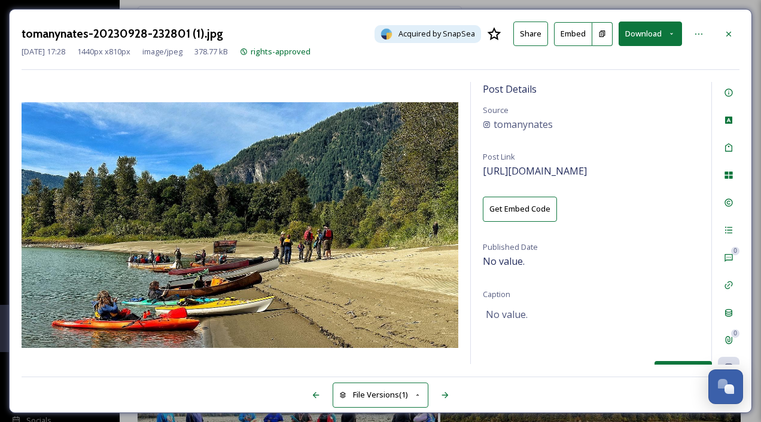
click at [726, 357] on div "Social Information" at bounding box center [729, 368] width 22 height 22
click at [725, 359] on div "Social Information" at bounding box center [729, 368] width 22 height 22
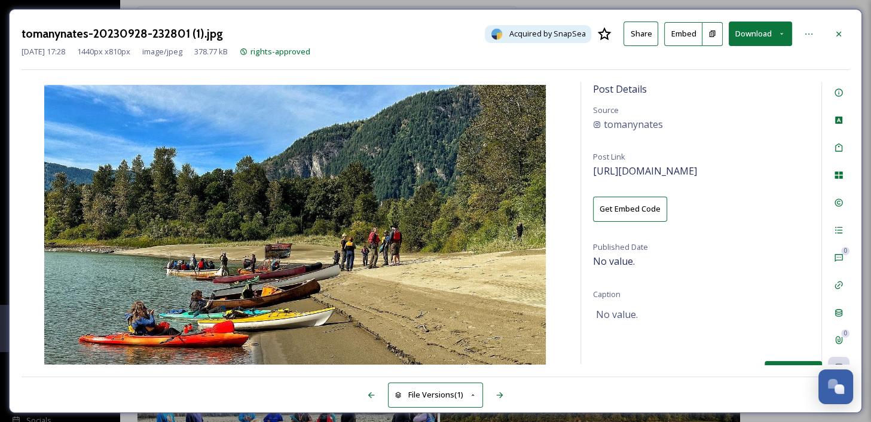
click at [760, 358] on div "Social Information" at bounding box center [839, 368] width 22 height 22
click at [760, 361] on div "Social Information" at bounding box center [839, 368] width 22 height 22
click at [760, 364] on div "Social Information" at bounding box center [793, 367] width 57 height 13
click at [633, 173] on span "https://instagram.com/p/CxuMKO9u-_s" at bounding box center [645, 170] width 104 height 13
click at [760, 26] on div at bounding box center [839, 34] width 22 height 22
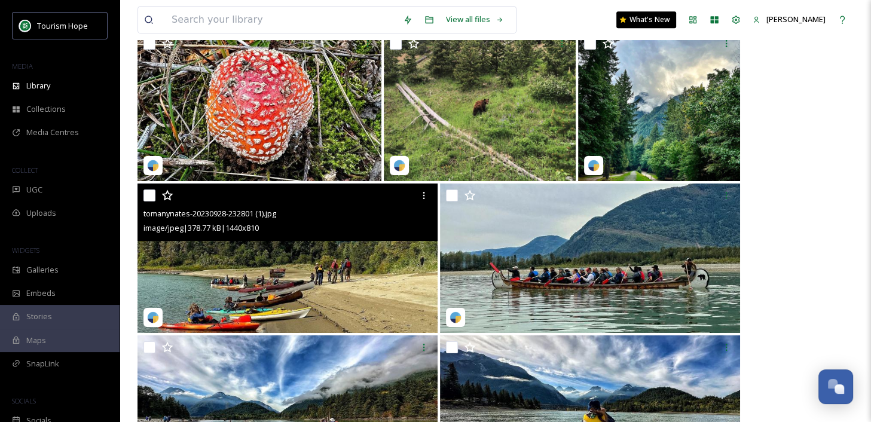
scroll to position [4992, 0]
click at [329, 315] on img at bounding box center [288, 259] width 300 height 150
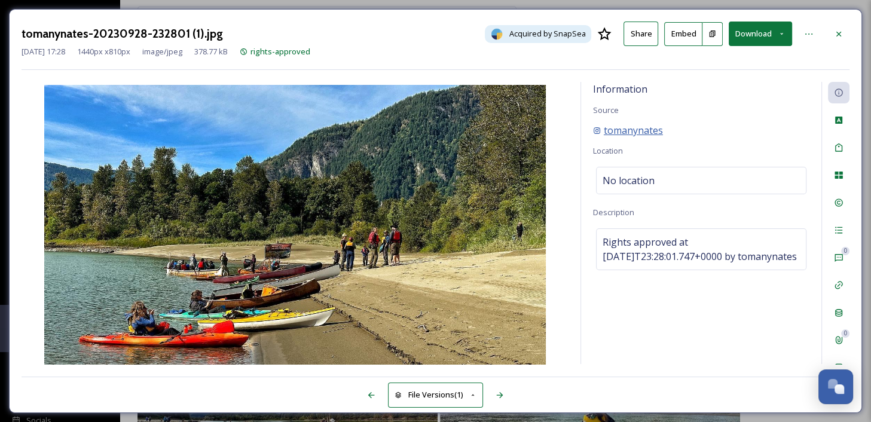
click at [631, 130] on span "tomanynates" at bounding box center [633, 130] width 59 height 14
drag, startPoint x: 676, startPoint y: 134, endPoint x: 585, endPoint y: 134, distance: 90.3
click at [585, 134] on div "Information Source tomanynates Location No location Description Rights approved…" at bounding box center [701, 223] width 240 height 282
copy span "tomanynates"
click at [760, 32] on icon at bounding box center [839, 34] width 10 height 10
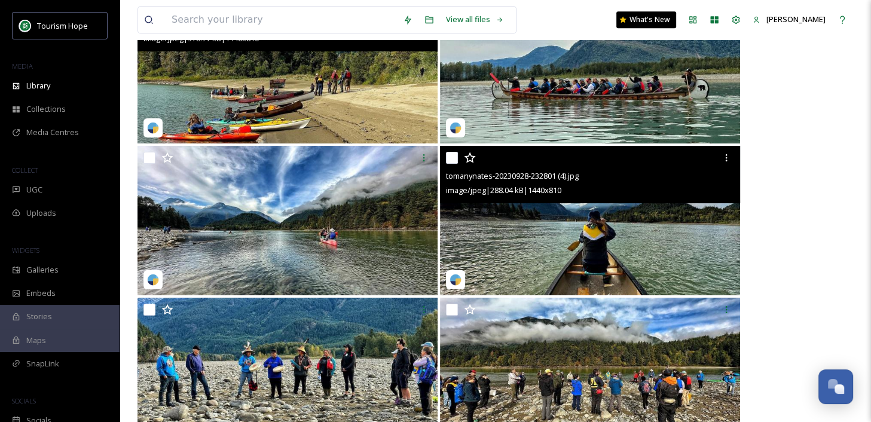
scroll to position [5183, 0]
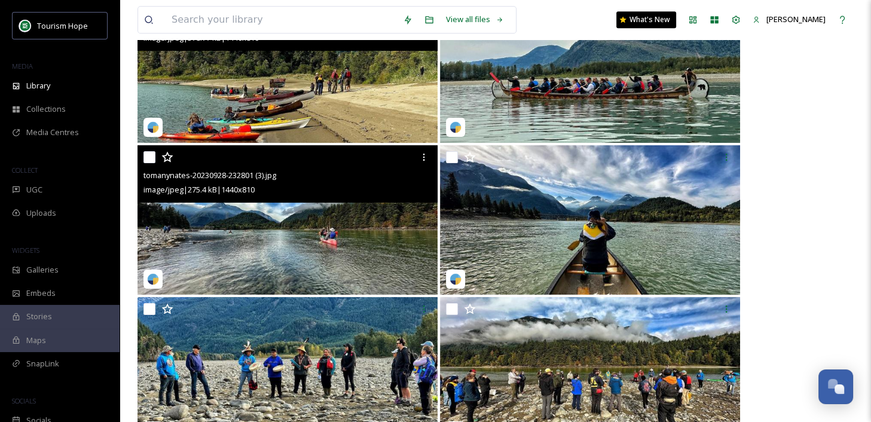
click at [359, 243] on img at bounding box center [288, 220] width 300 height 150
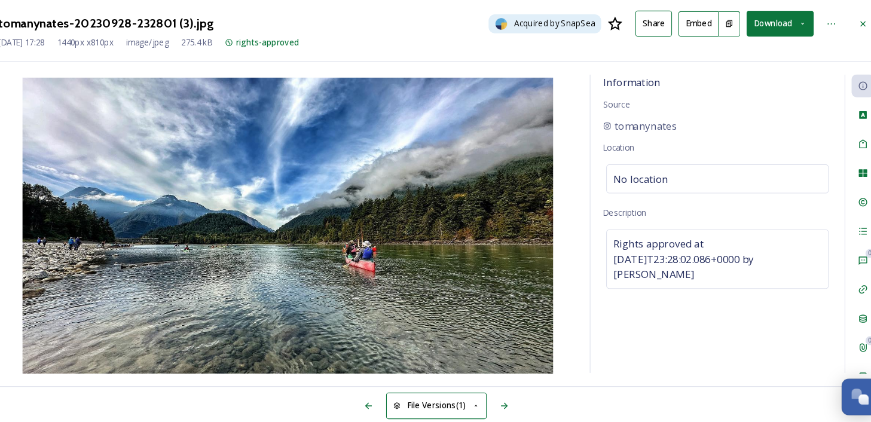
scroll to position [5183, 0]
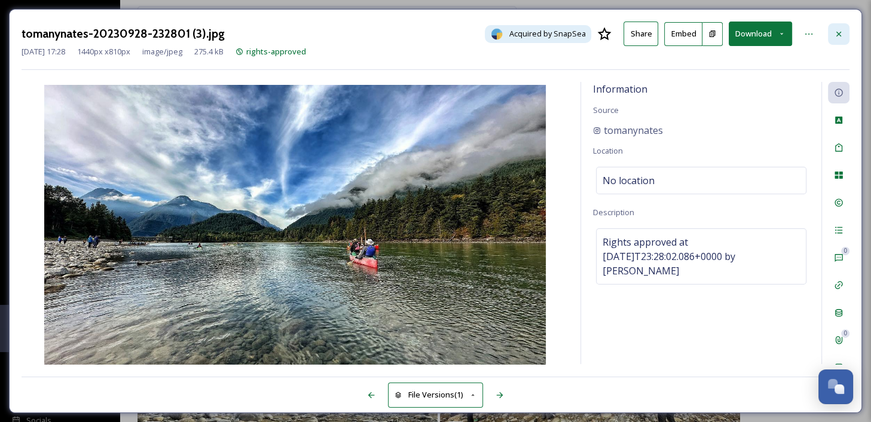
click at [760, 30] on icon at bounding box center [839, 34] width 10 height 10
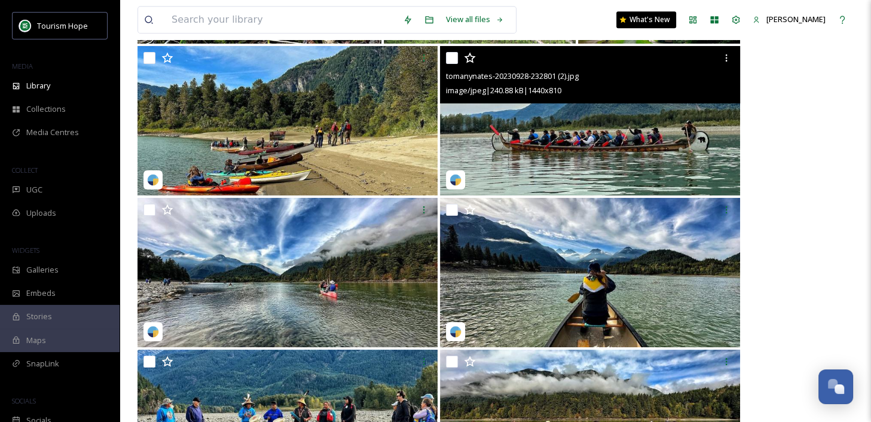
scroll to position [5124, 0]
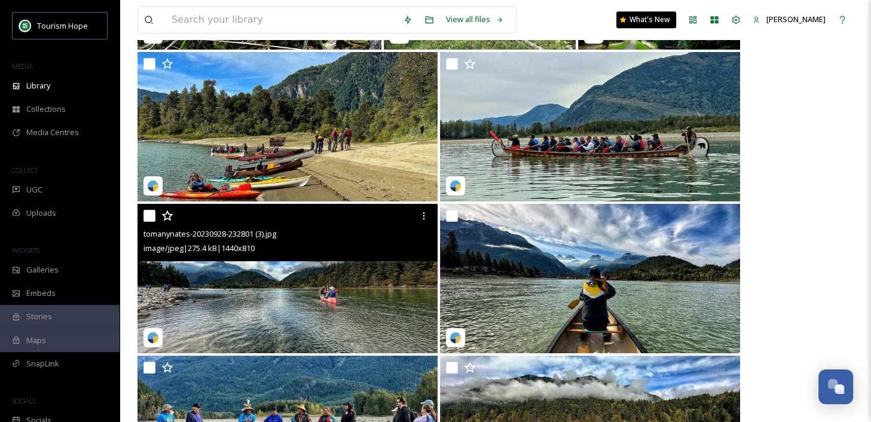
click at [295, 283] on img at bounding box center [288, 279] width 300 height 150
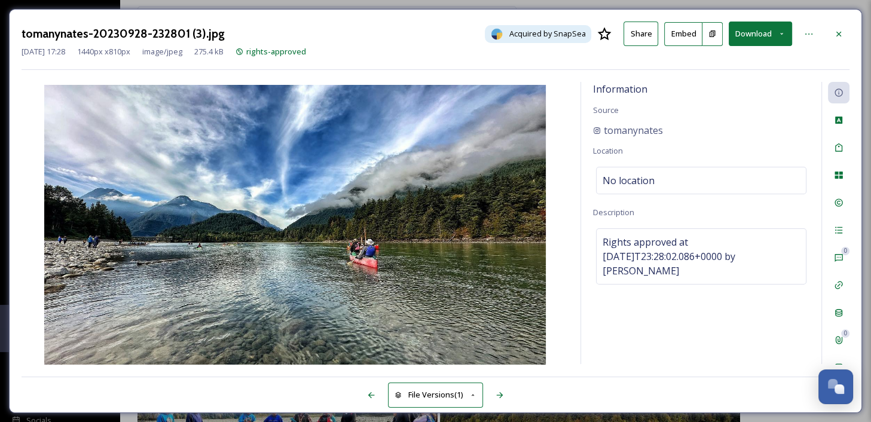
click at [760, 35] on button "Download" at bounding box center [760, 34] width 63 height 25
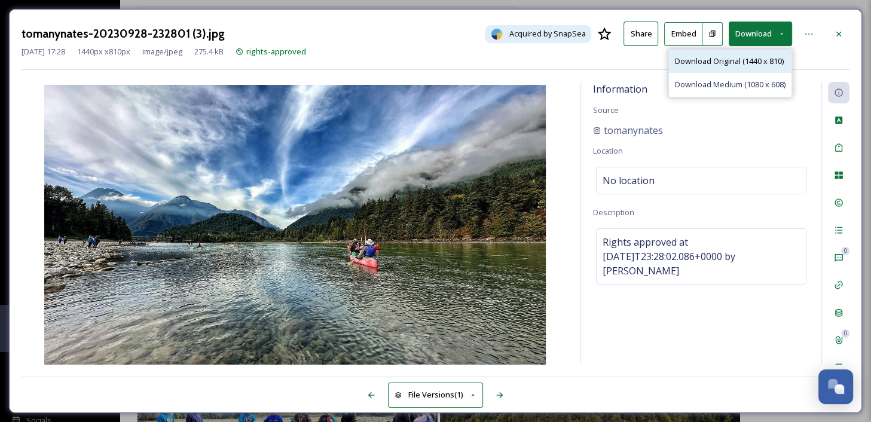
click at [747, 56] on span "Download Original (1440 x 810)" at bounding box center [729, 61] width 109 height 11
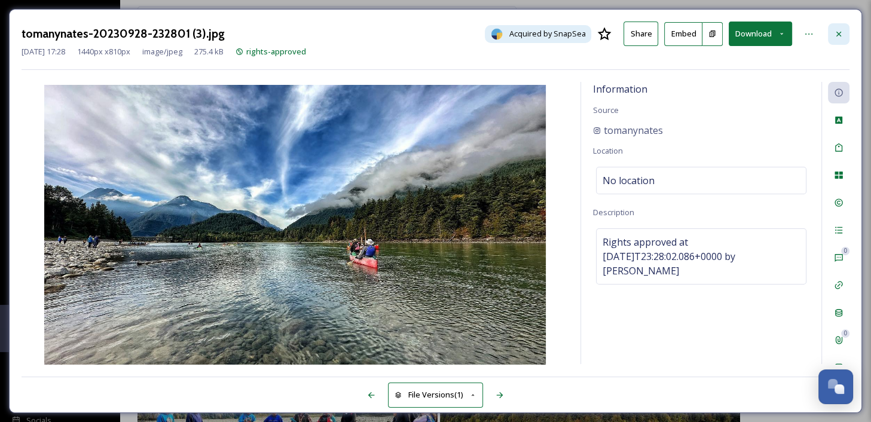
click at [760, 33] on icon at bounding box center [839, 34] width 10 height 10
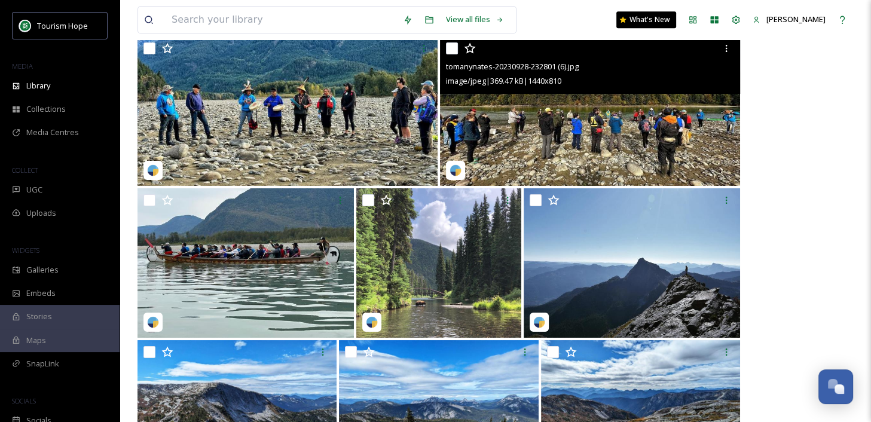
scroll to position [5444, 0]
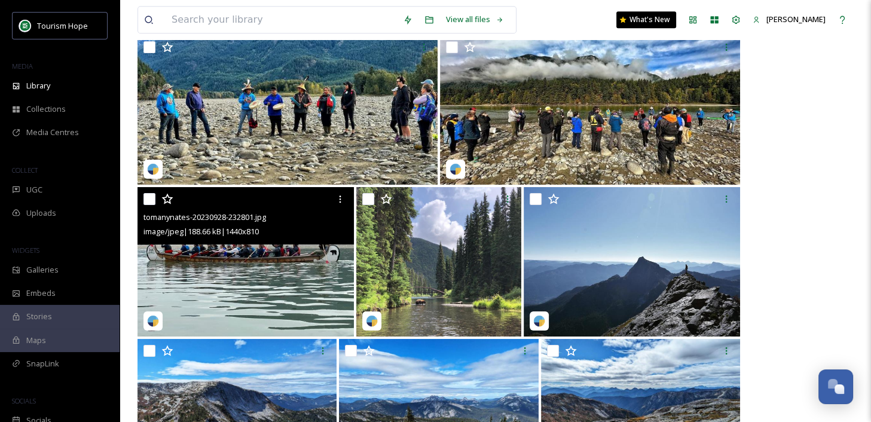
click at [281, 267] on img at bounding box center [246, 262] width 216 height 150
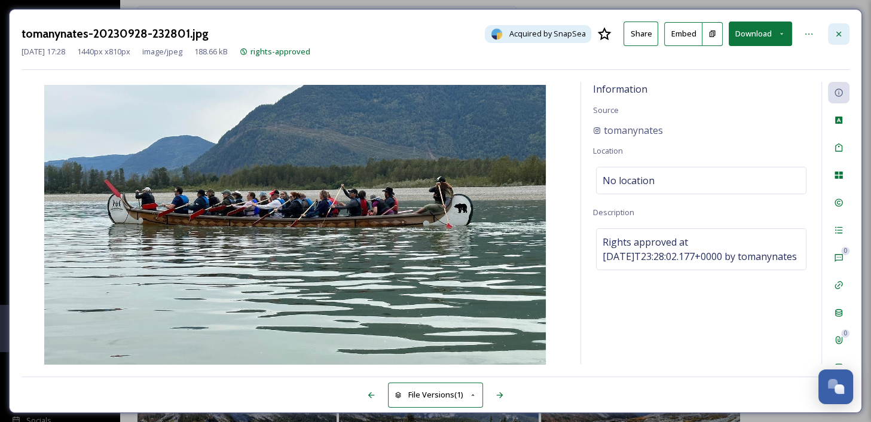
click at [760, 33] on icon at bounding box center [839, 34] width 10 height 10
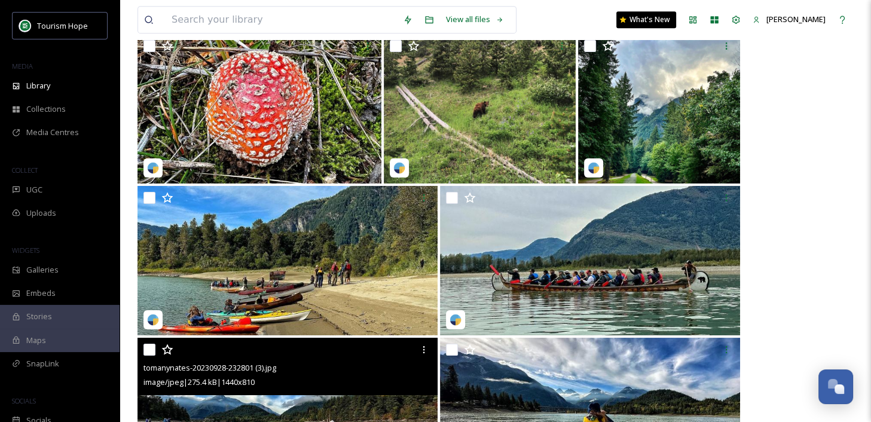
scroll to position [4947, 0]
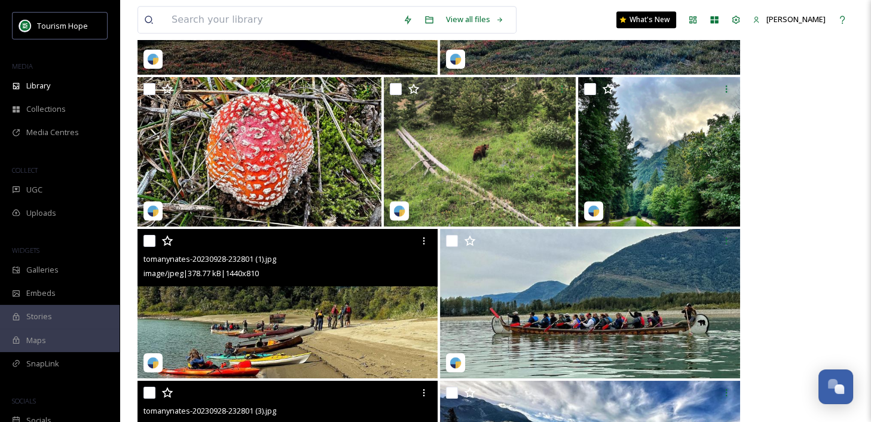
click at [382, 320] on img at bounding box center [288, 304] width 300 height 150
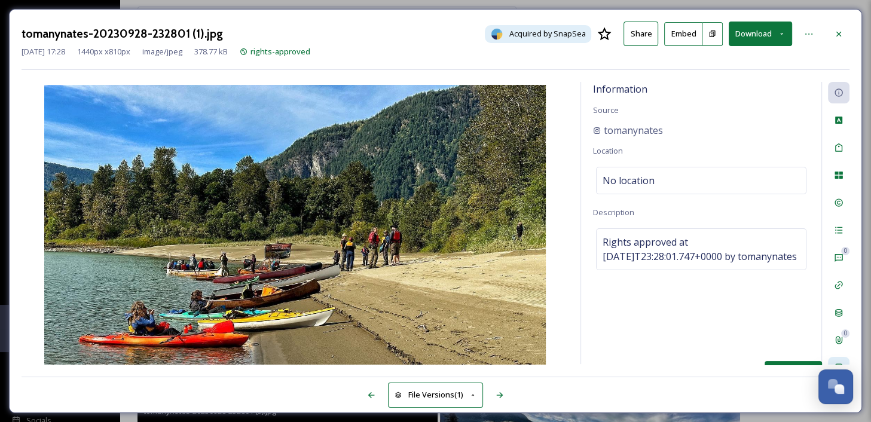
click at [760, 360] on div "Social Information" at bounding box center [839, 368] width 22 height 22
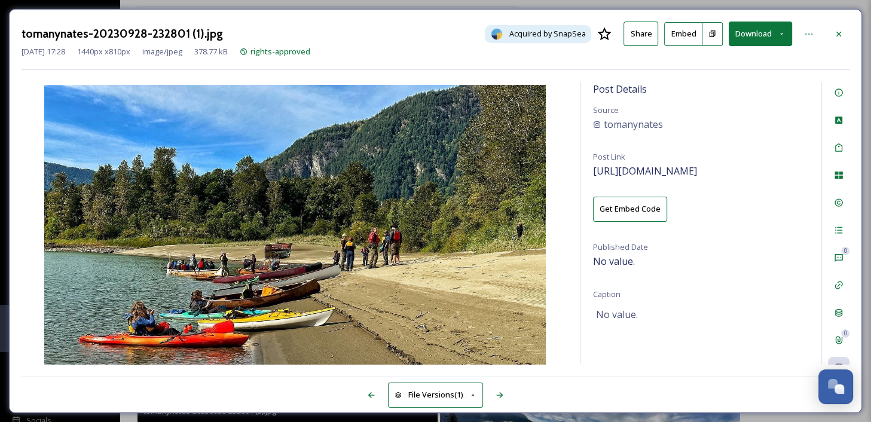
click at [760, 37] on button "Download" at bounding box center [760, 34] width 63 height 25
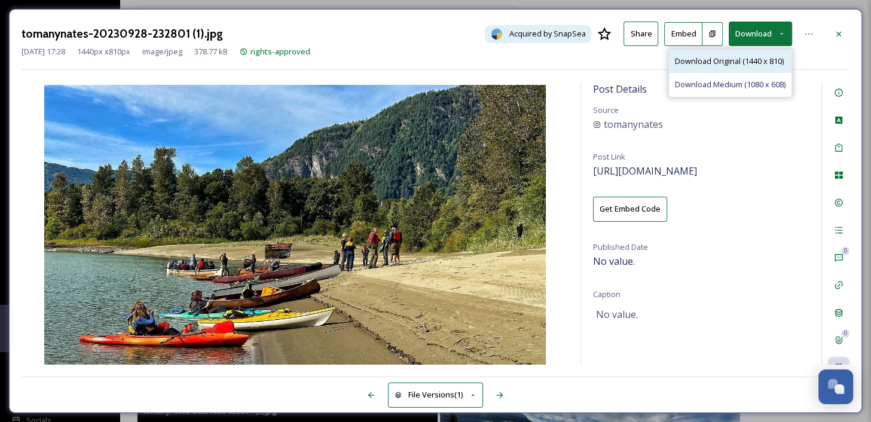
click at [755, 56] on span "Download Original (1440 x 810)" at bounding box center [729, 61] width 109 height 11
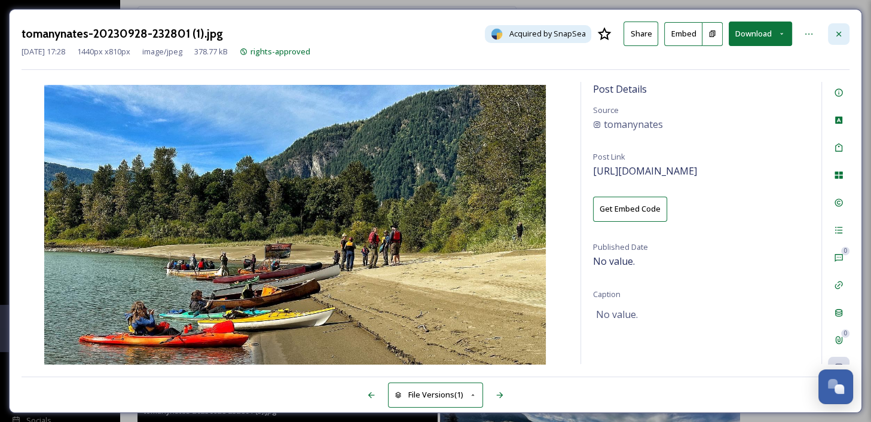
click at [760, 31] on icon at bounding box center [839, 34] width 10 height 10
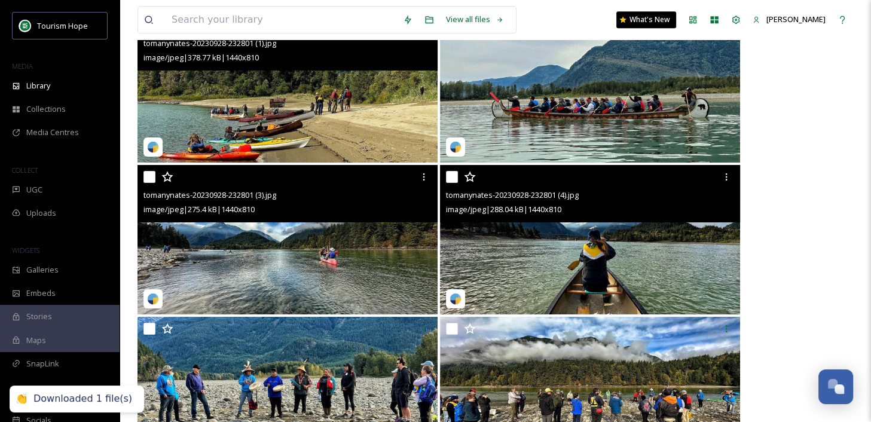
scroll to position [5170, 0]
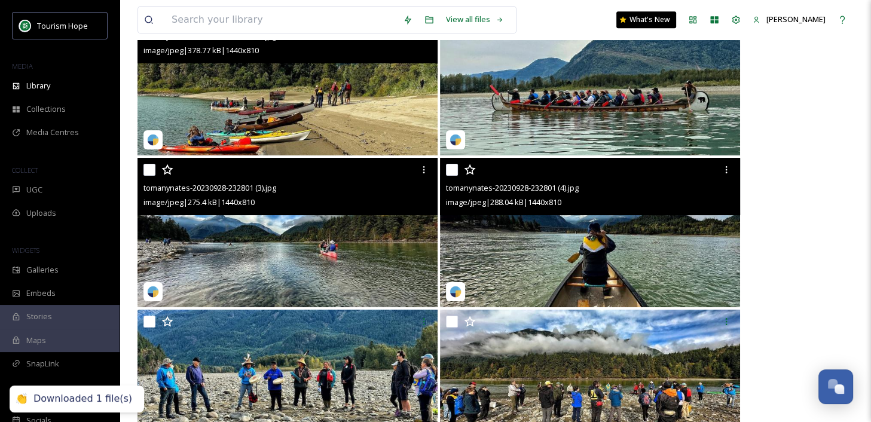
click at [600, 234] on img at bounding box center [590, 233] width 300 height 150
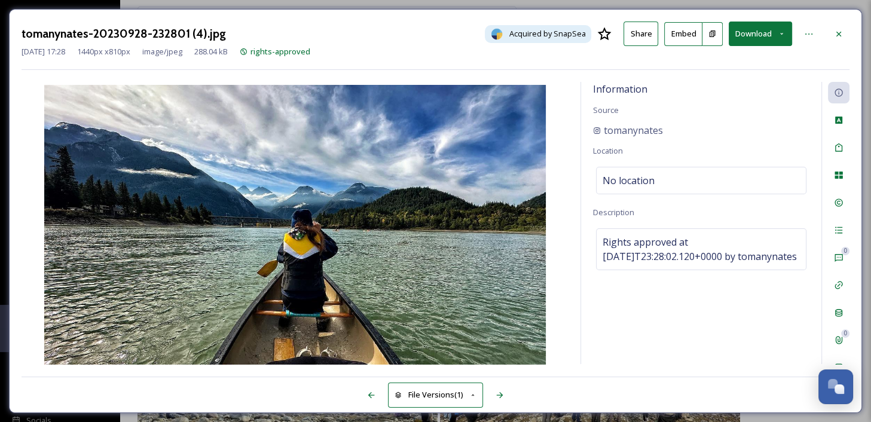
click at [760, 38] on button "Download" at bounding box center [760, 34] width 63 height 25
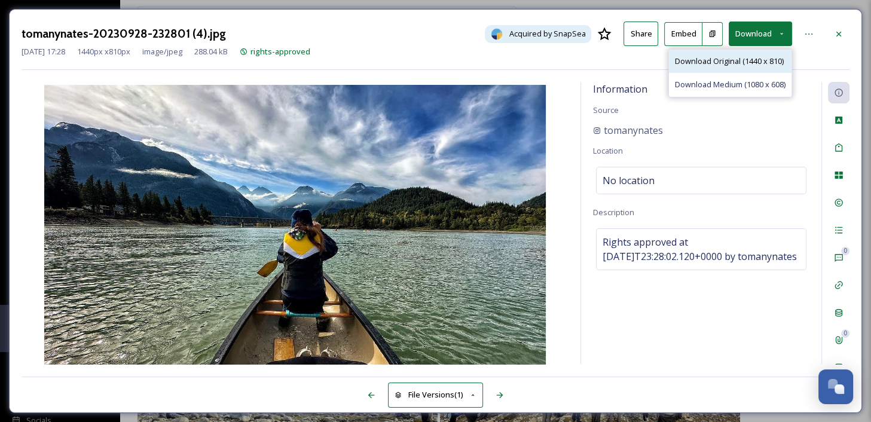
click at [753, 66] on span "Download Original (1440 x 810)" at bounding box center [729, 61] width 109 height 11
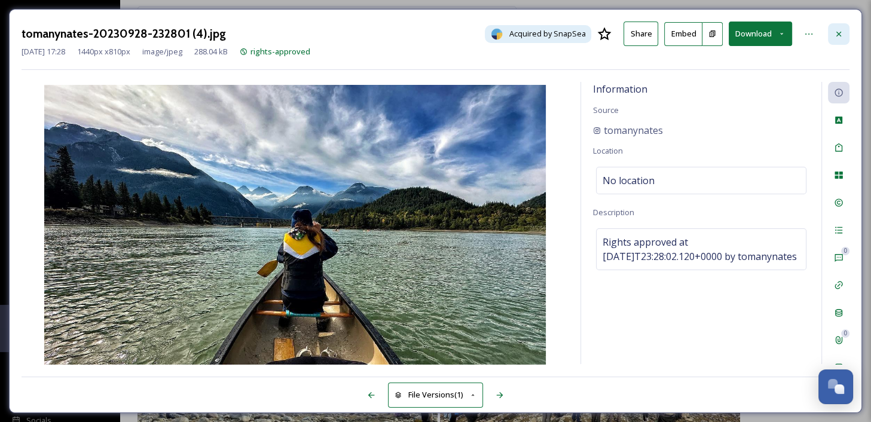
click at [760, 35] on icon at bounding box center [839, 33] width 5 height 5
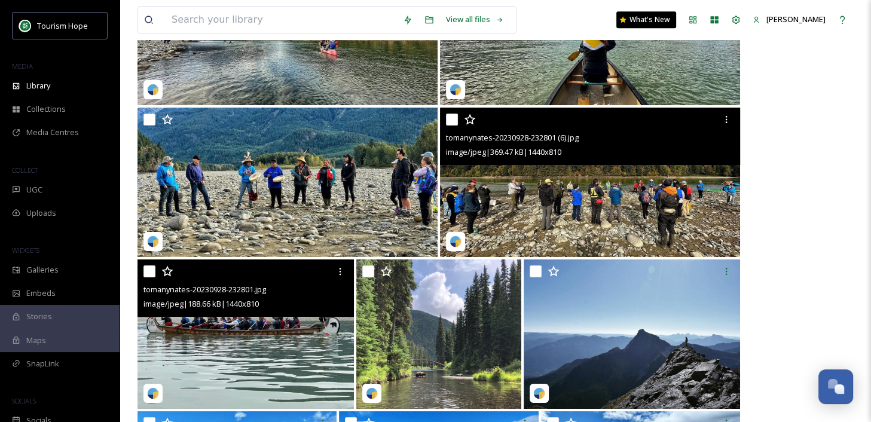
scroll to position [5382, 0]
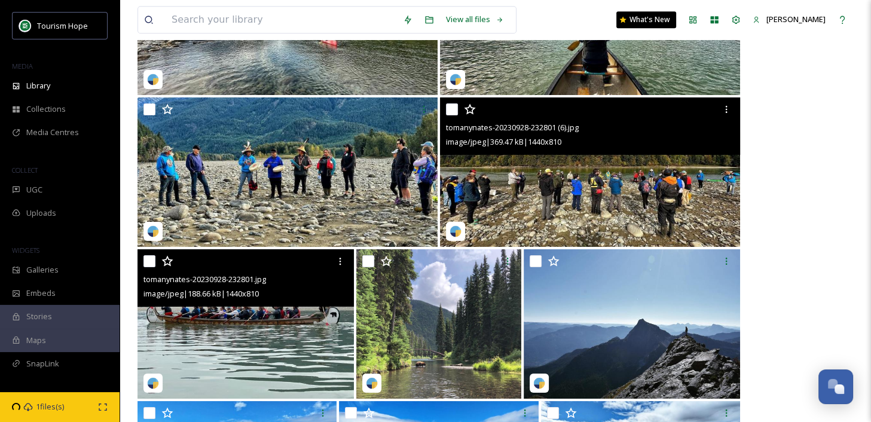
click at [644, 190] on img at bounding box center [590, 172] width 300 height 150
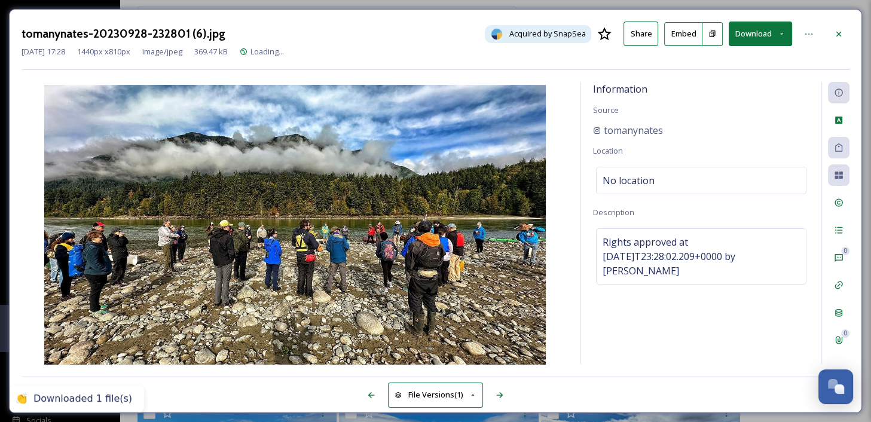
click at [753, 36] on button "Download" at bounding box center [760, 34] width 63 height 25
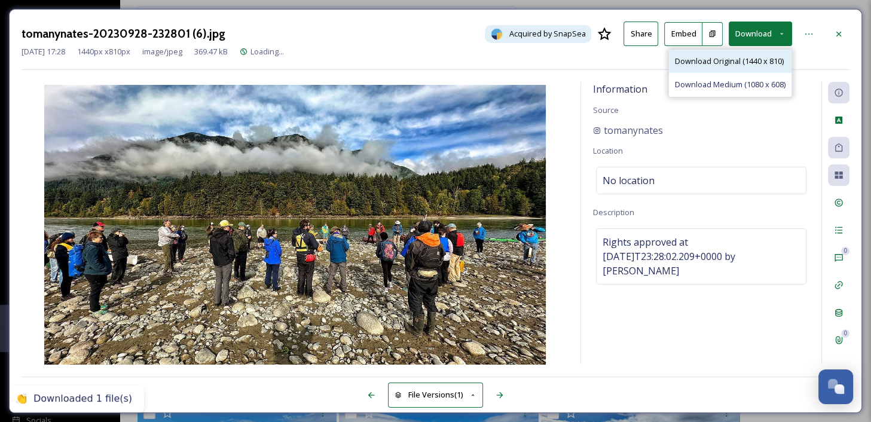
click at [753, 56] on span "Download Original (1440 x 810)" at bounding box center [729, 61] width 109 height 11
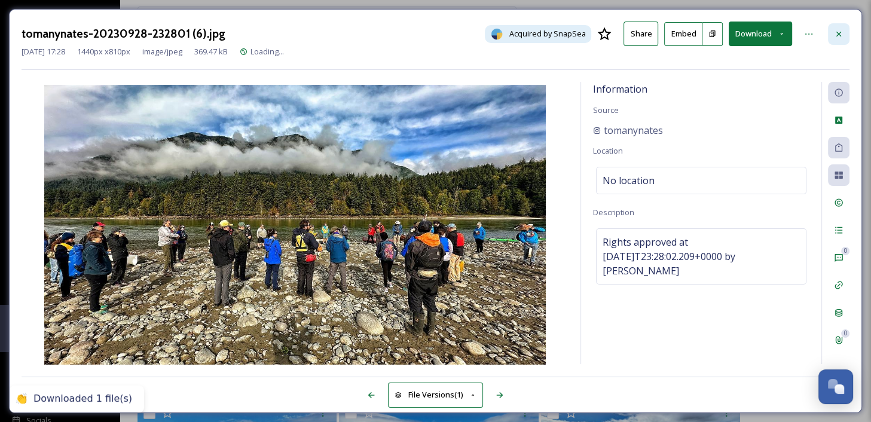
click at [760, 35] on div at bounding box center [839, 34] width 22 height 22
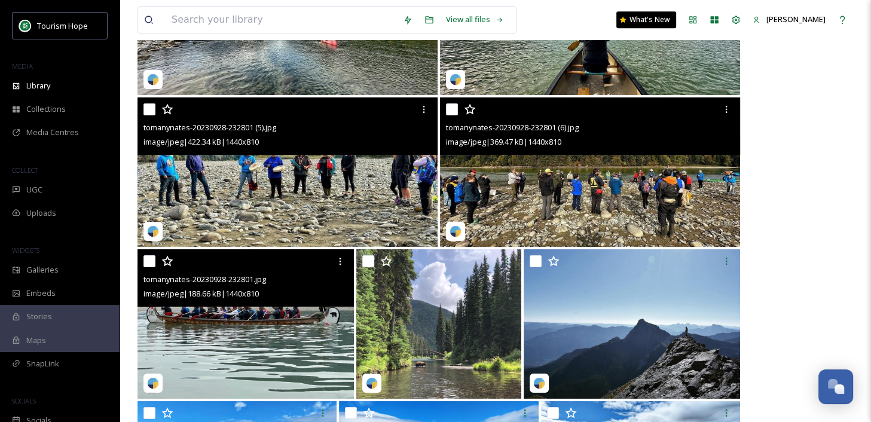
click at [301, 172] on img at bounding box center [288, 172] width 300 height 150
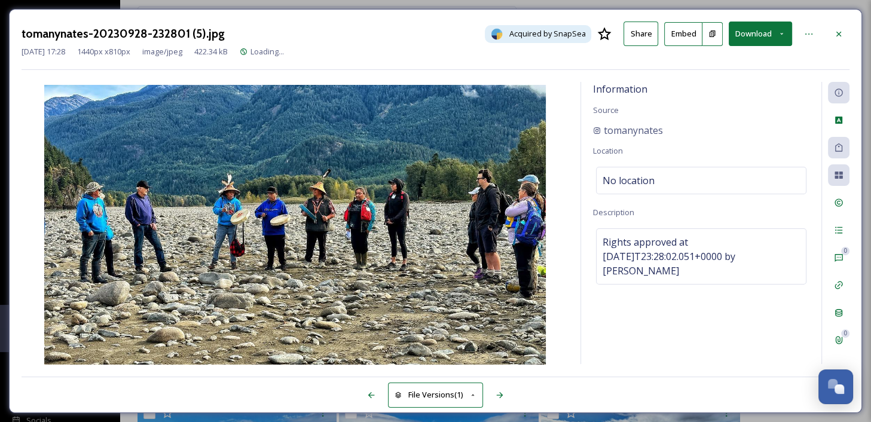
click at [760, 28] on button "Download" at bounding box center [760, 34] width 63 height 25
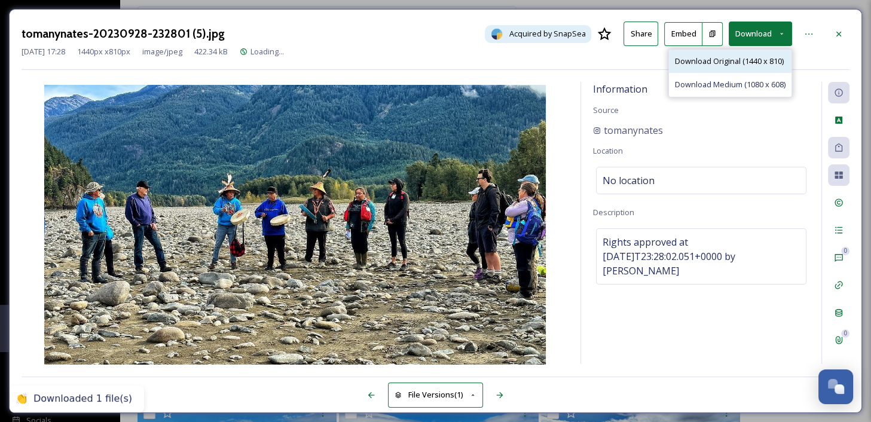
click at [760, 63] on span "Download Original (1440 x 810)" at bounding box center [729, 61] width 109 height 11
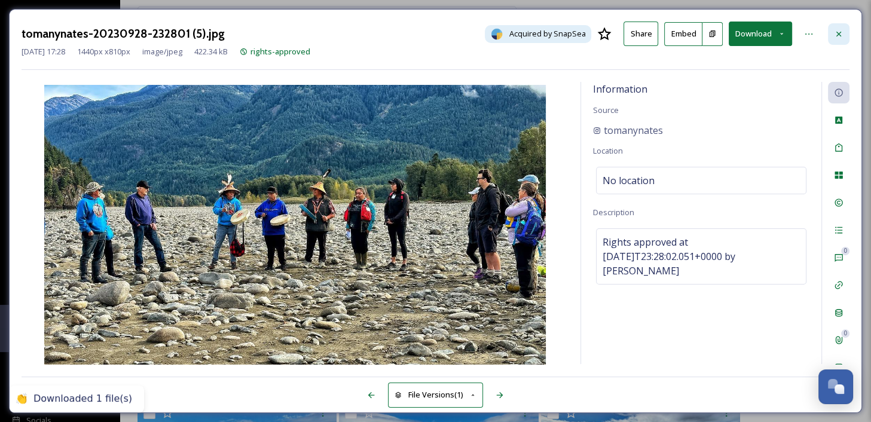
click at [760, 32] on div at bounding box center [839, 34] width 22 height 22
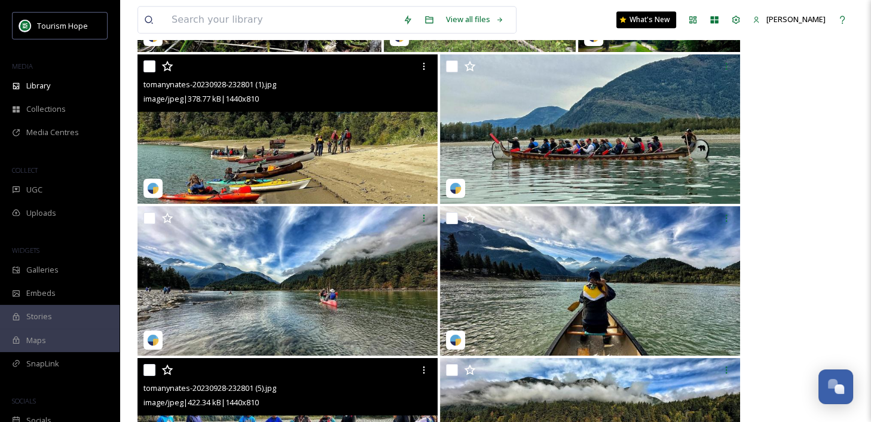
click at [760, 317] on div at bounding box center [496, 282] width 716 height 152
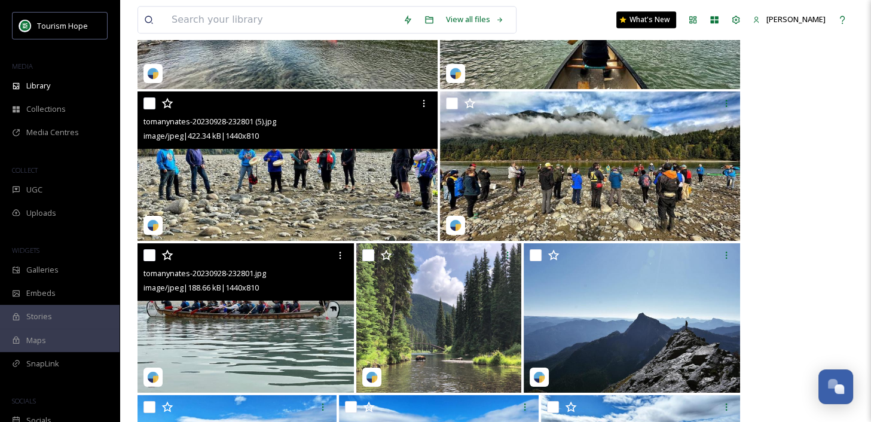
scroll to position [5389, 0]
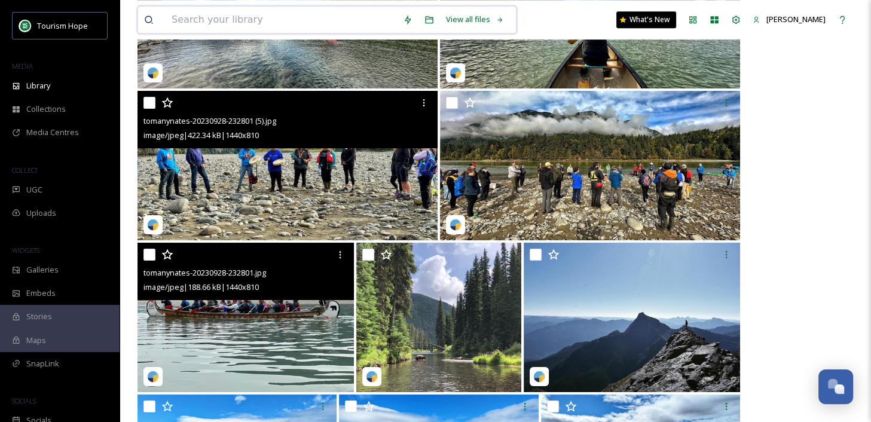
click at [187, 17] on input at bounding box center [281, 20] width 231 height 26
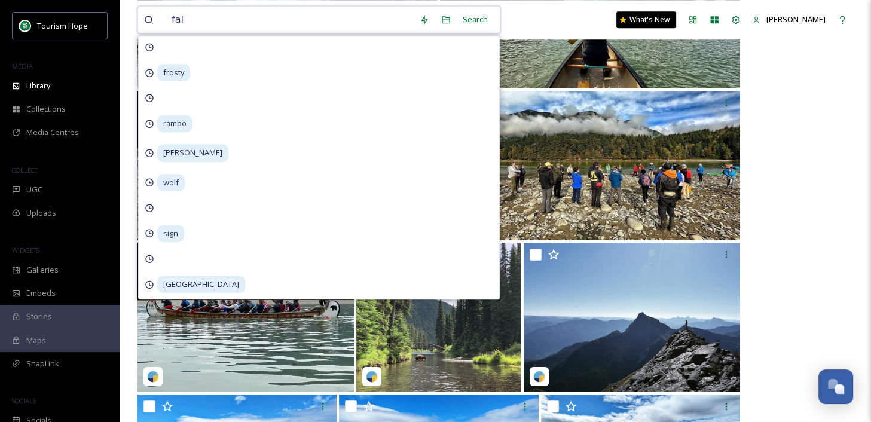
type input "fall"
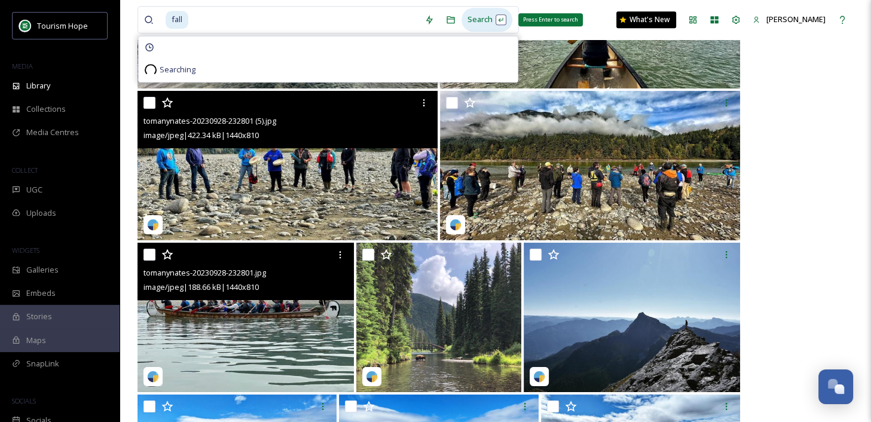
click at [473, 26] on div "Search Press Enter to search" at bounding box center [487, 19] width 51 height 23
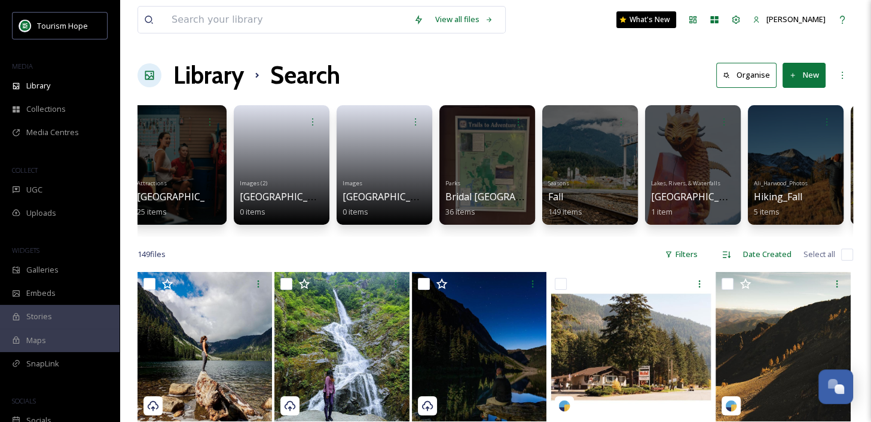
scroll to position [0, 426]
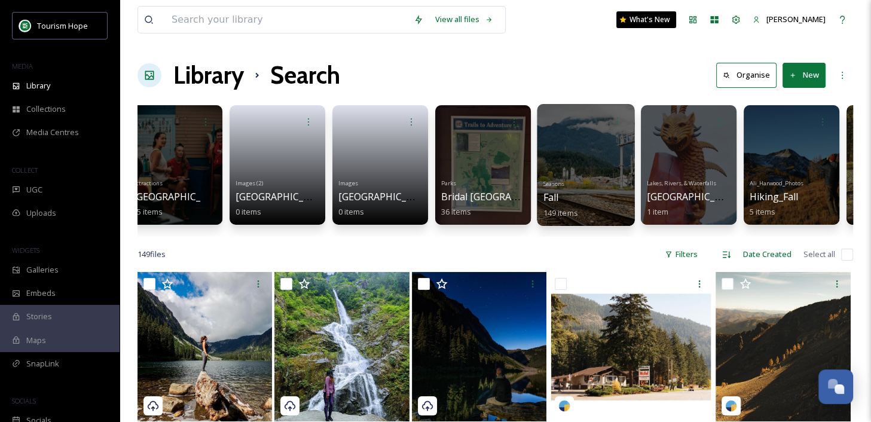
click at [574, 166] on div at bounding box center [585, 165] width 97 height 122
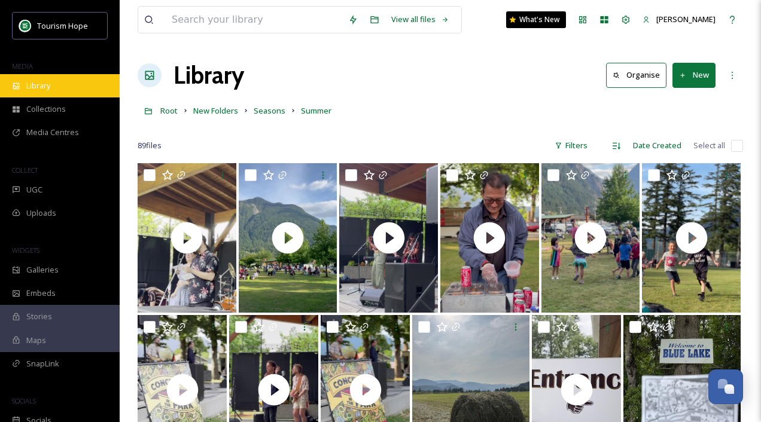
click at [69, 84] on div "Library" at bounding box center [60, 85] width 120 height 23
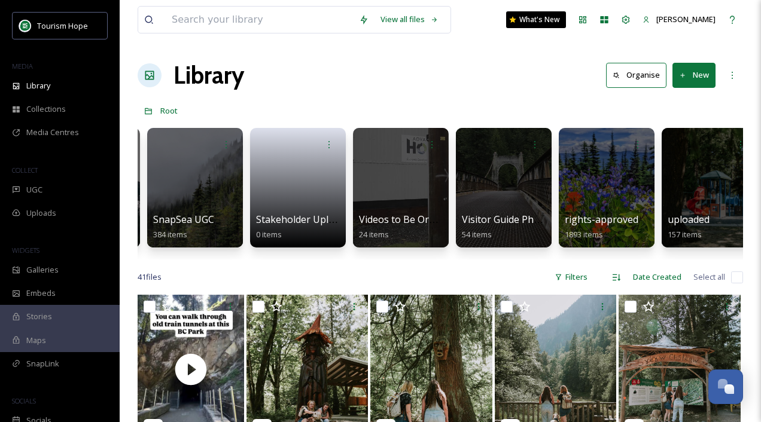
scroll to position [0, 712]
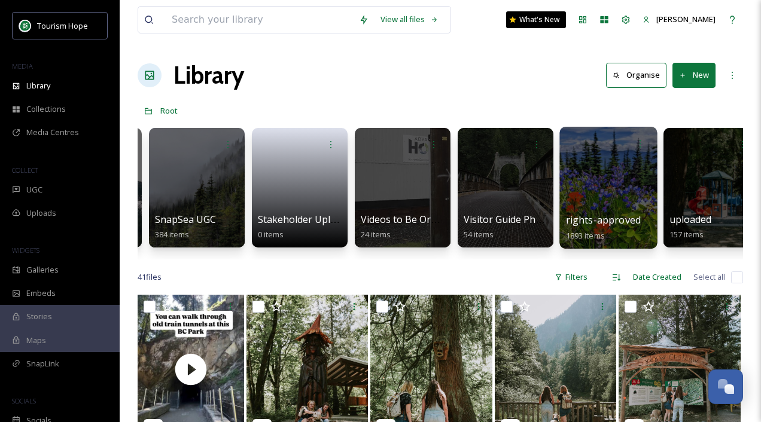
click at [597, 203] on div at bounding box center [607, 188] width 97 height 122
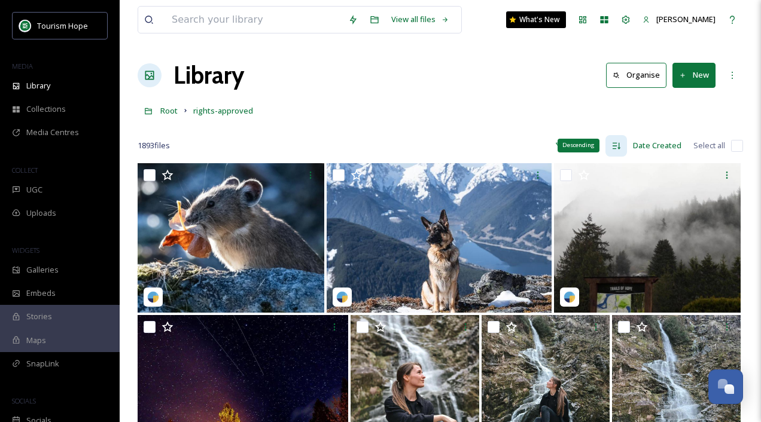
click at [617, 150] on icon at bounding box center [616, 146] width 10 height 10
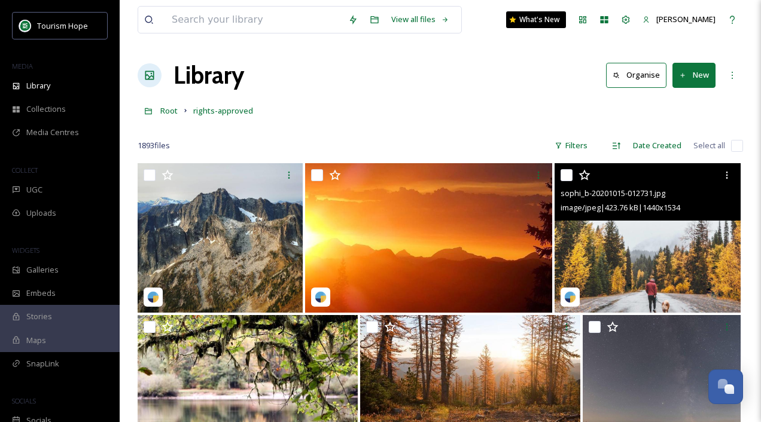
click at [562, 173] on input "checkbox" at bounding box center [566, 175] width 12 height 12
checkbox input "true"
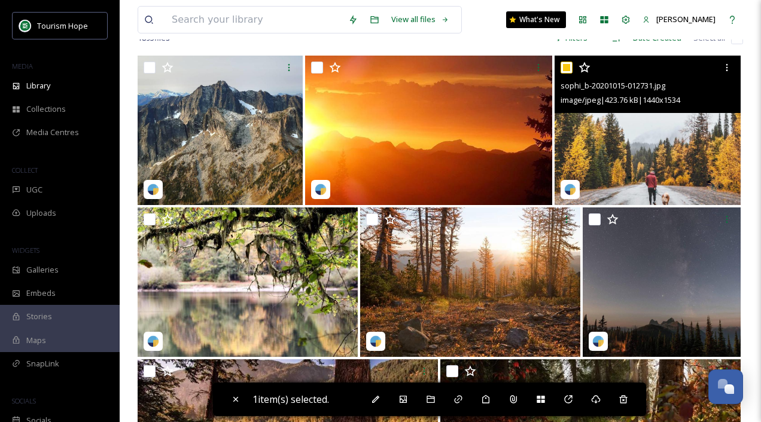
scroll to position [121, 0]
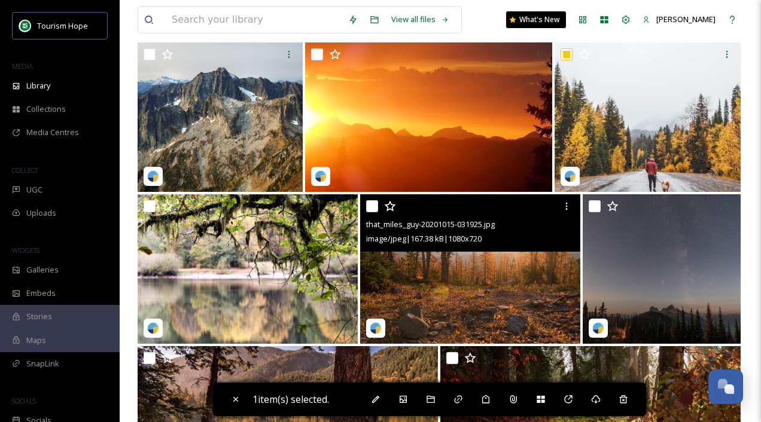
click at [371, 211] on input "checkbox" at bounding box center [372, 206] width 12 height 12
checkbox input "true"
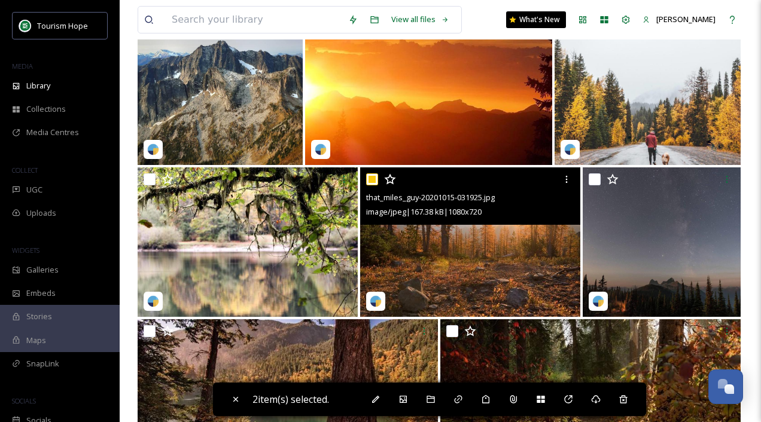
scroll to position [154, 0]
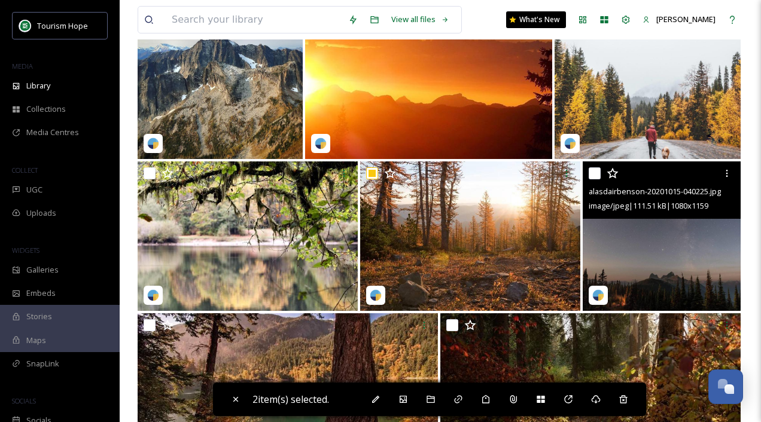
click at [657, 252] on img at bounding box center [661, 236] width 158 height 150
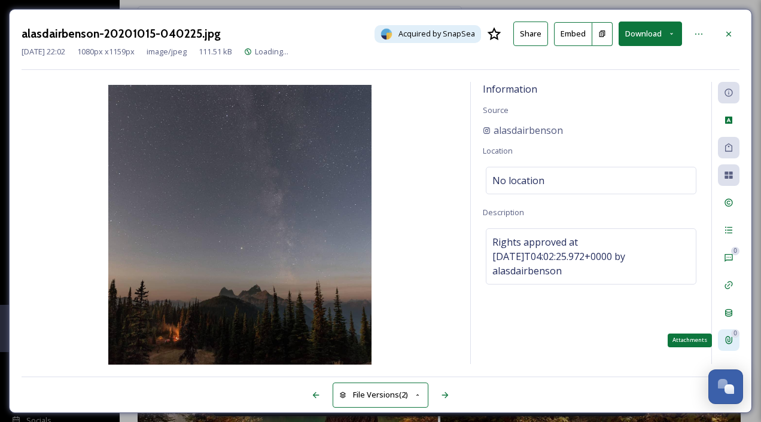
click at [730, 344] on icon at bounding box center [729, 340] width 10 height 10
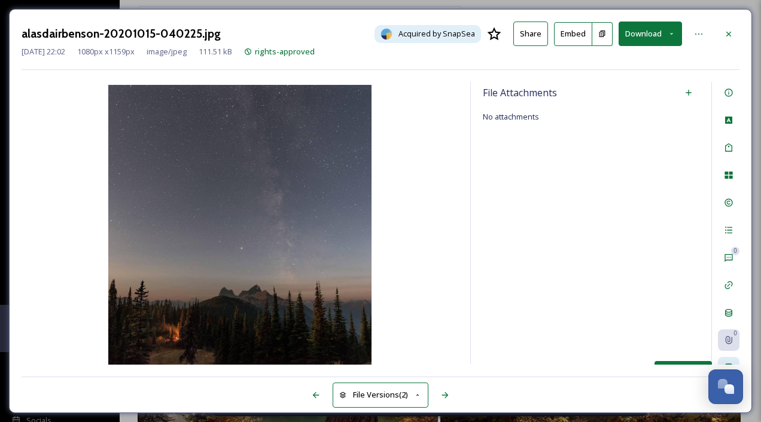
click at [728, 361] on div "Social Information" at bounding box center [729, 368] width 22 height 22
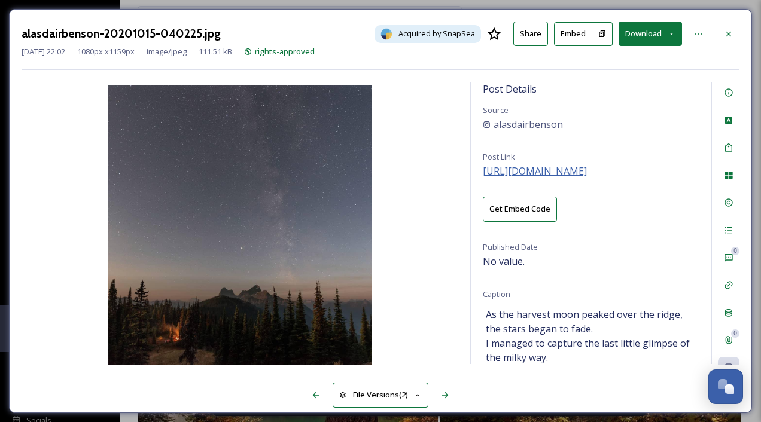
click at [550, 164] on span "https://instagram.com/p/CGGpjXtBORC" at bounding box center [535, 170] width 104 height 13
click at [728, 36] on icon at bounding box center [729, 34] width 10 height 10
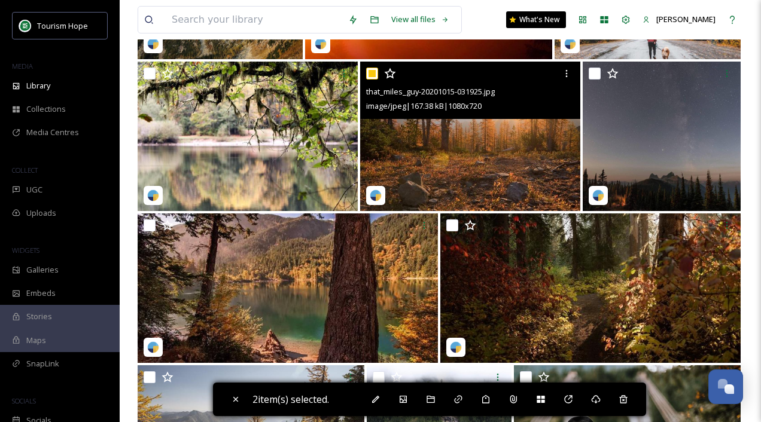
scroll to position [254, 0]
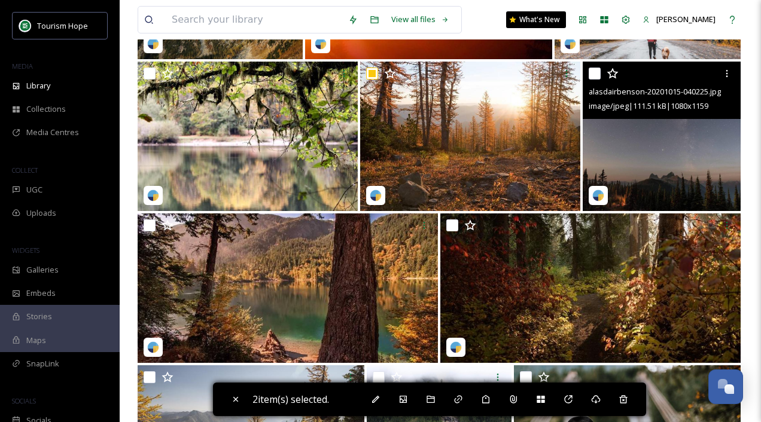
click at [597, 75] on input "checkbox" at bounding box center [594, 74] width 12 height 12
checkbox input "true"
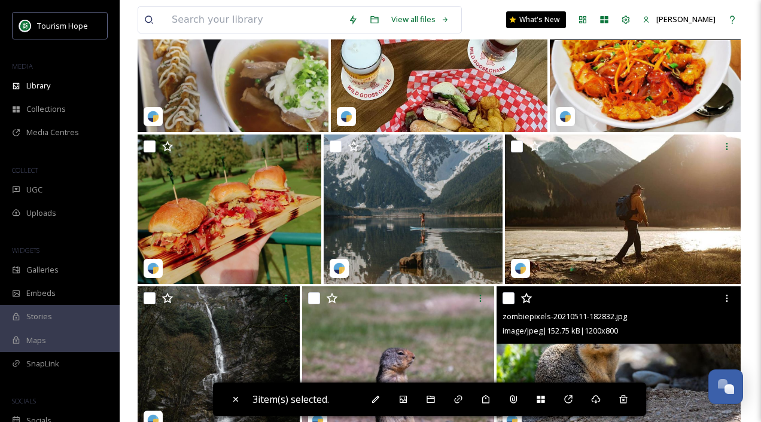
scroll to position [7776, 0]
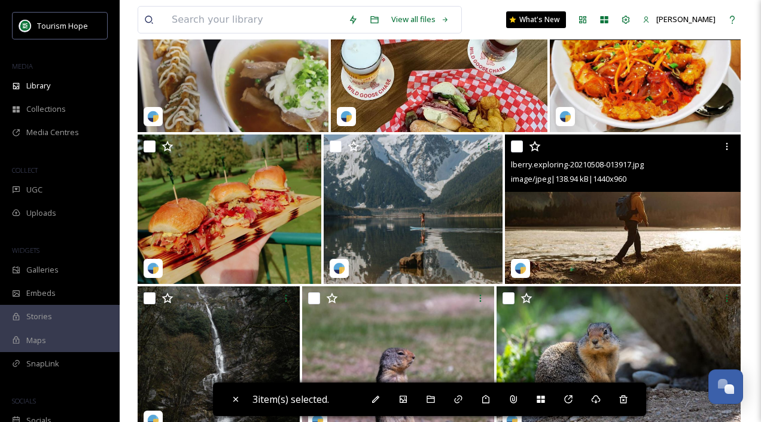
click at [515, 145] on input "checkbox" at bounding box center [517, 147] width 12 height 12
checkbox input "true"
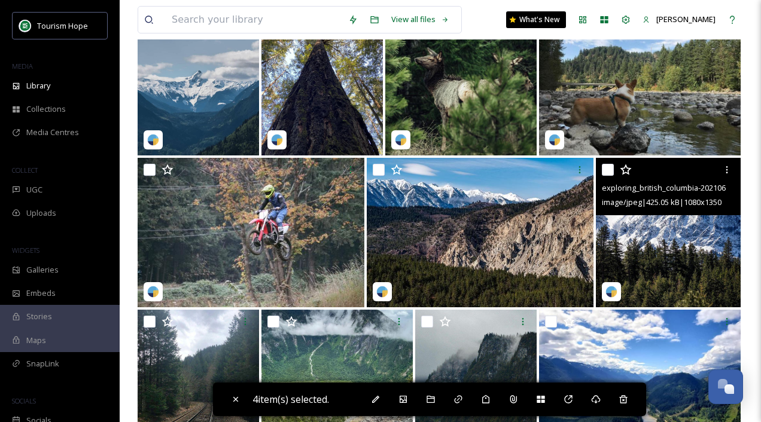
scroll to position [10794, 0]
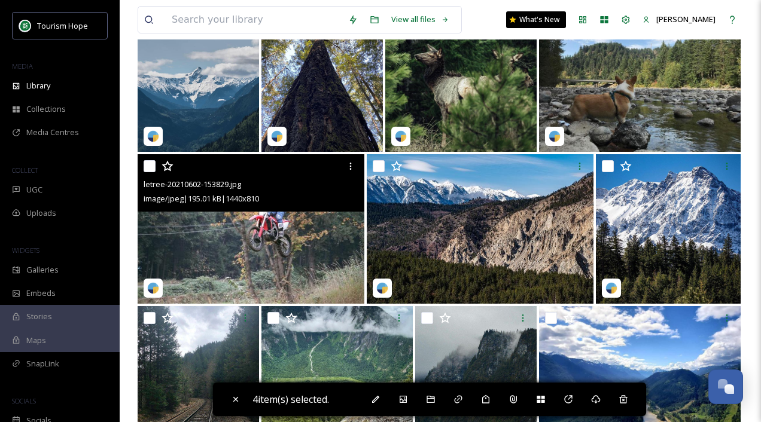
click at [246, 249] on img at bounding box center [251, 229] width 227 height 150
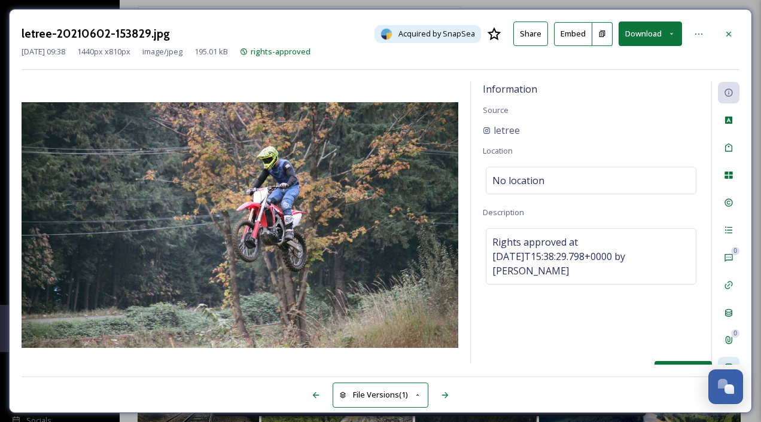
click at [733, 363] on icon at bounding box center [729, 368] width 10 height 10
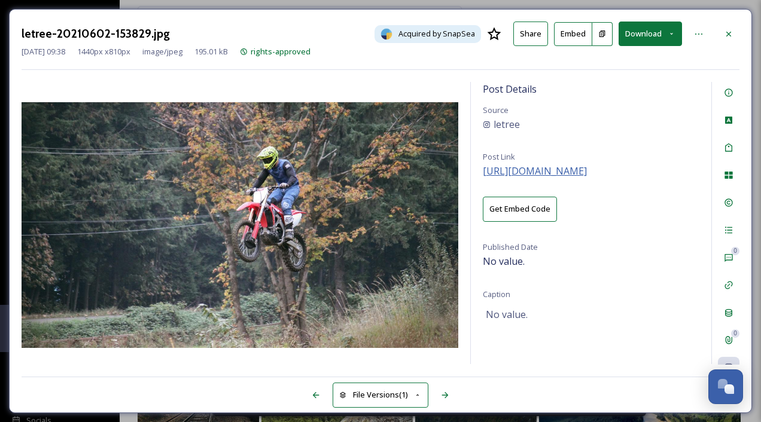
click at [532, 167] on span "https://instagram.com/p/CGEBRDIleFB" at bounding box center [535, 170] width 104 height 13
click at [730, 26] on div at bounding box center [729, 34] width 22 height 22
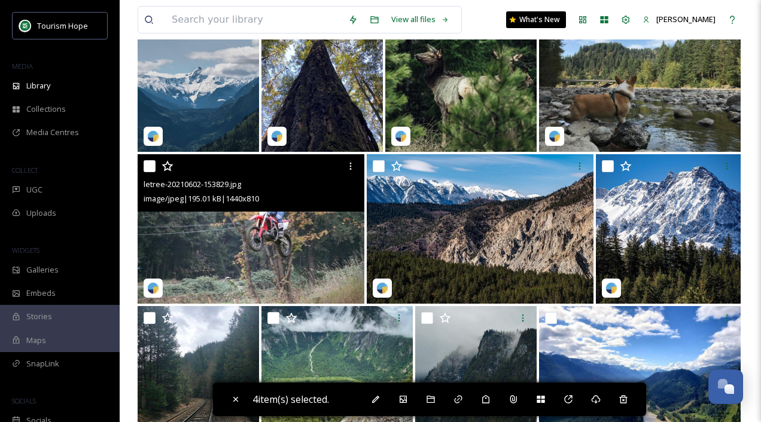
click at [145, 165] on input "checkbox" at bounding box center [150, 166] width 12 height 12
checkbox input "true"
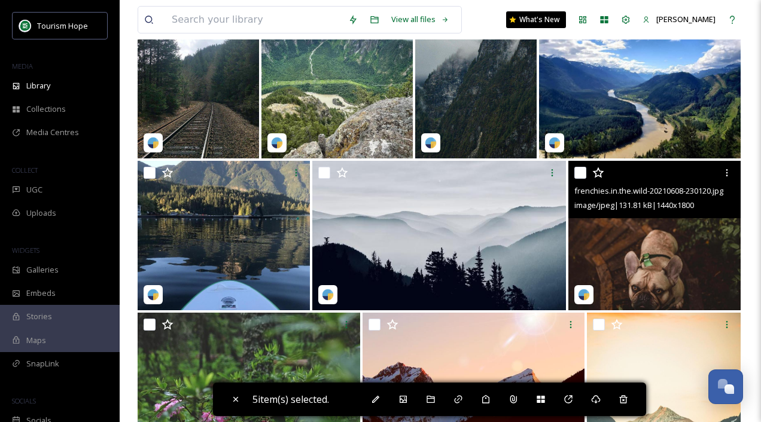
scroll to position [11102, 0]
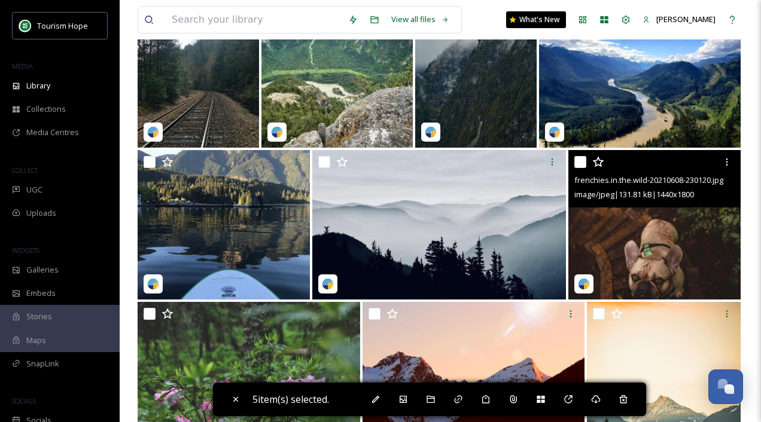
click at [581, 161] on input "checkbox" at bounding box center [580, 162] width 12 height 12
checkbox input "true"
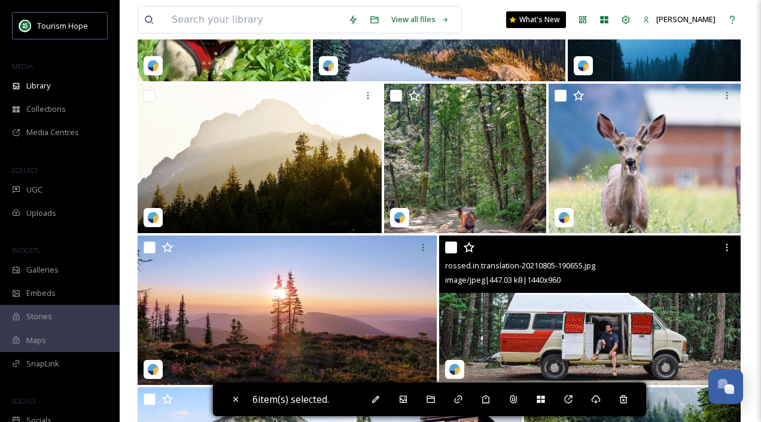
scroll to position [15571, 0]
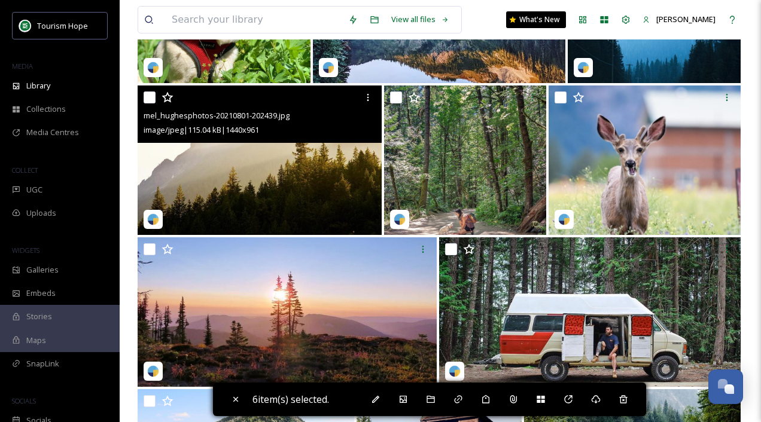
click at [239, 180] on img at bounding box center [260, 161] width 244 height 150
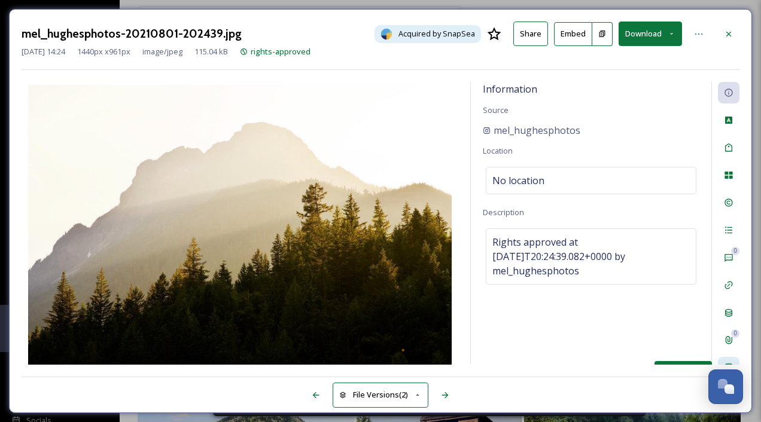
click at [727, 358] on div "Social Information" at bounding box center [729, 368] width 22 height 22
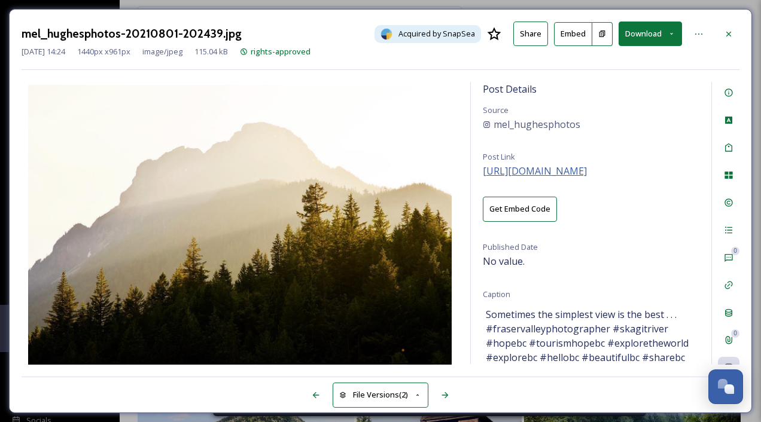
click at [582, 173] on span "https://instagram.com/p/CSATQpCBcP1" at bounding box center [535, 170] width 104 height 13
click at [529, 123] on span "mel_hughesphotos" at bounding box center [536, 124] width 87 height 14
click at [731, 35] on icon at bounding box center [729, 34] width 10 height 10
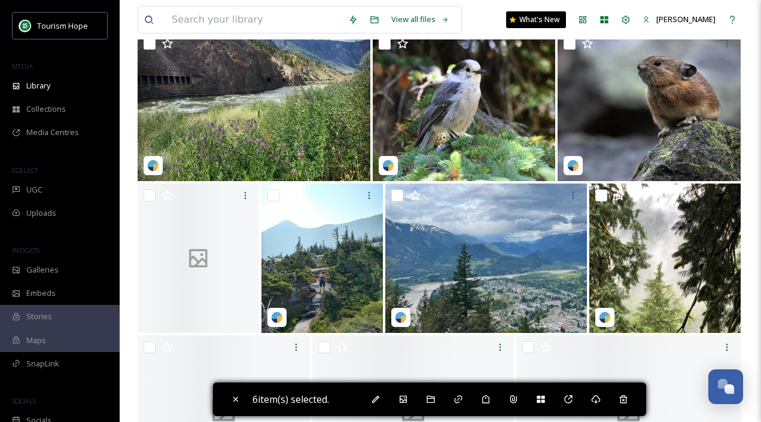
scroll to position [16532, 0]
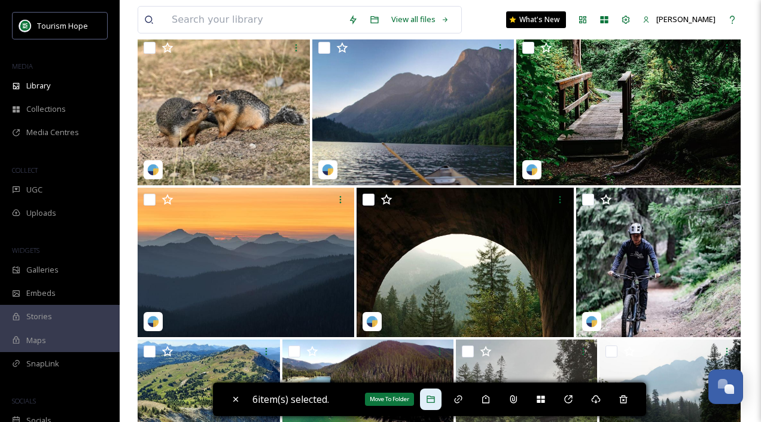
click at [435, 401] on icon at bounding box center [431, 400] width 10 height 10
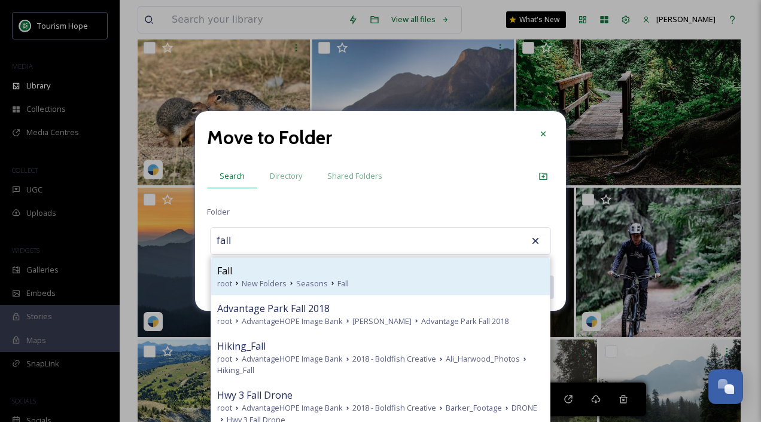
click at [364, 279] on div "root New Folders Seasons Fall" at bounding box center [380, 283] width 327 height 11
type input "Fall"
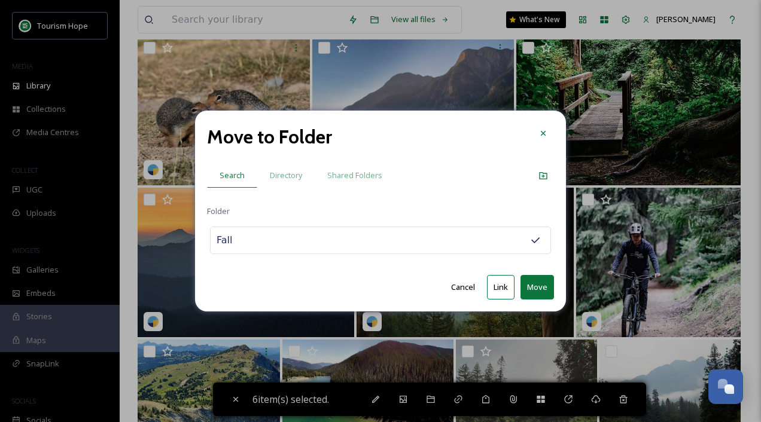
click at [534, 289] on button "Move" at bounding box center [536, 287] width 33 height 25
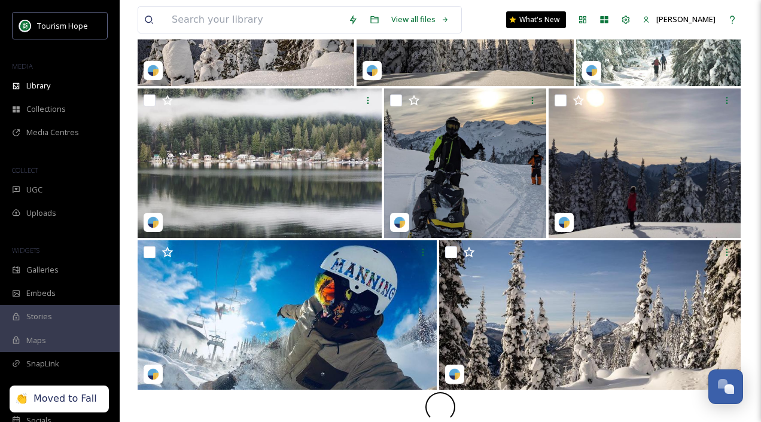
scroll to position [4938, 0]
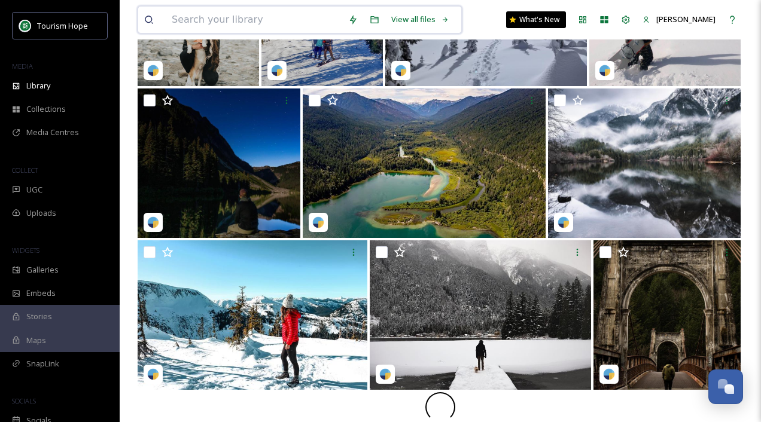
click at [239, 19] on input at bounding box center [254, 20] width 176 height 26
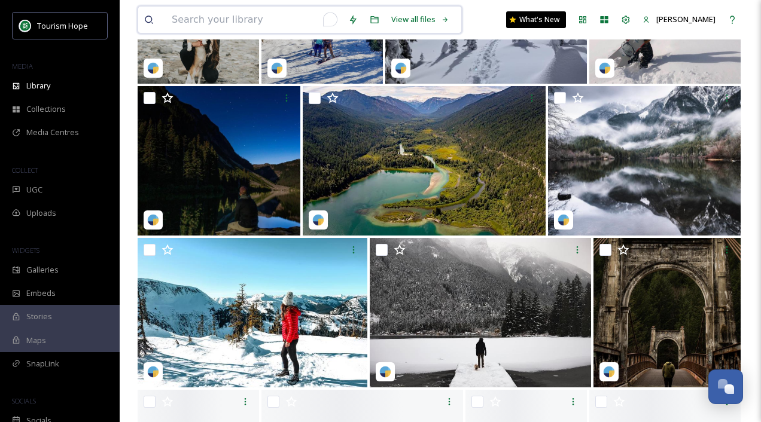
scroll to position [4935, 0]
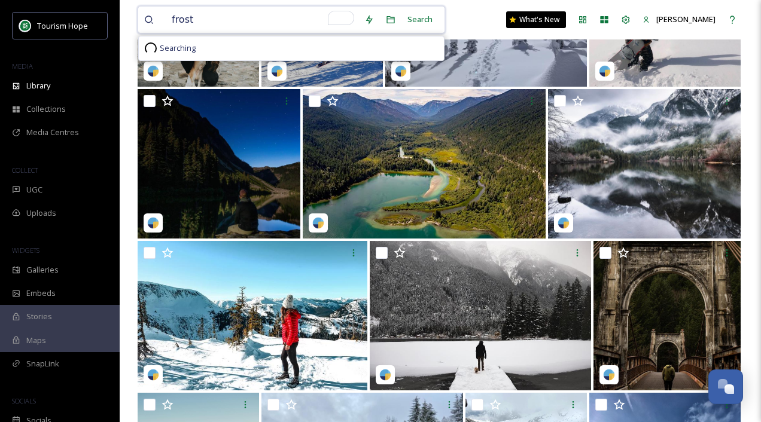
type input "frosty"
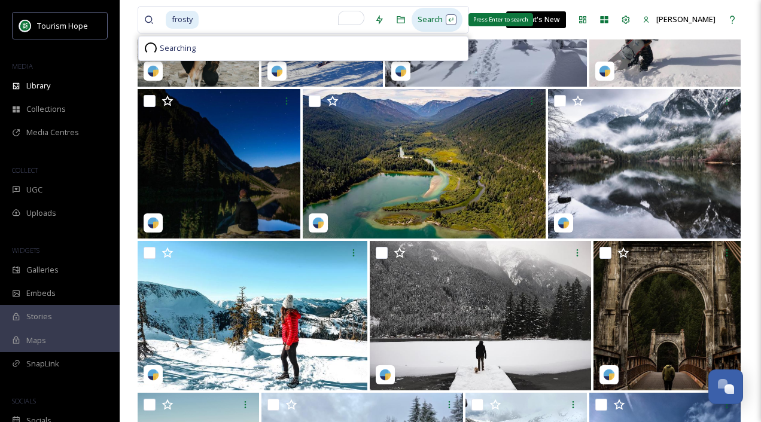
click at [426, 19] on div "Search Press Enter to search" at bounding box center [436, 19] width 51 height 23
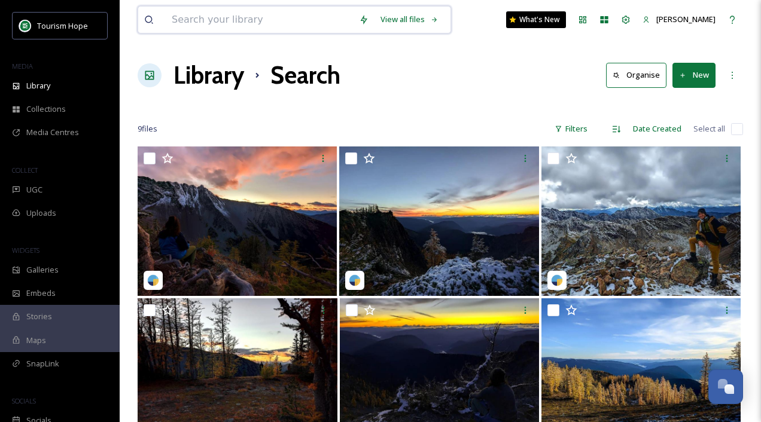
click at [267, 17] on input at bounding box center [259, 20] width 187 height 26
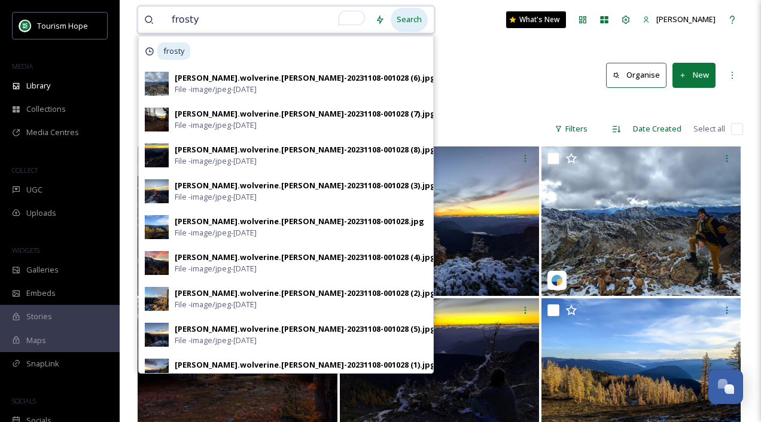
drag, startPoint x: 341, startPoint y: 22, endPoint x: 405, endPoint y: 24, distance: 64.0
click at [405, 24] on div "frosty Search frosty [PERSON_NAME].wolverine.[PERSON_NAME]-20231108-001028 (6).…" at bounding box center [286, 20] width 297 height 28
click at [286, 16] on input "frosty" at bounding box center [267, 20] width 203 height 26
type input "f"
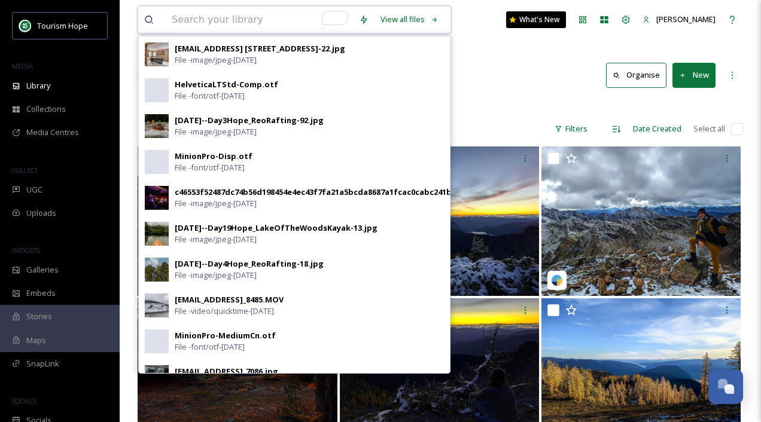
click at [217, 24] on input "To enrich screen reader interactions, please activate Accessibility in Grammarl…" at bounding box center [259, 20] width 187 height 26
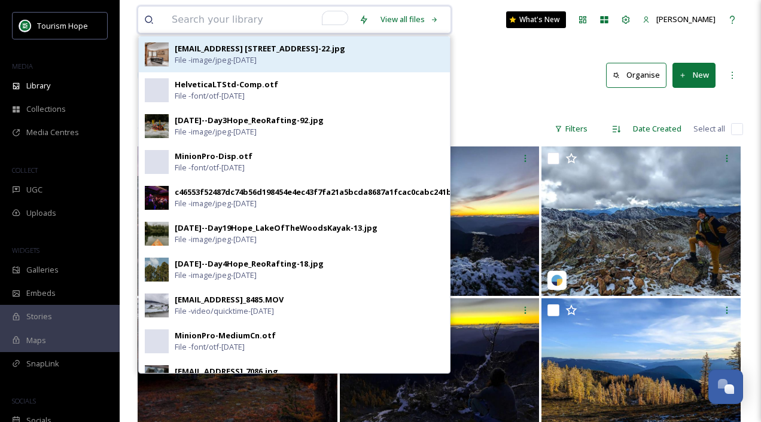
drag, startPoint x: 327, startPoint y: 19, endPoint x: 341, endPoint y: 66, distance: 49.4
click at [341, 33] on div "View all files ext_1752091696.259086_hello@liftylife.com-14890 Parkview Avenue,…" at bounding box center [294, 20] width 313 height 28
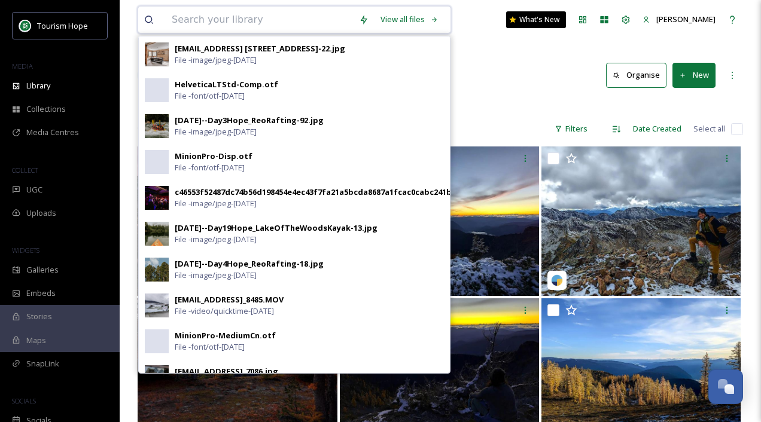
click at [310, 22] on input "To enrich screen reader interactions, please activate Accessibility in Grammarl…" at bounding box center [259, 20] width 187 height 26
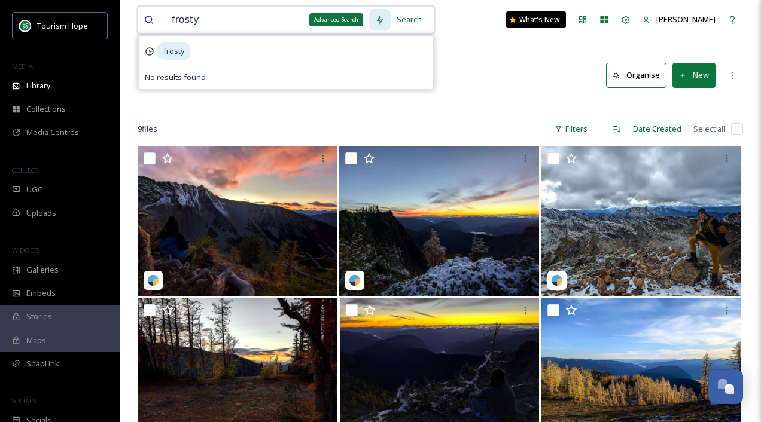
type input "frosty"
click at [383, 19] on icon at bounding box center [380, 20] width 10 height 10
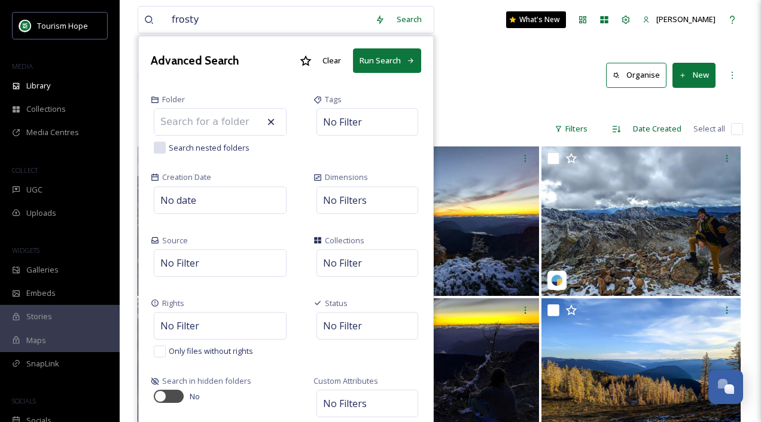
click at [185, 127] on input at bounding box center [220, 122] width 132 height 26
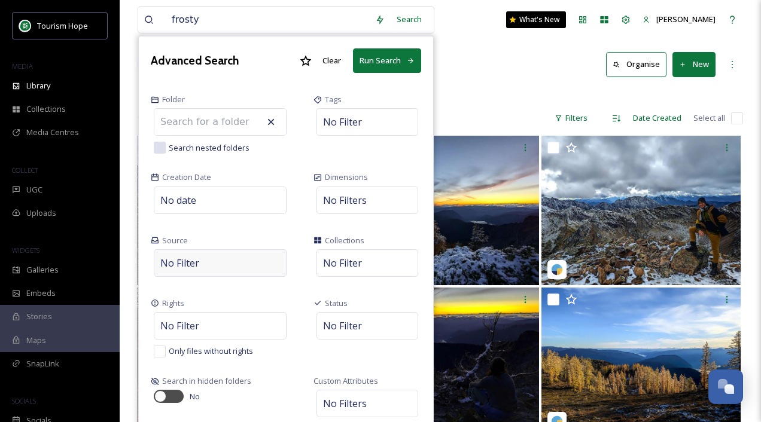
scroll to position [11, 0]
click at [333, 258] on span "No Filter" at bounding box center [342, 263] width 39 height 14
click at [205, 258] on div "No Filter" at bounding box center [220, 263] width 133 height 28
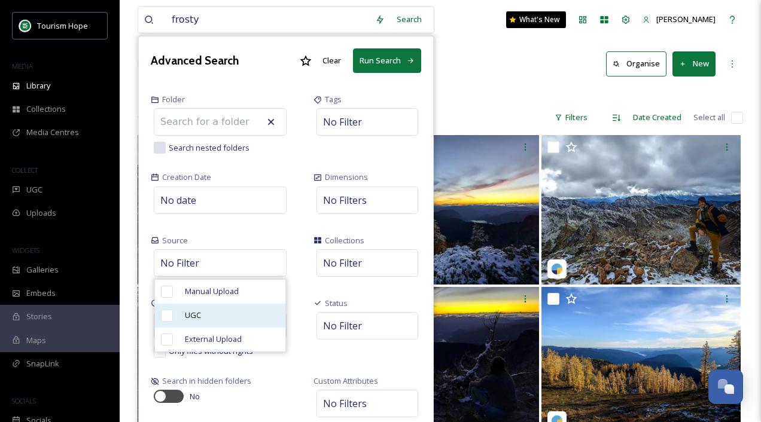
click at [190, 311] on span "UGC" at bounding box center [193, 315] width 16 height 11
checkbox input "true"
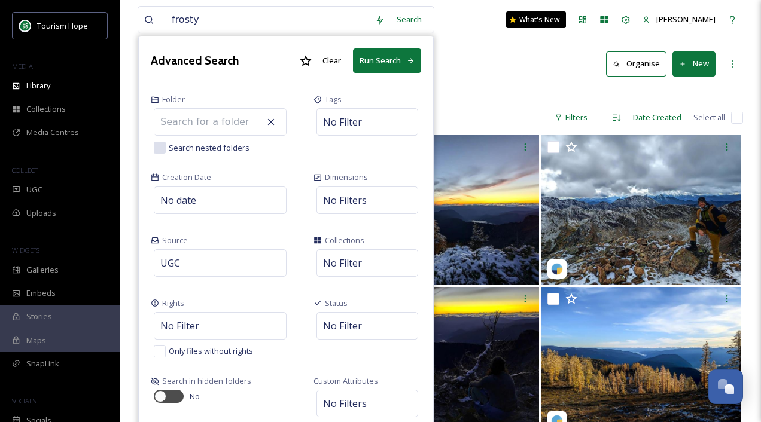
click at [278, 255] on div "Source UGC" at bounding box center [220, 257] width 163 height 63
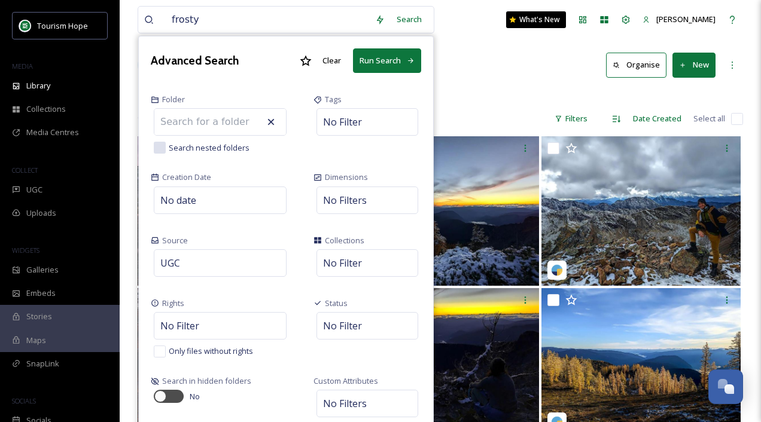
scroll to position [3, 0]
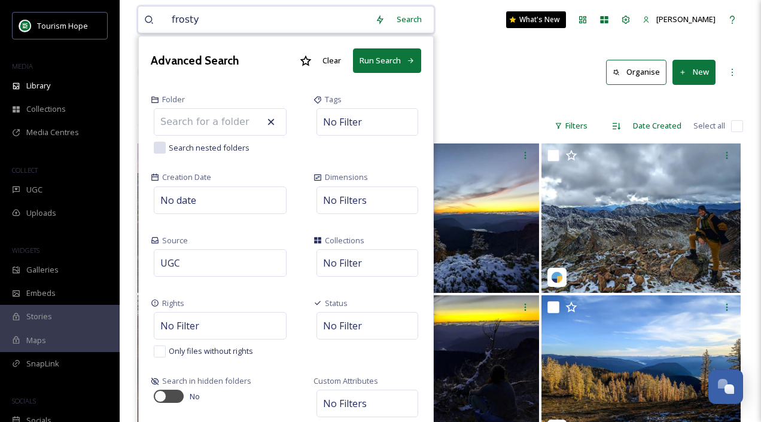
click at [383, 64] on button "Run Search" at bounding box center [387, 60] width 68 height 25
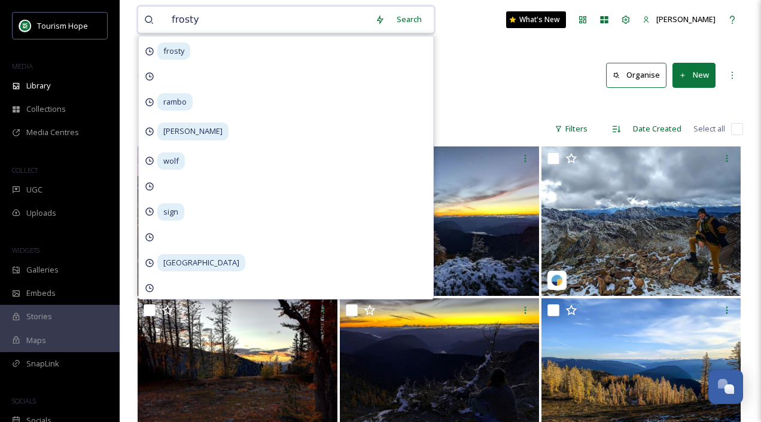
click at [480, 84] on div "Library Search Organise New" at bounding box center [440, 75] width 605 height 36
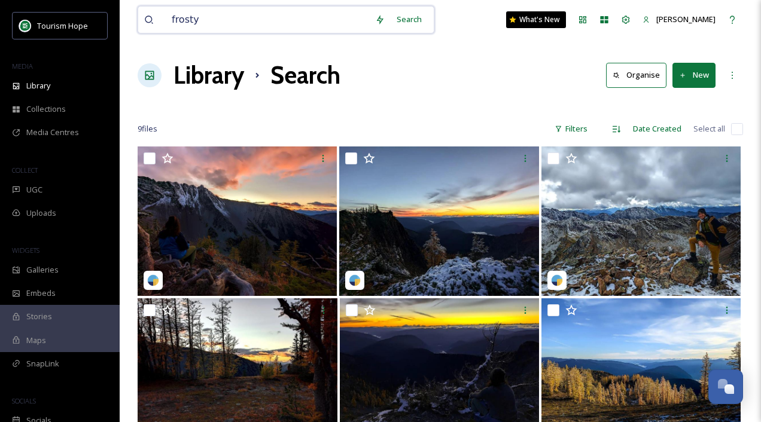
click at [212, 14] on input "frosty" at bounding box center [267, 20] width 203 height 26
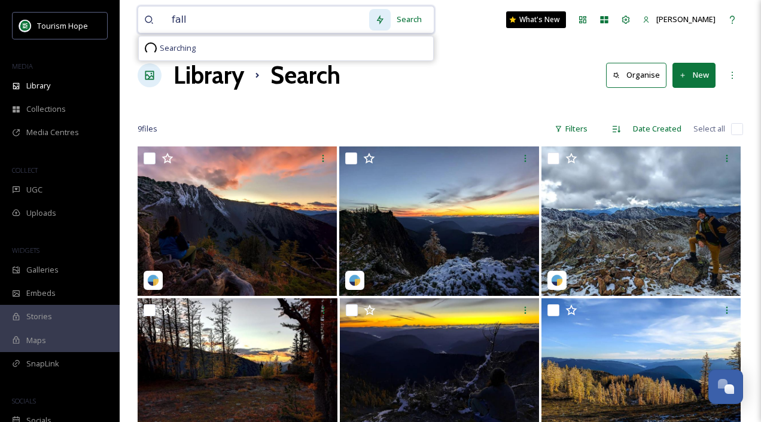
type input "fall"
click at [391, 19] on div at bounding box center [380, 20] width 22 height 22
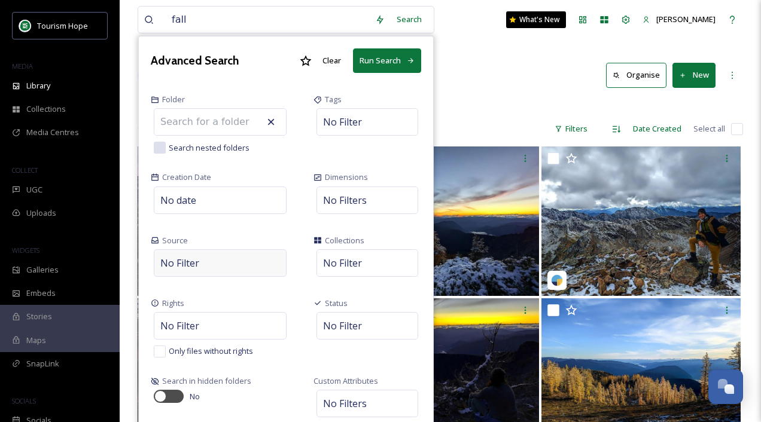
click at [211, 261] on div "No Filter" at bounding box center [220, 263] width 133 height 28
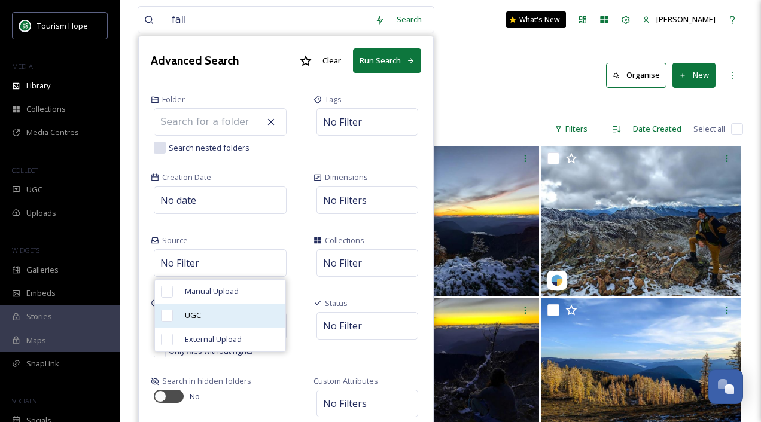
click at [212, 309] on div "UGC" at bounding box center [220, 316] width 130 height 24
checkbox input "true"
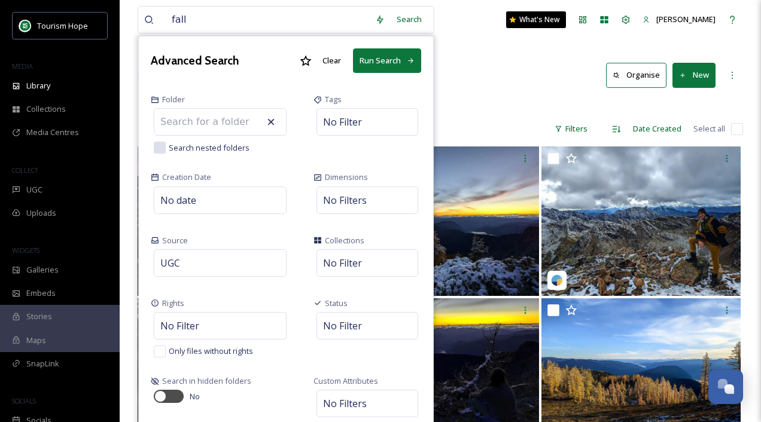
click at [386, 59] on button "Run Search" at bounding box center [387, 60] width 68 height 25
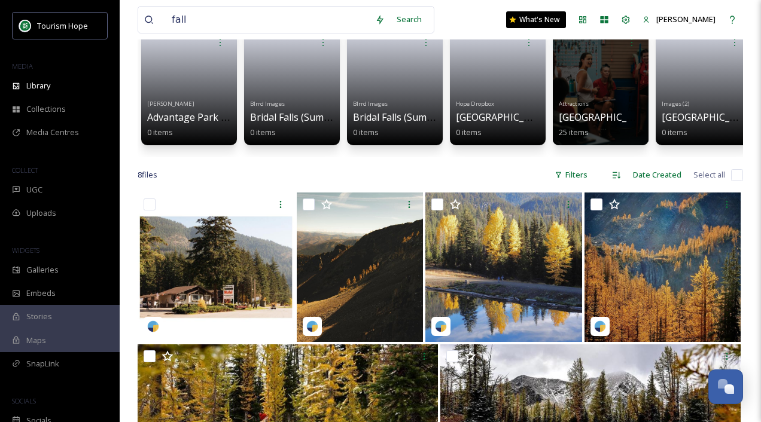
scroll to position [104, 0]
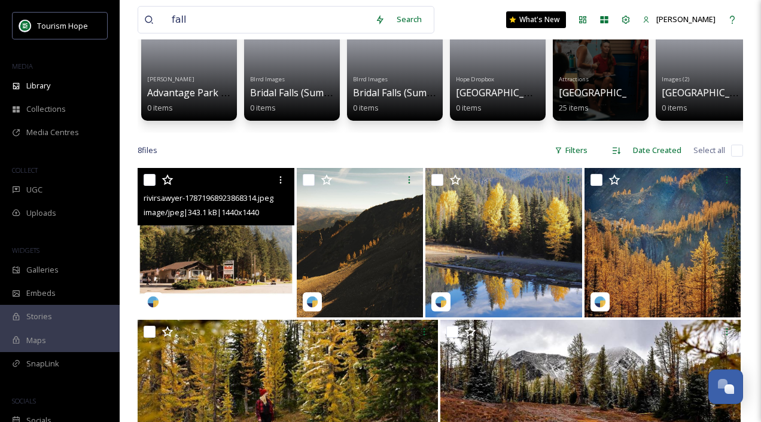
click at [145, 178] on input "checkbox" at bounding box center [150, 180] width 12 height 12
checkbox input "true"
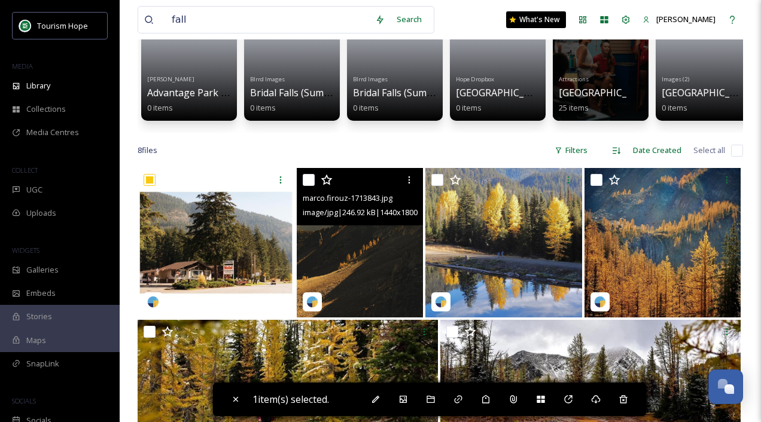
click at [309, 183] on input "checkbox" at bounding box center [309, 180] width 12 height 12
checkbox input "true"
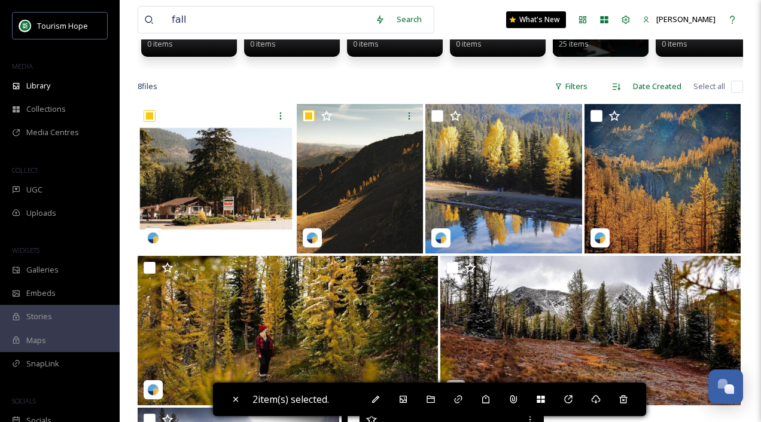
scroll to position [166, 0]
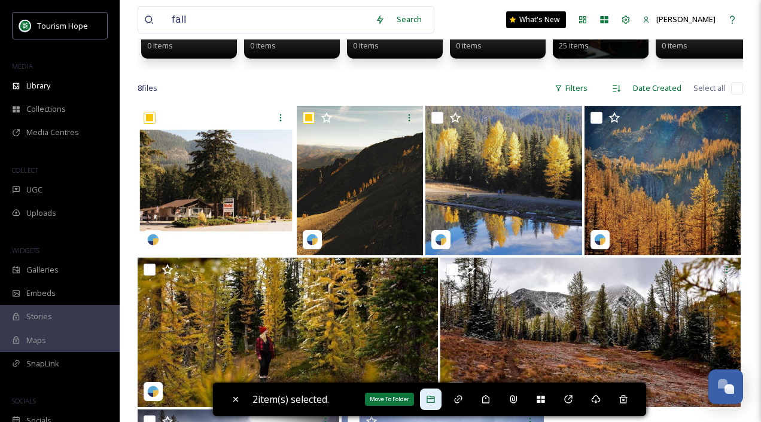
click at [435, 402] on icon at bounding box center [431, 400] width 10 height 10
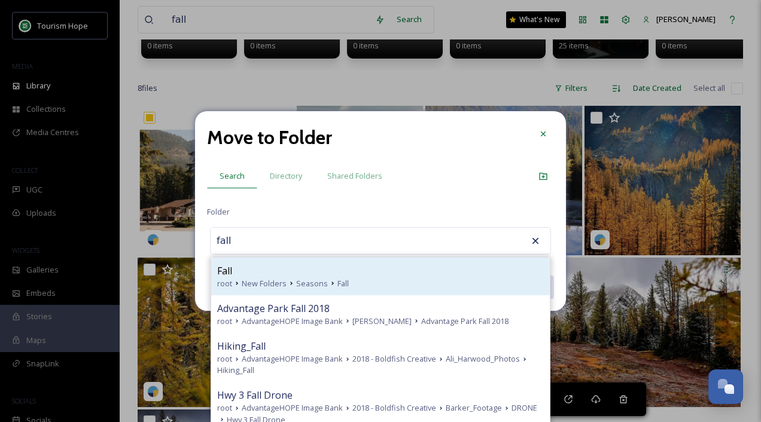
click at [317, 274] on div "Fall" at bounding box center [380, 271] width 327 height 14
type input "Fall"
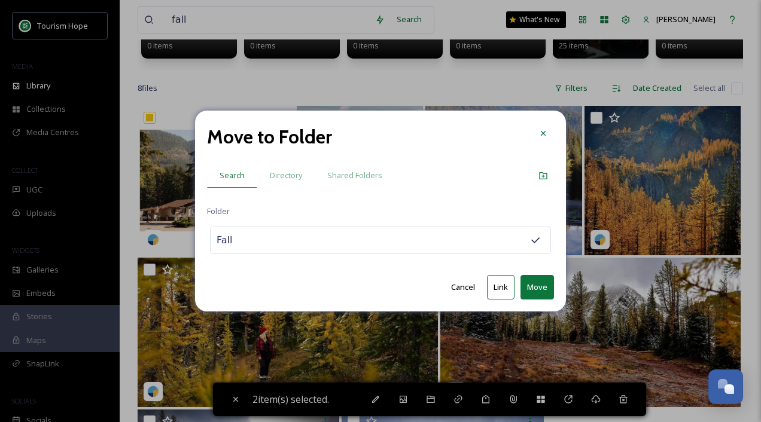
click at [538, 290] on button "Move" at bounding box center [536, 287] width 33 height 25
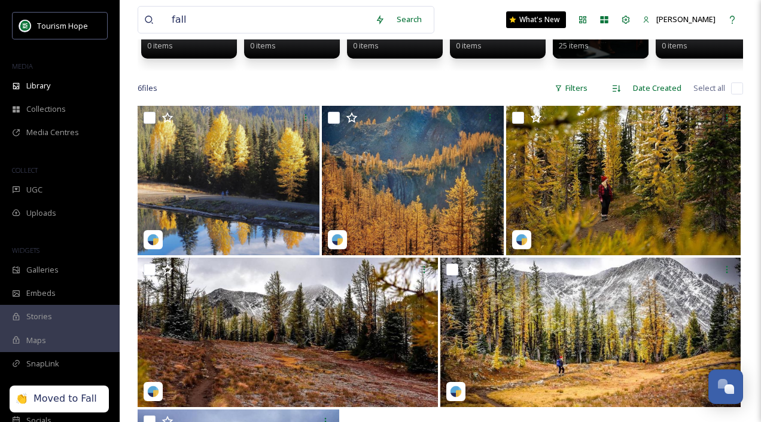
scroll to position [0, 0]
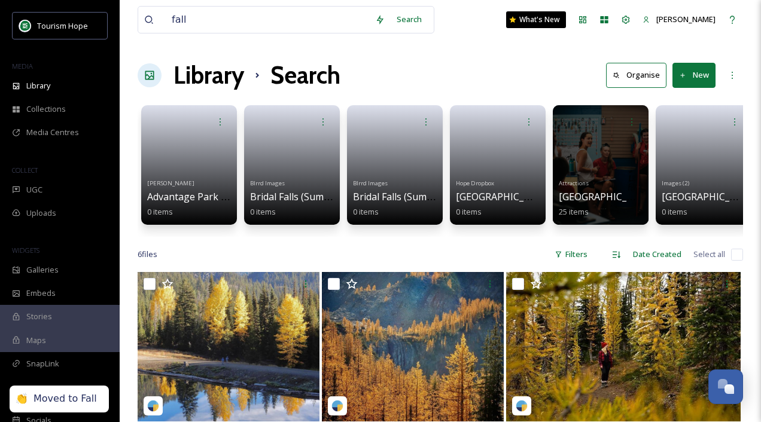
click at [211, 83] on h1 "Library" at bounding box center [208, 75] width 71 height 36
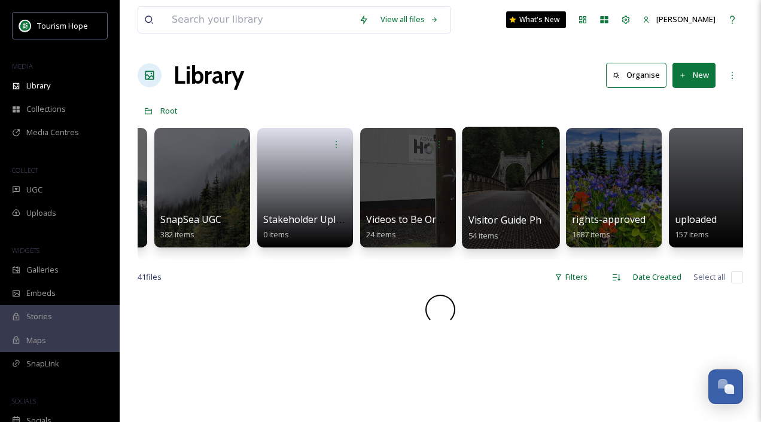
scroll to position [0, 732]
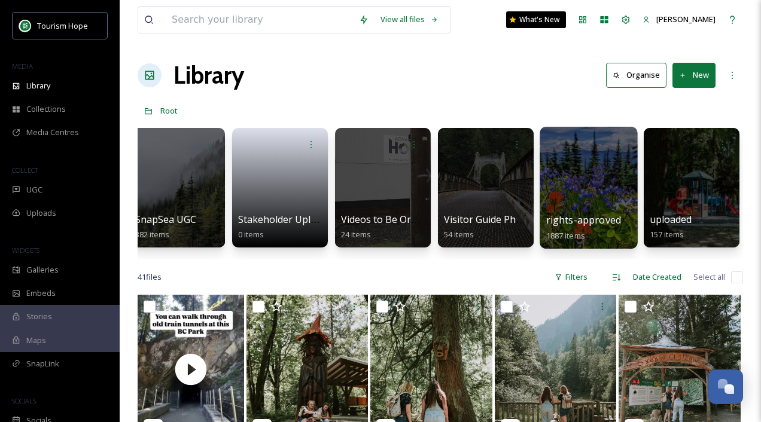
click at [584, 175] on div at bounding box center [587, 188] width 97 height 122
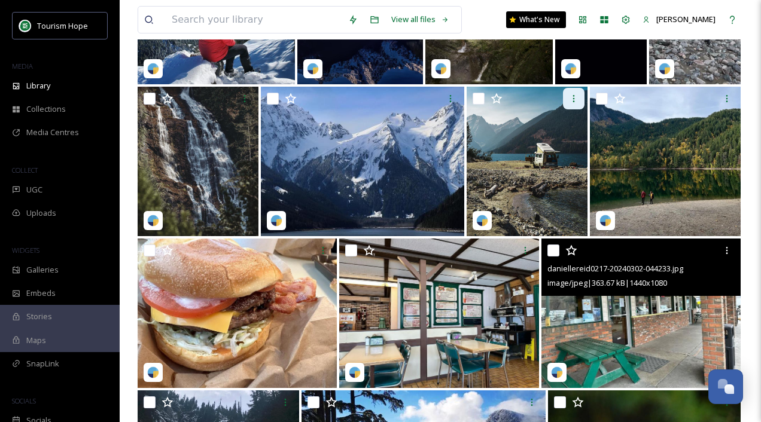
scroll to position [1001, 0]
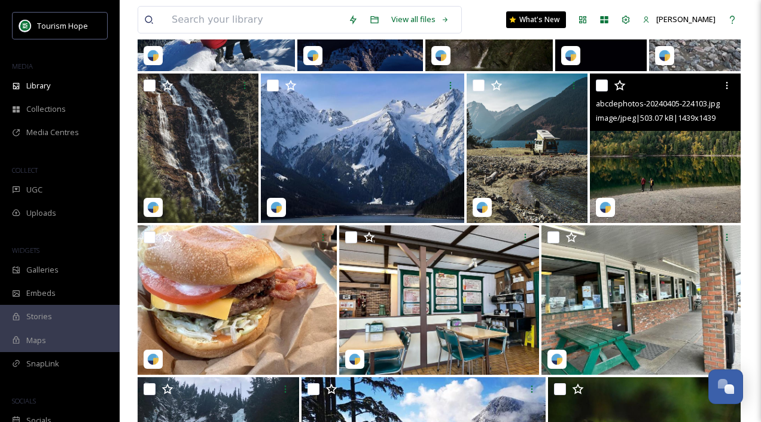
click at [605, 84] on input "checkbox" at bounding box center [602, 86] width 12 height 12
checkbox input "true"
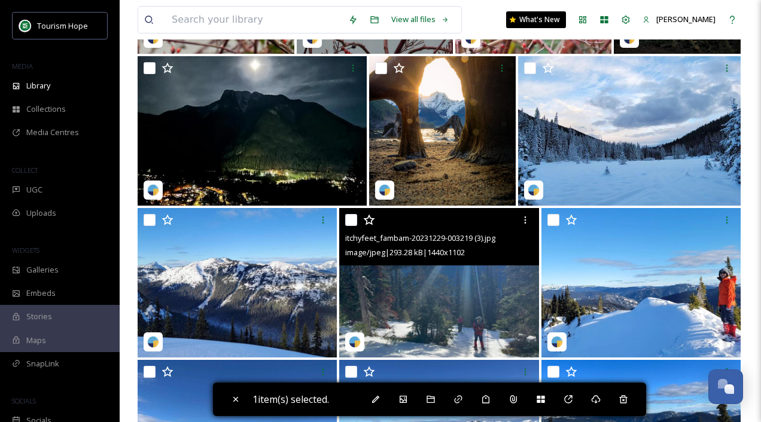
scroll to position [1930, 0]
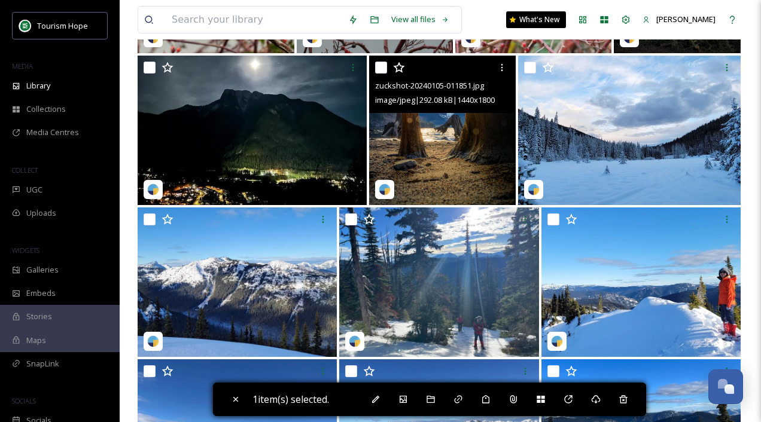
click at [428, 150] on img at bounding box center [442, 131] width 147 height 150
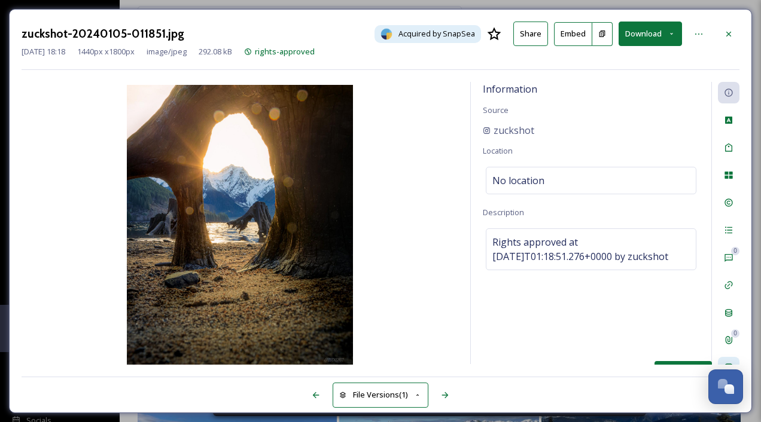
click at [730, 360] on div "Social Information" at bounding box center [729, 368] width 22 height 22
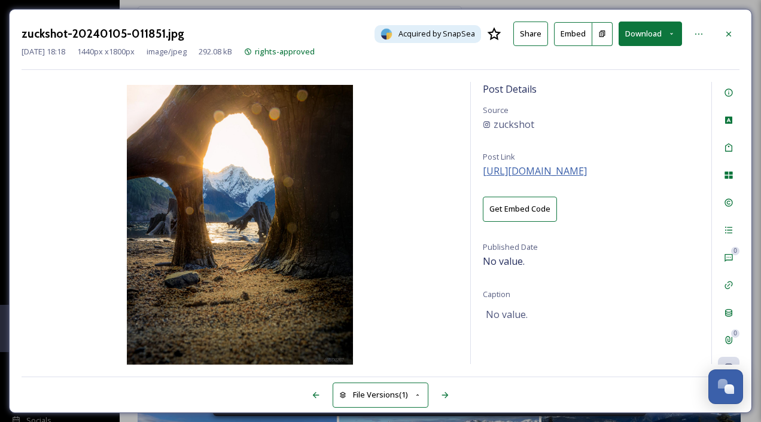
click at [550, 171] on span "https://instagram.com/p/C1qasXrLUWM" at bounding box center [535, 170] width 104 height 13
click at [723, 39] on div at bounding box center [729, 34] width 22 height 22
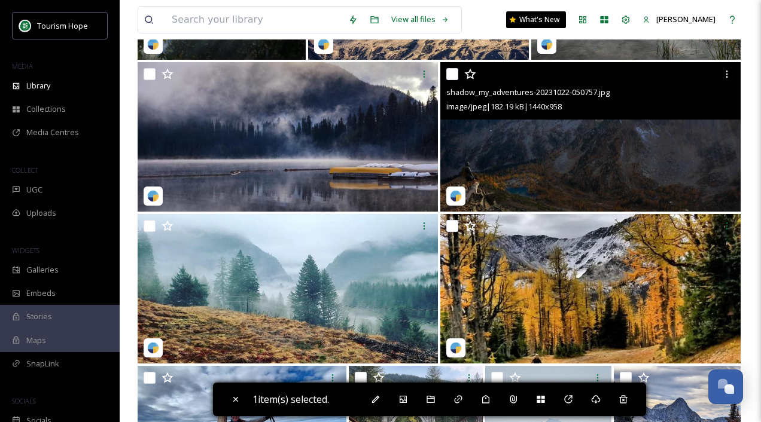
scroll to position [3272, 0]
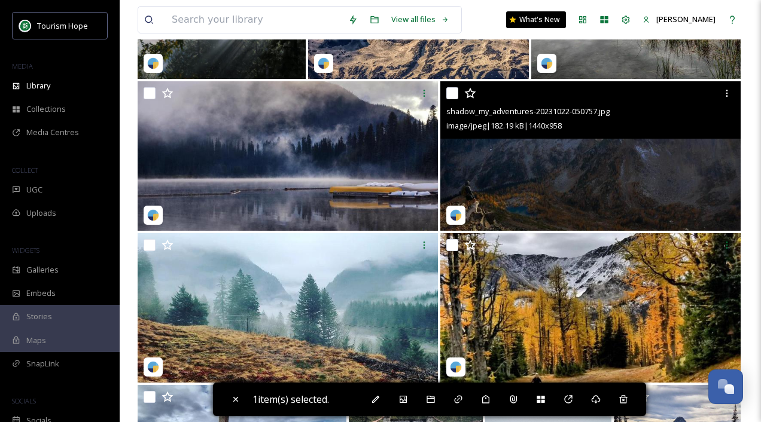
click at [452, 93] on input "checkbox" at bounding box center [452, 93] width 12 height 12
checkbox input "true"
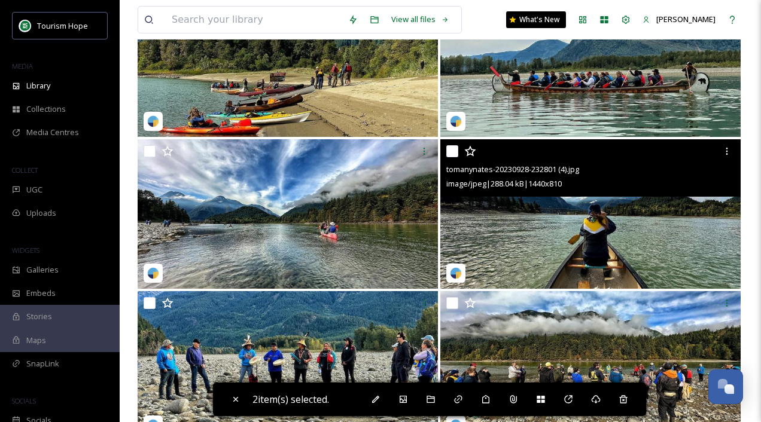
scroll to position [5188, 0]
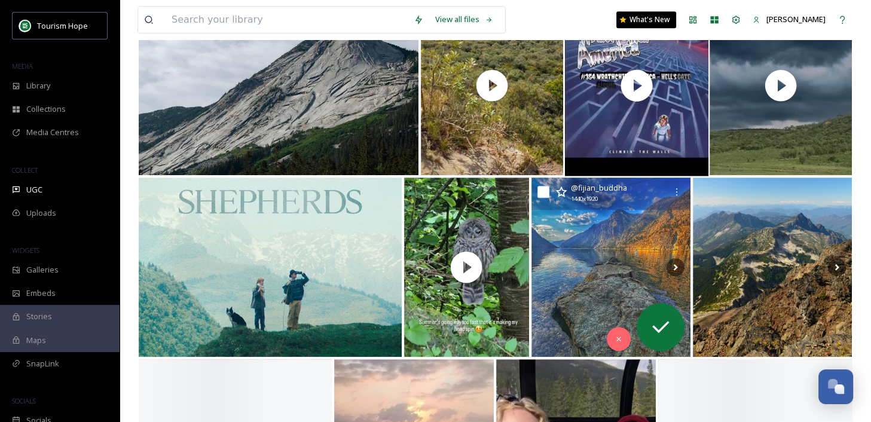
scroll to position [562, 0]
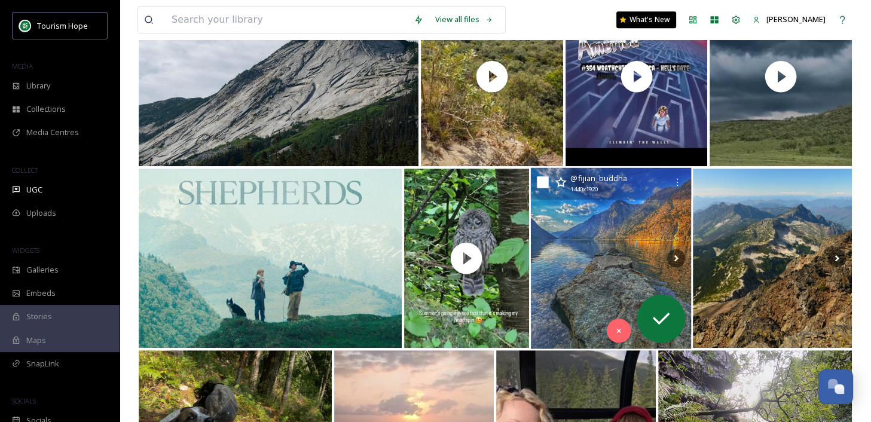
click at [586, 277] on img at bounding box center [611, 258] width 160 height 181
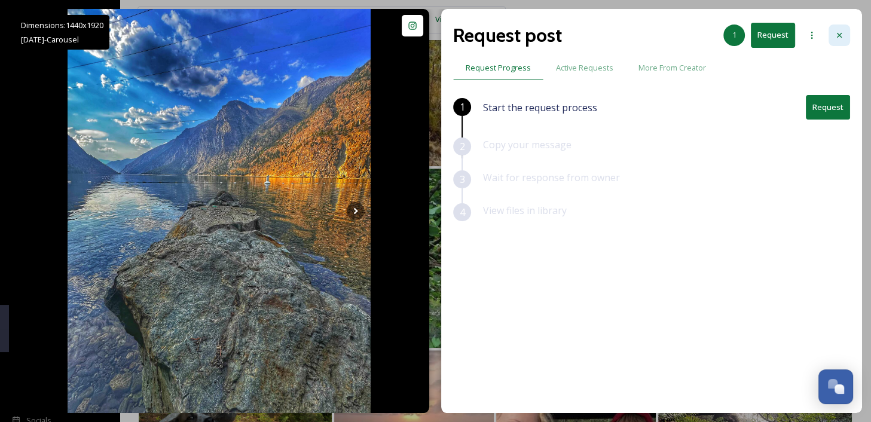
click at [835, 35] on icon at bounding box center [840, 35] width 10 height 10
